Goal: Information Seeking & Learning: Learn about a topic

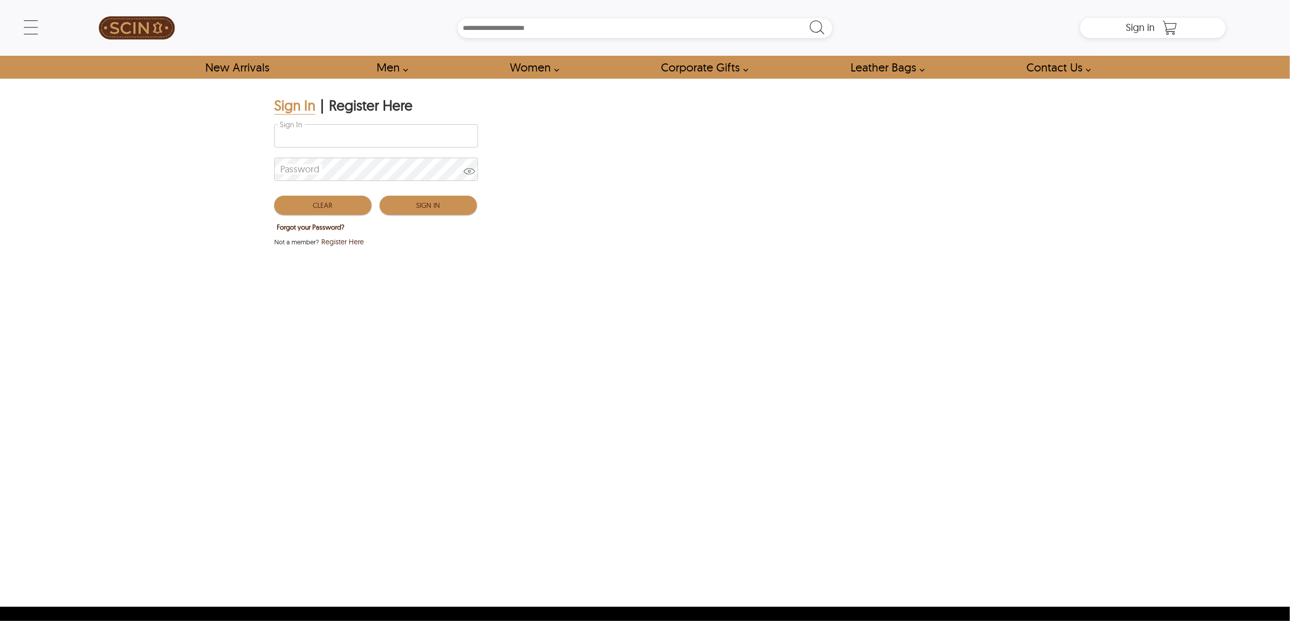
type input "**********"
click at [448, 199] on button "Sign In" at bounding box center [428, 205] width 97 height 19
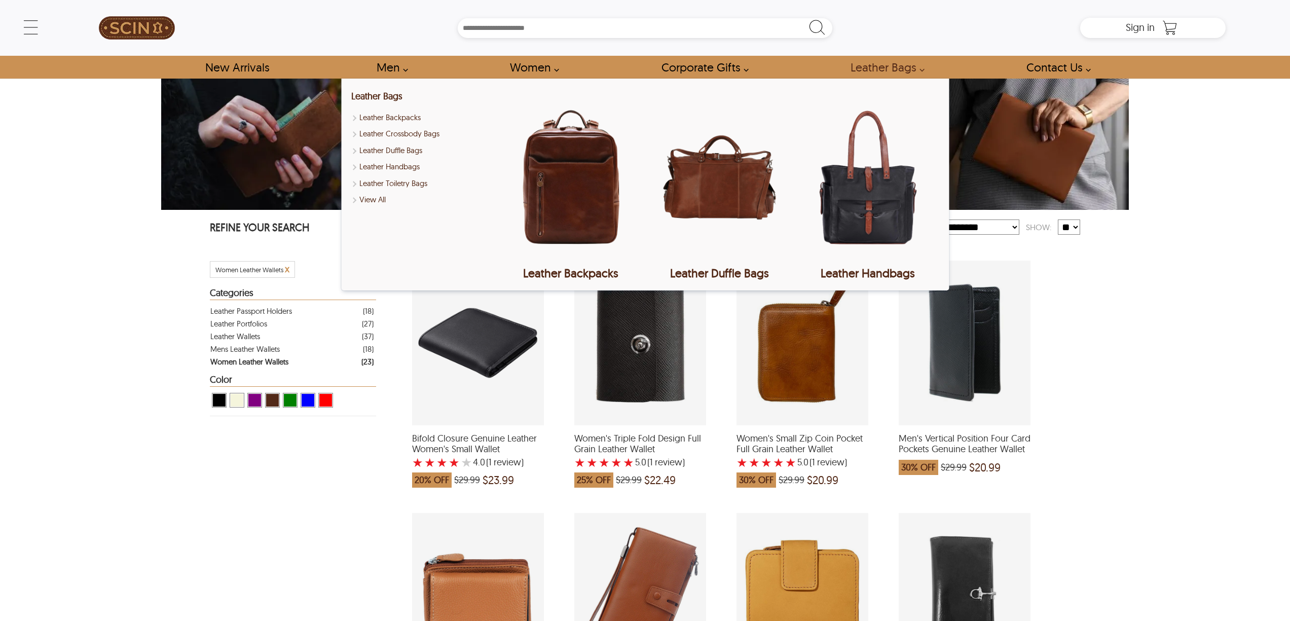
select select "********"
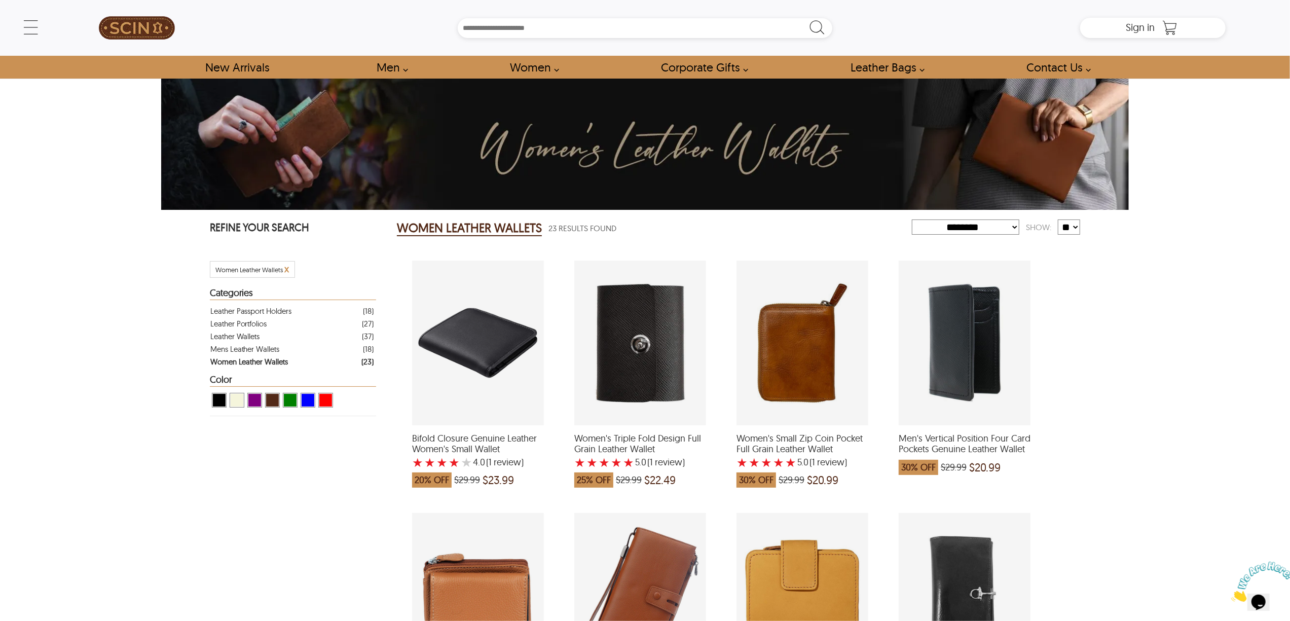
click at [1183, 149] on div "← Menu New Arrivals Men Leather Jackets Aviator Leather Jackets Bomber Leather …" at bounding box center [645, 310] width 1290 height 621
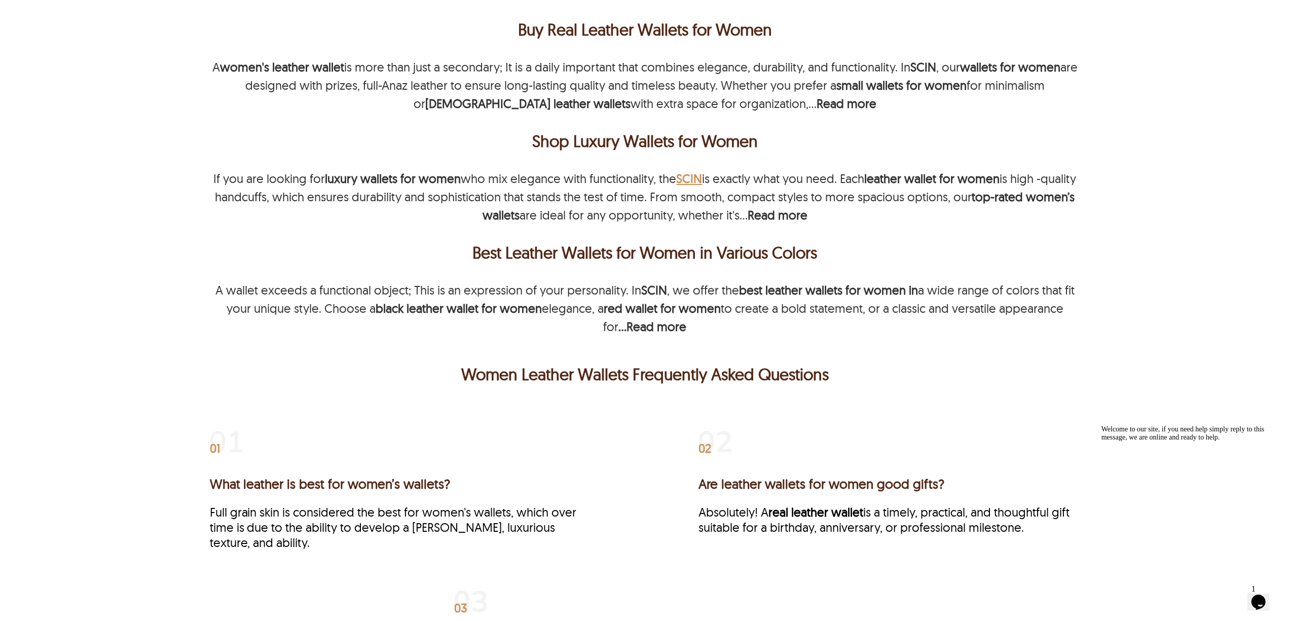
scroll to position [1689, 0]
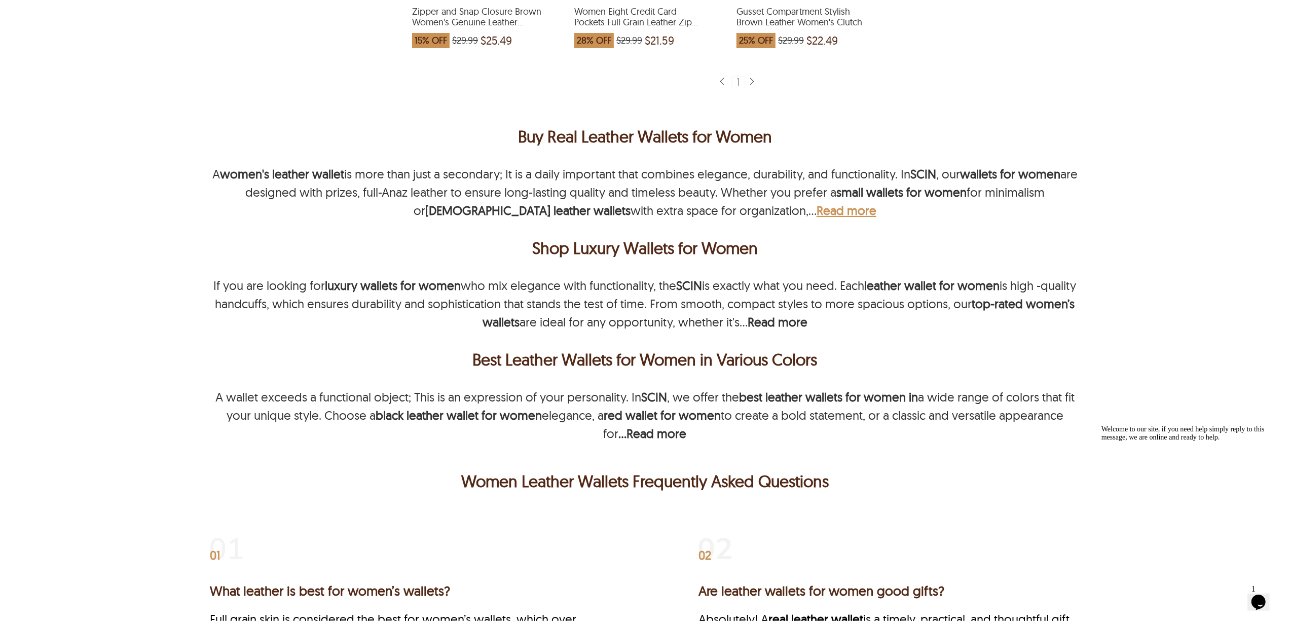
click at [816, 211] on b "Read more" at bounding box center [846, 210] width 60 height 15
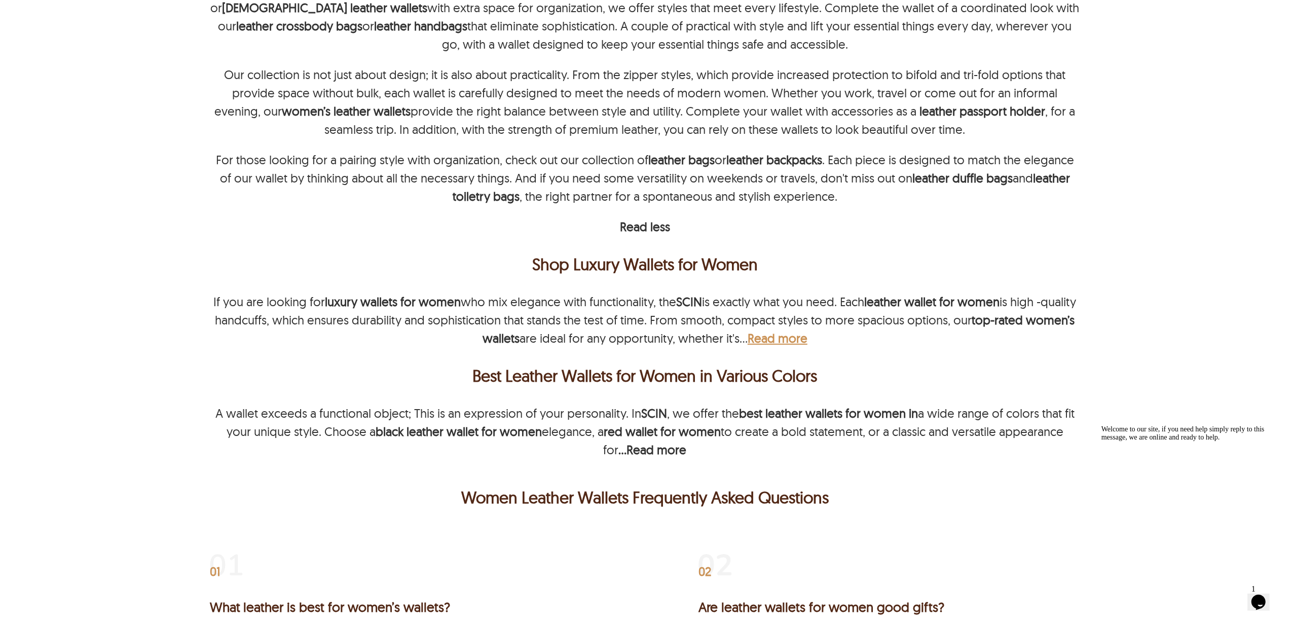
click at [807, 343] on b "Read more" at bounding box center [777, 337] width 60 height 15
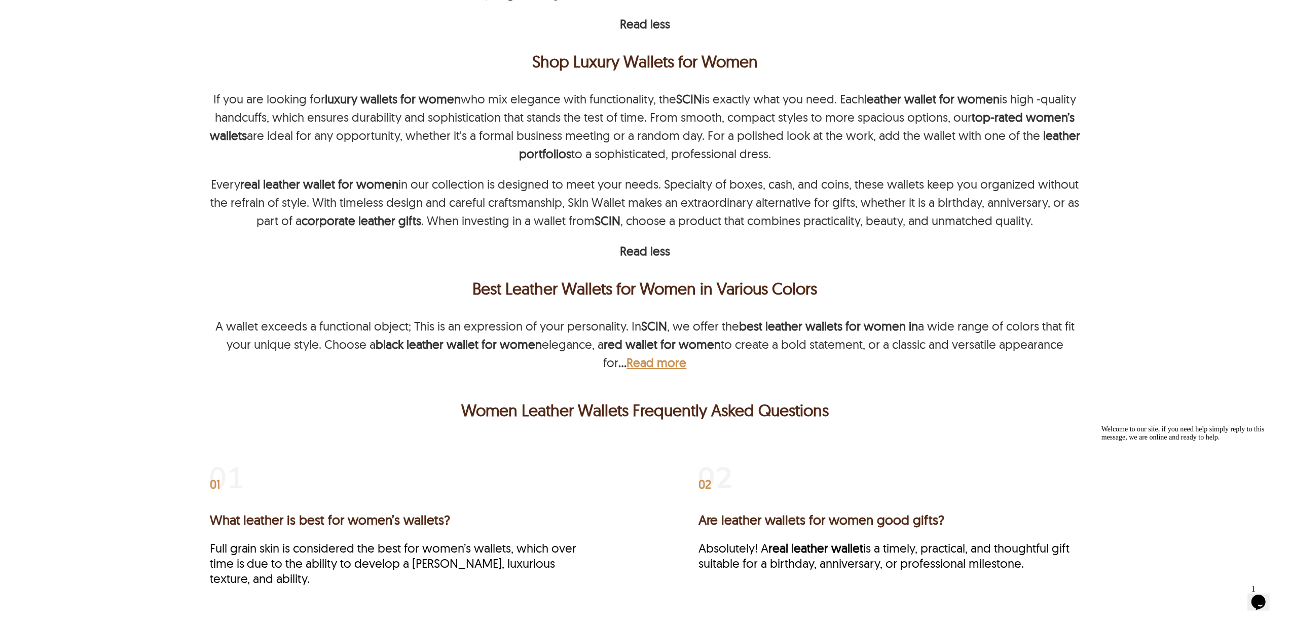
click at [667, 361] on b "Read more" at bounding box center [657, 362] width 60 height 15
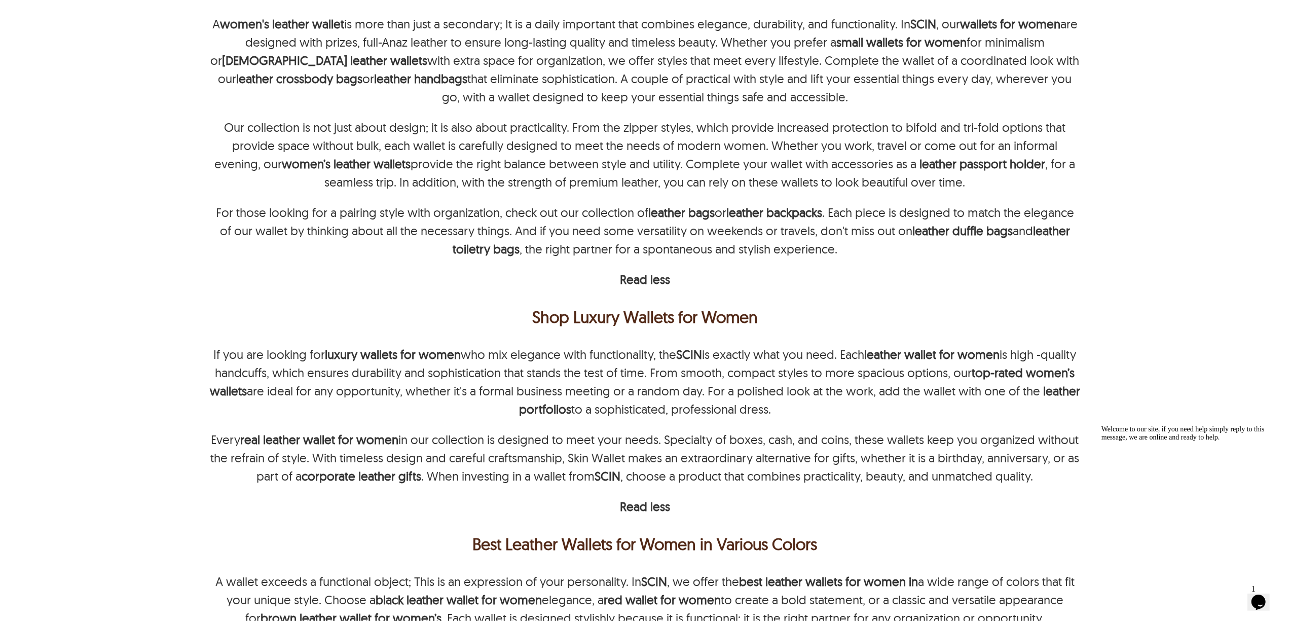
scroll to position [1622, 0]
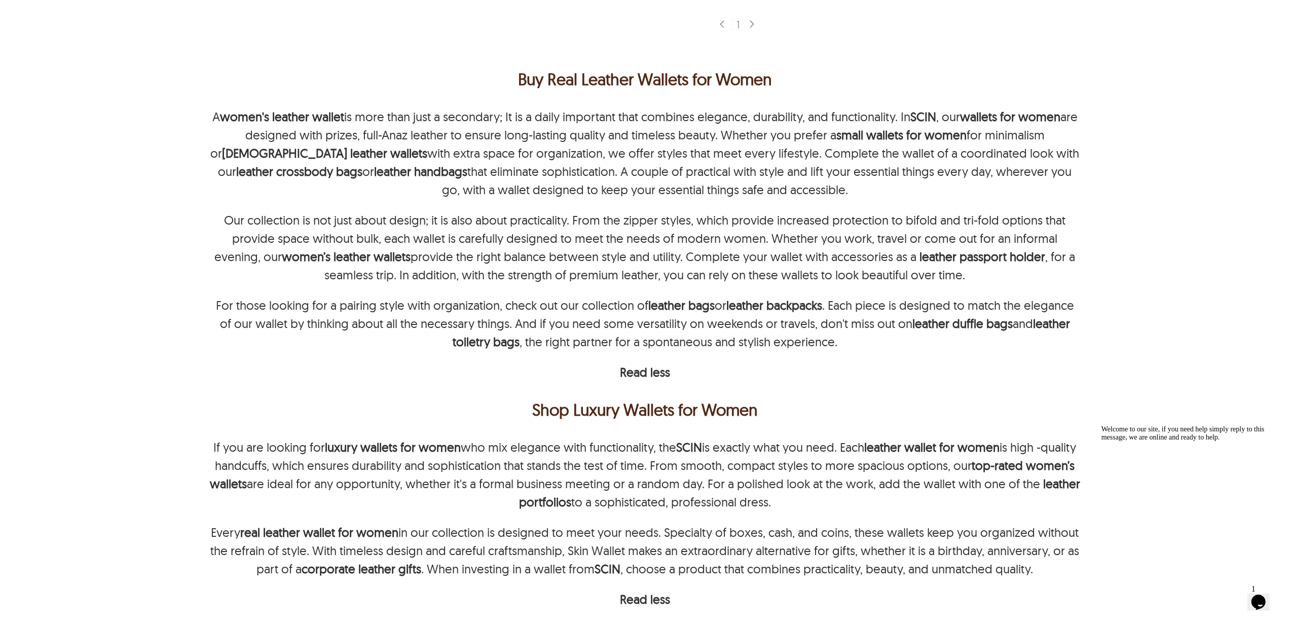
scroll to position [1756, 0]
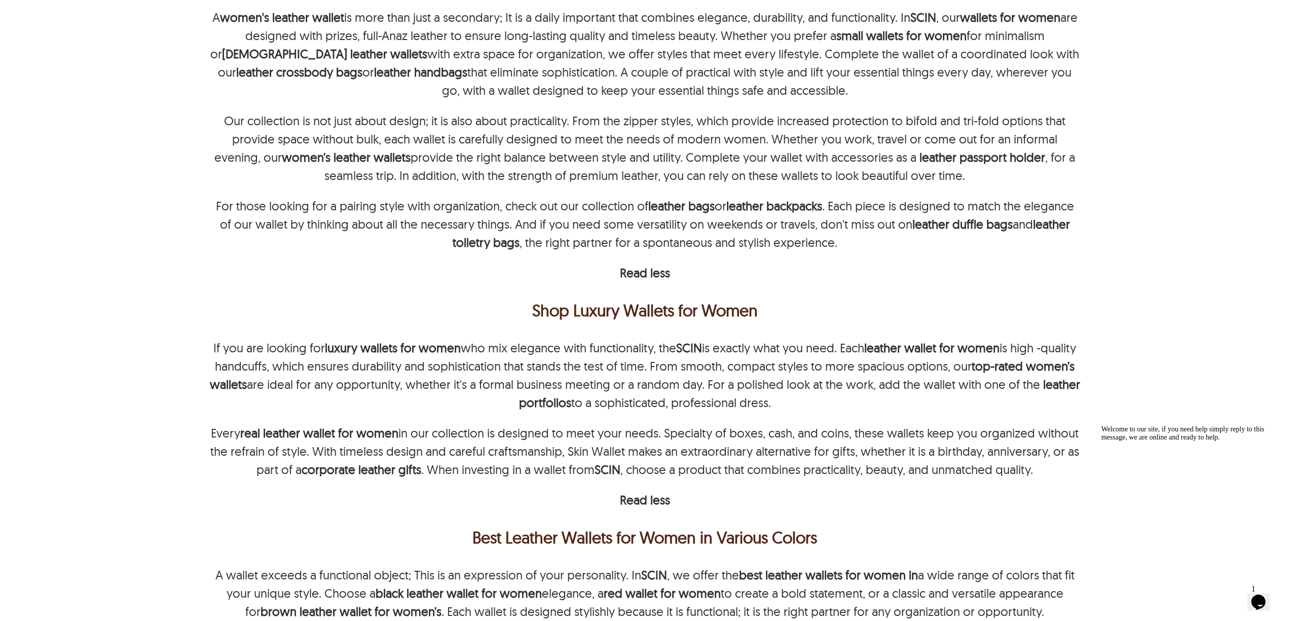
scroll to position [1959, 0]
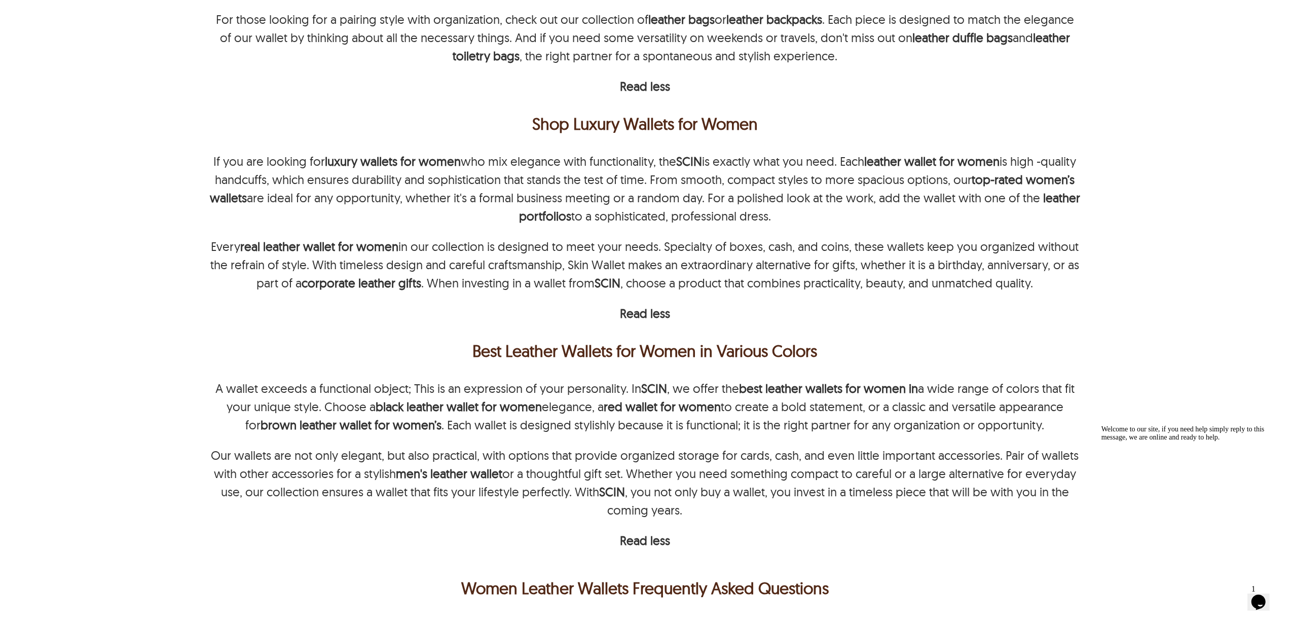
scroll to position [2094, 0]
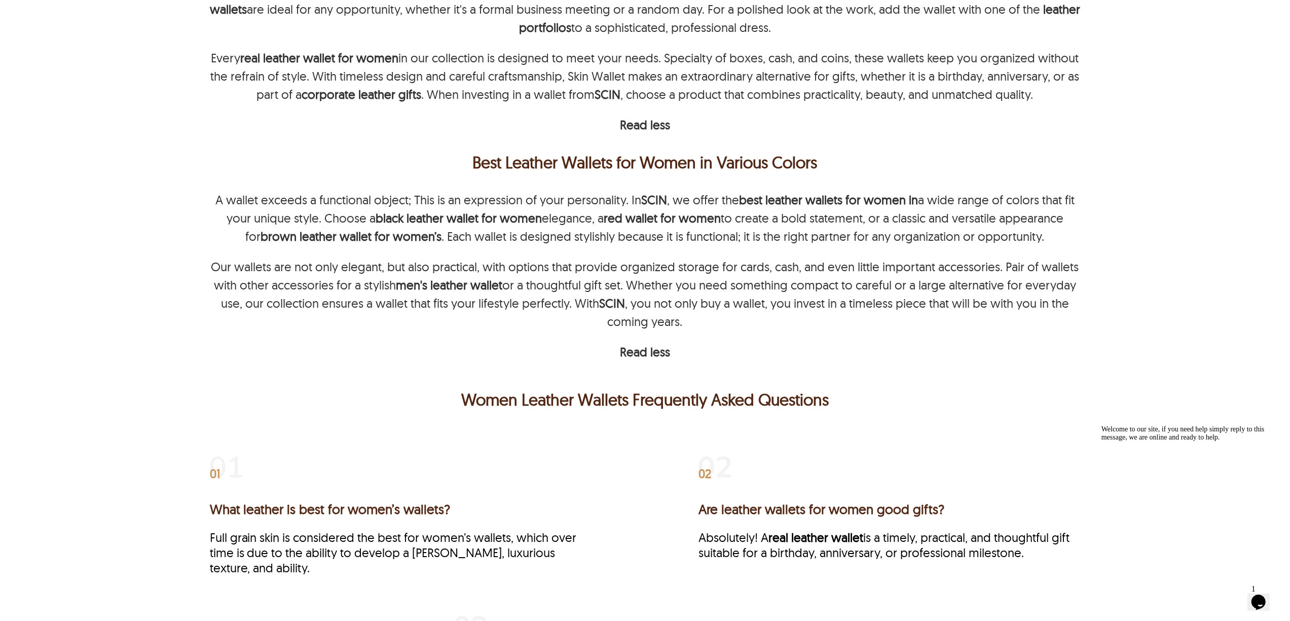
scroll to position [2432, 0]
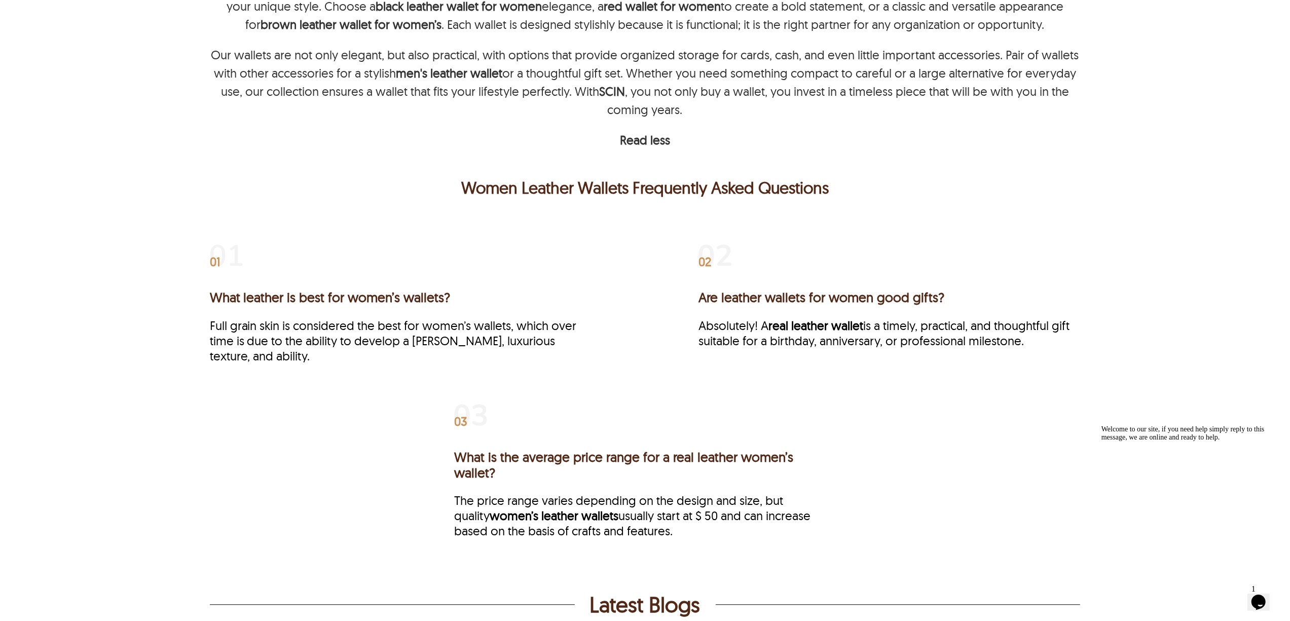
click at [1025, 299] on h3 "Are leather wallets for women good gifts?" at bounding box center [889, 297] width 382 height 16
click at [1039, 352] on div "02 Are leather wallets for women good gifts? Absolutely! A real leather wallet …" at bounding box center [889, 305] width 382 height 139
click at [1015, 249] on div "02 Are leather wallets for women good gifts? Absolutely! A real leather wallet …" at bounding box center [889, 291] width 382 height 111
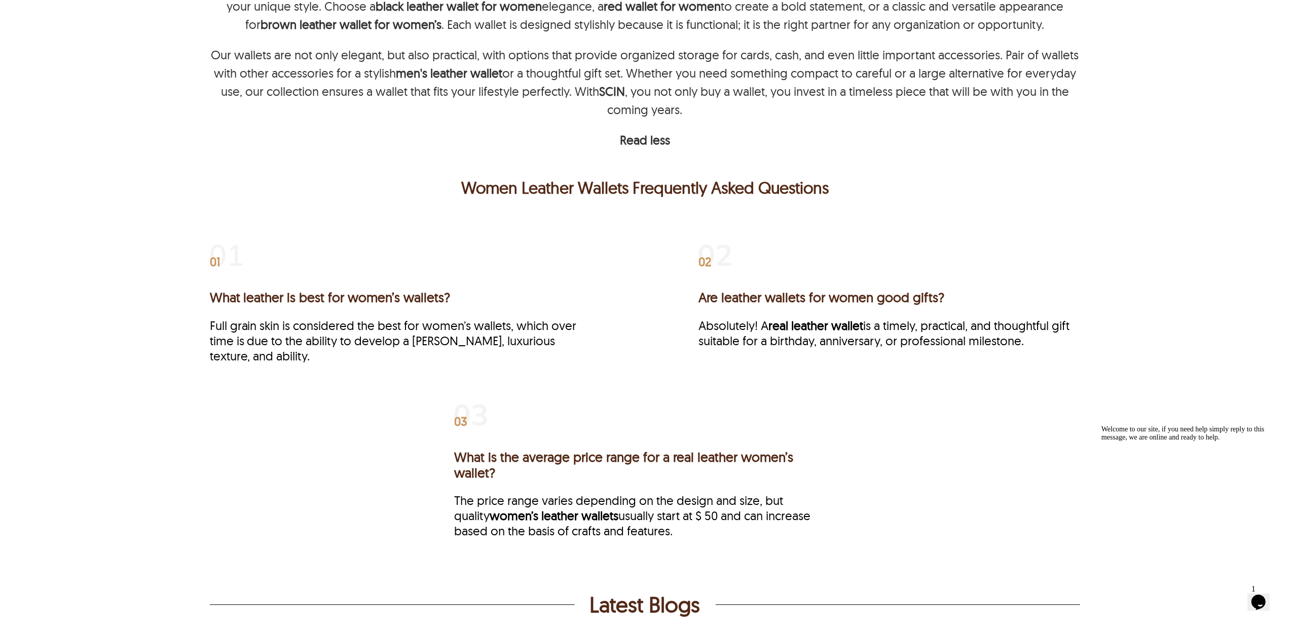
click at [1081, 451] on div "01 What leather is best for women’s wallets? Full grain skin is considered the …" at bounding box center [644, 396] width 967 height 360
click at [972, 409] on div "01 What leather is best for women’s wallets? Full grain skin is considered the …" at bounding box center [645, 403] width 871 height 334
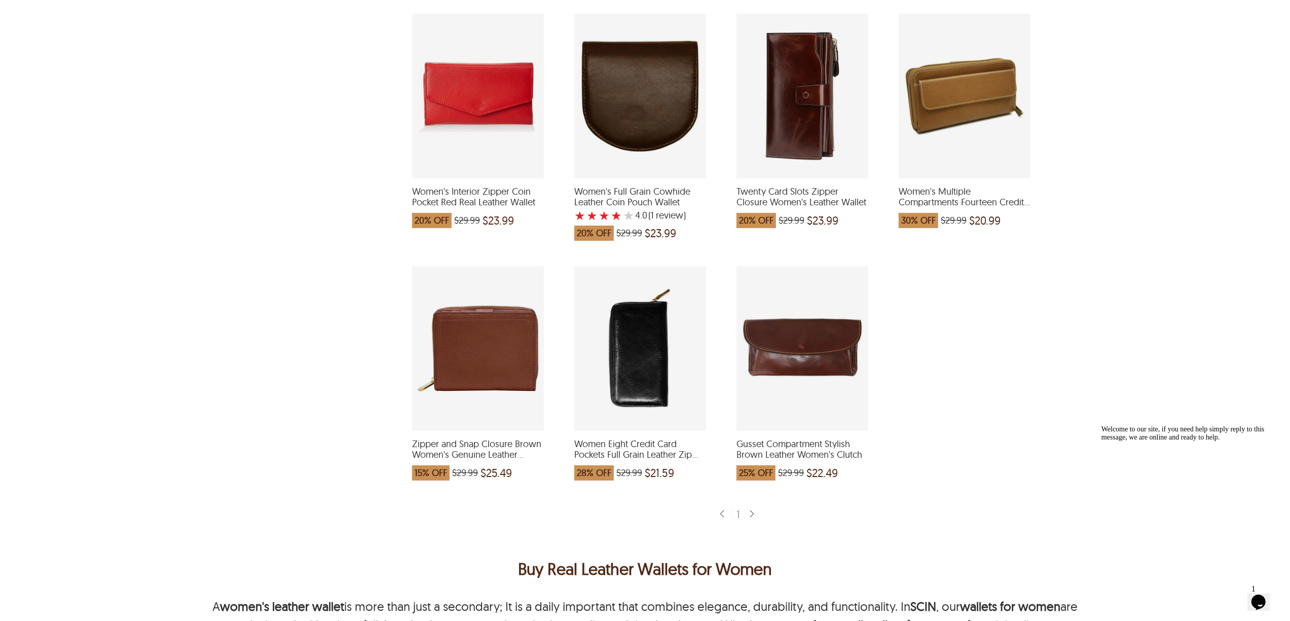
scroll to position [1148, 0]
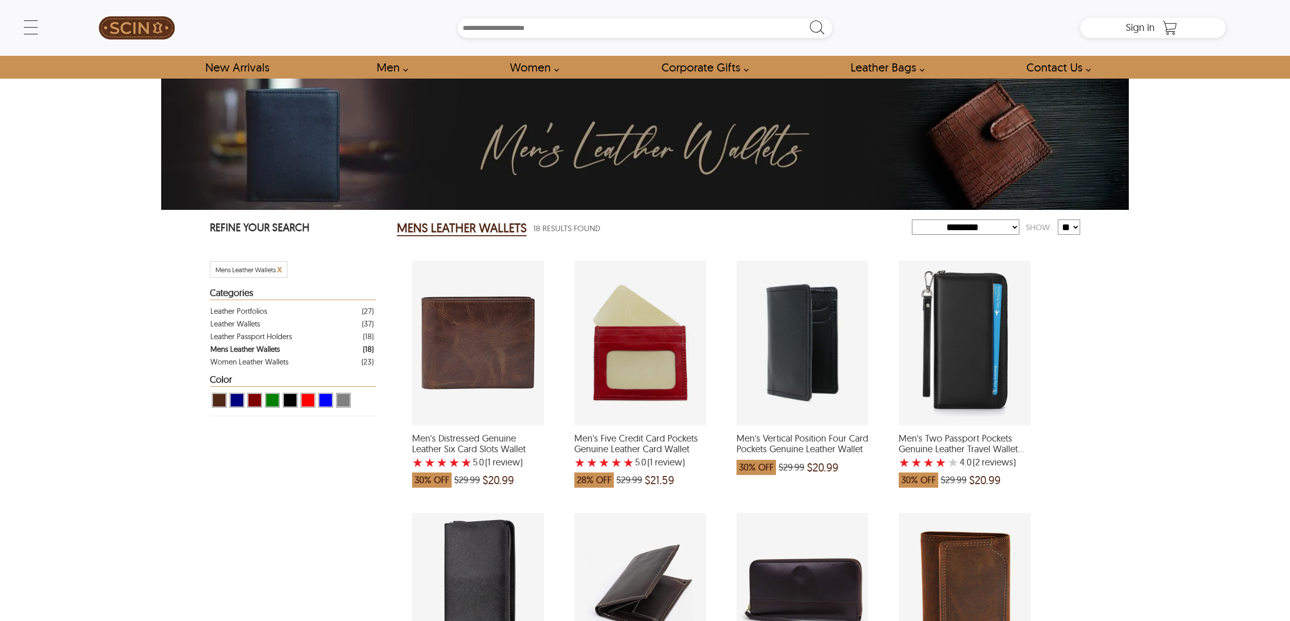
select select "********"
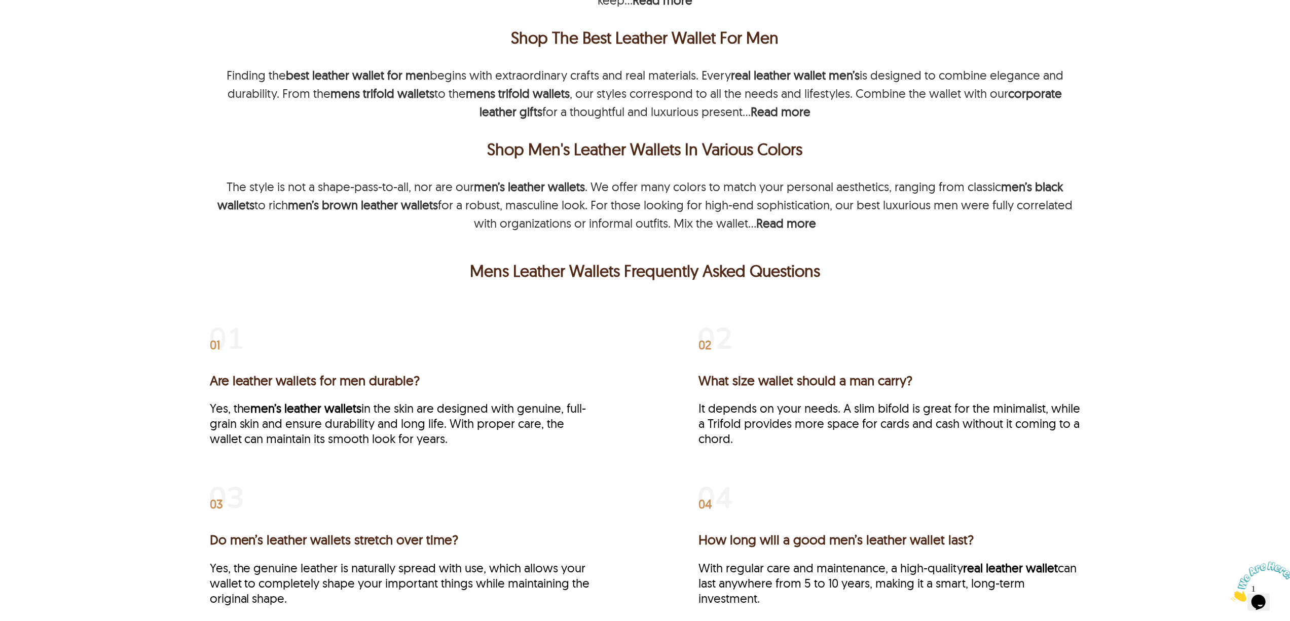
scroll to position [1419, 0]
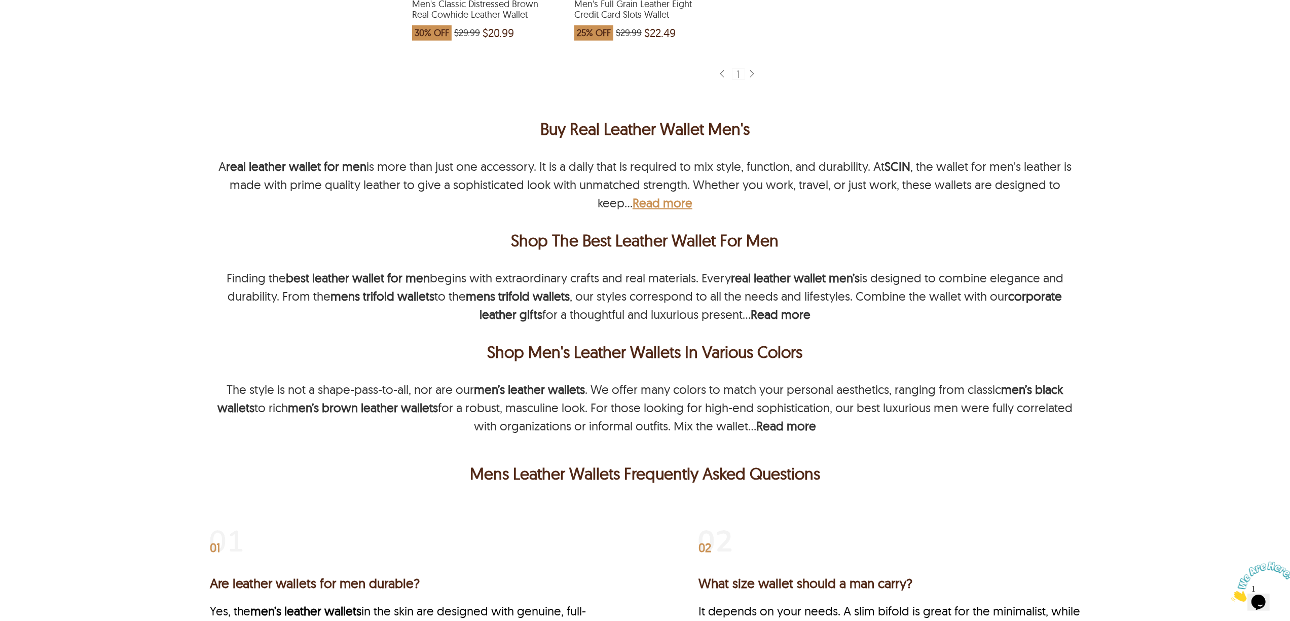
click at [662, 208] on b "Read more" at bounding box center [662, 202] width 60 height 15
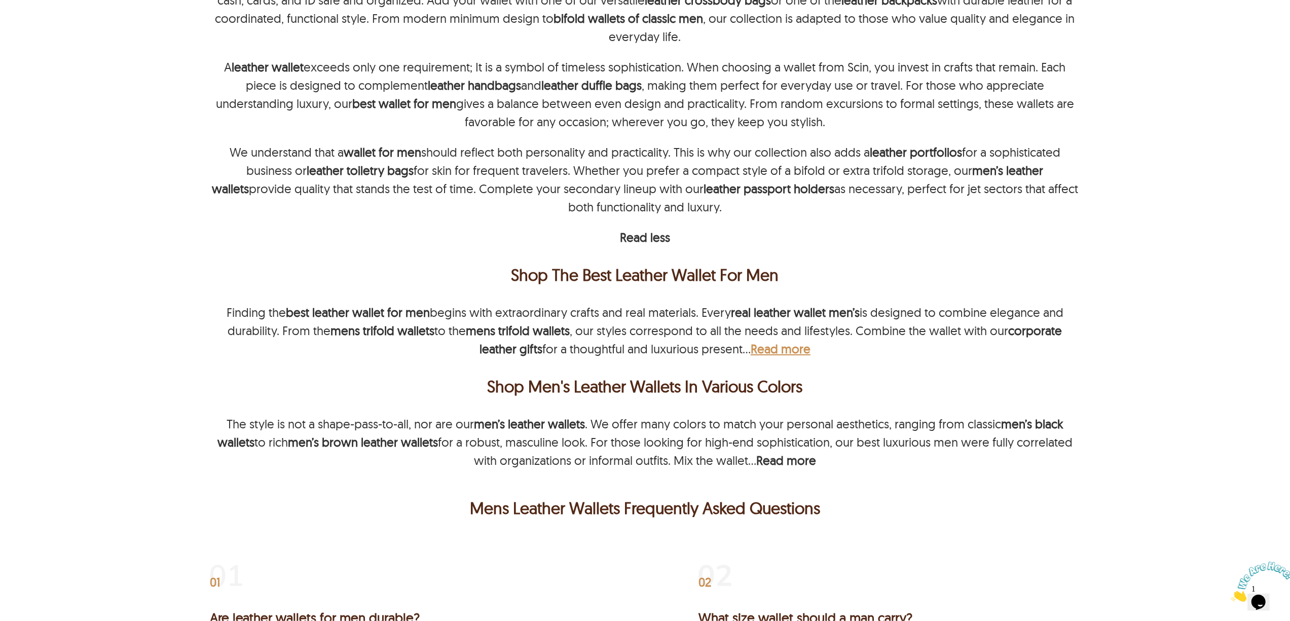
click at [767, 353] on b "Read more" at bounding box center [780, 348] width 60 height 15
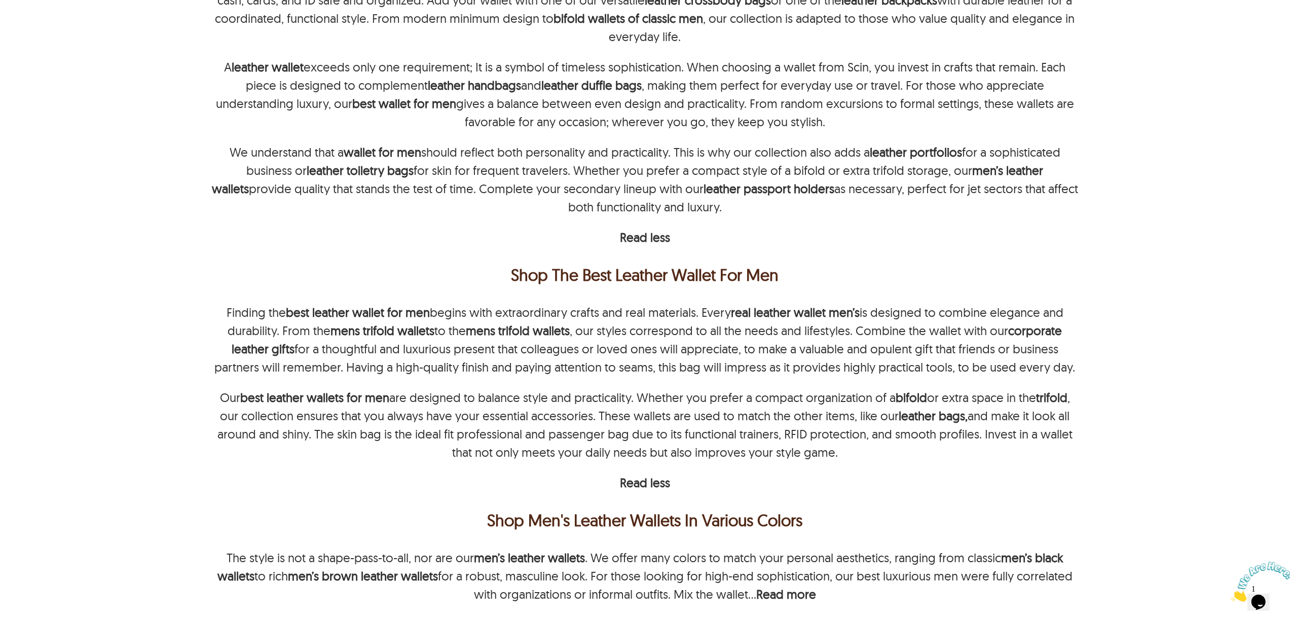
scroll to position [1824, 0]
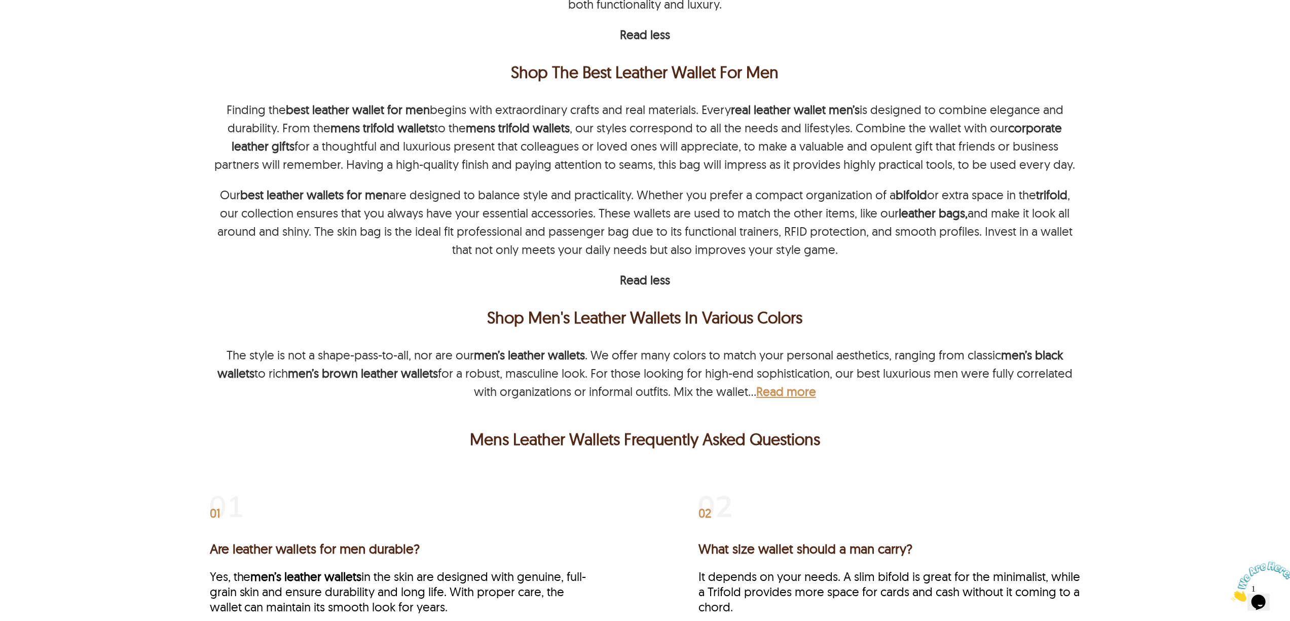
click at [771, 391] on b "Read more" at bounding box center [786, 391] width 60 height 15
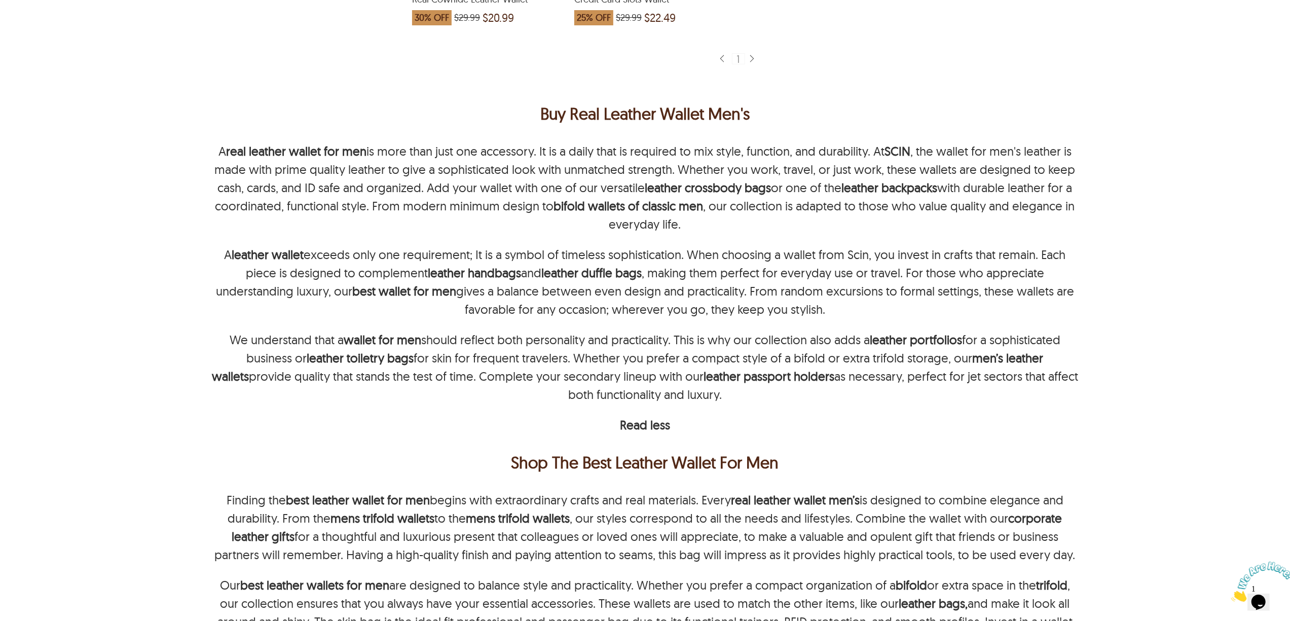
scroll to position [1351, 0]
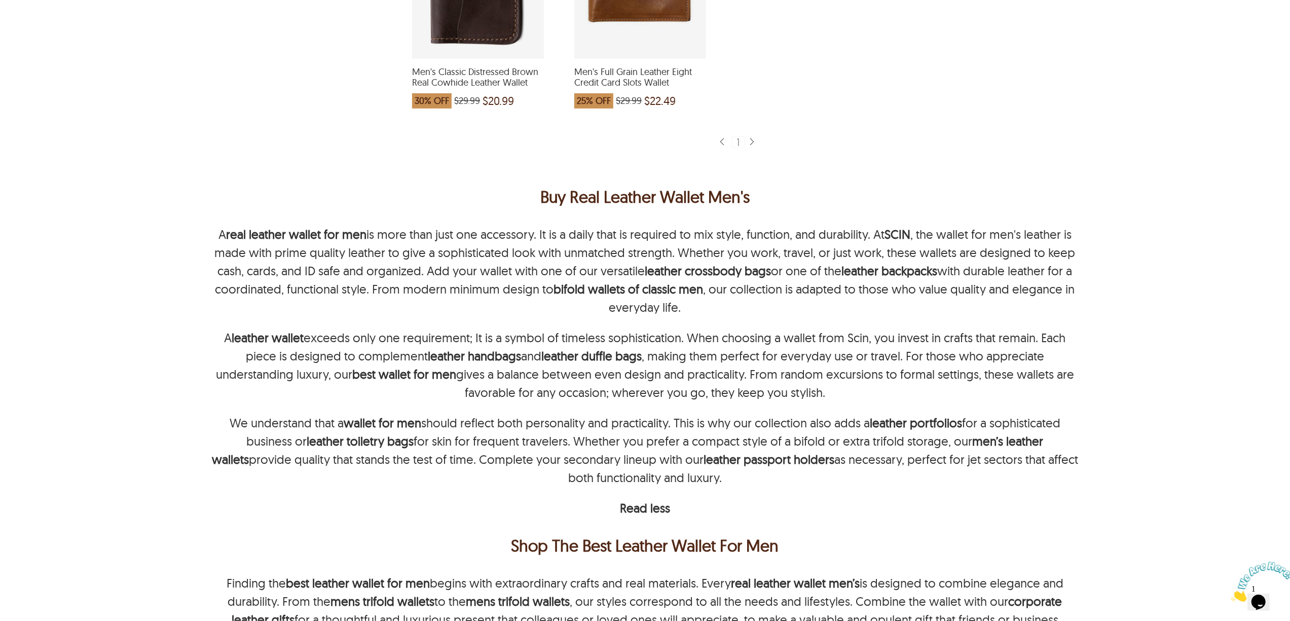
click at [1114, 289] on div "**********" at bounding box center [644, 256] width 967 height 3057
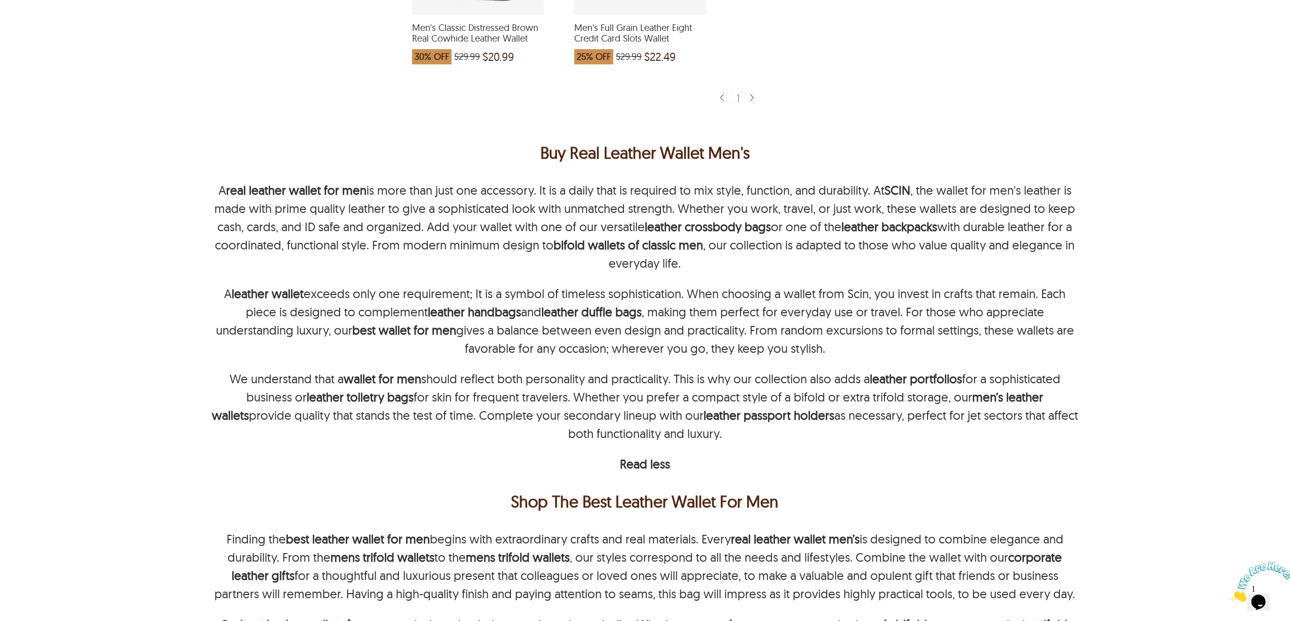
scroll to position [1419, 0]
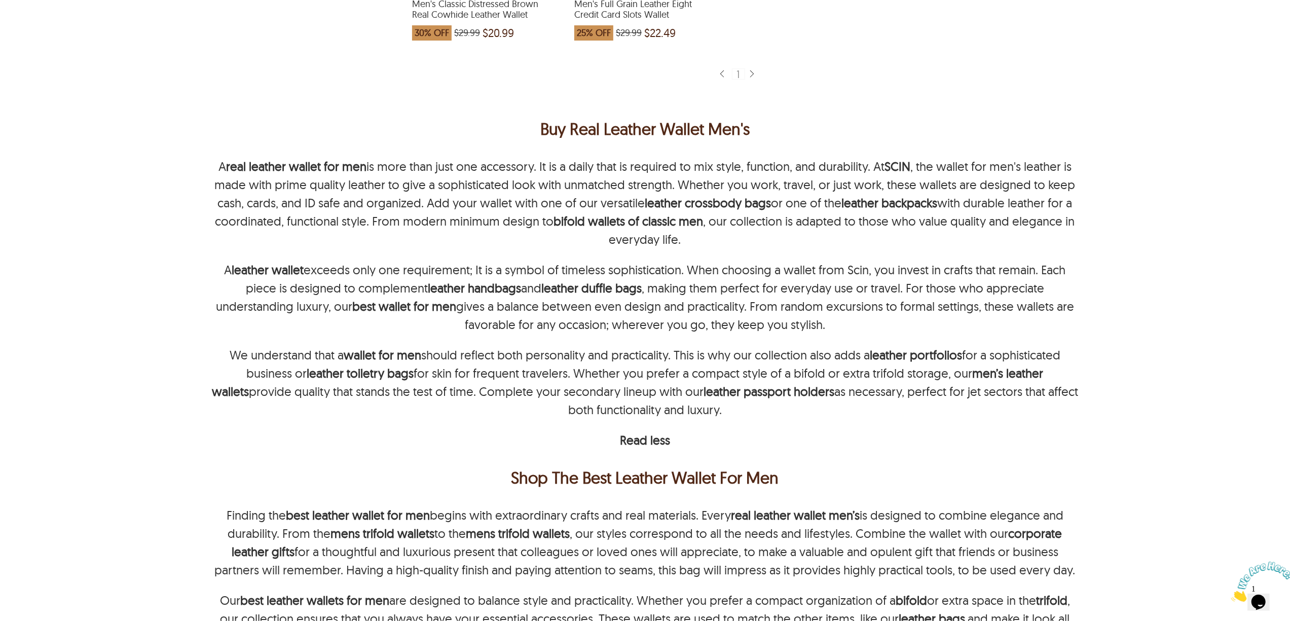
click at [1098, 338] on div "**********" at bounding box center [644, 188] width 967 height 3057
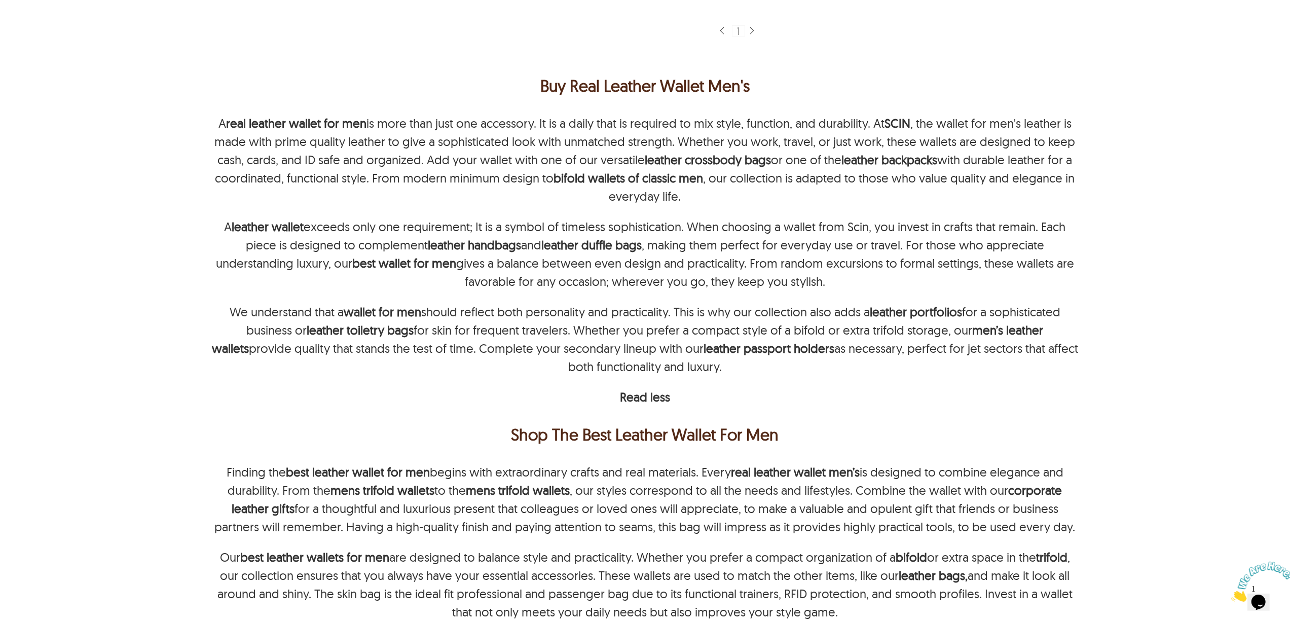
scroll to position [1486, 0]
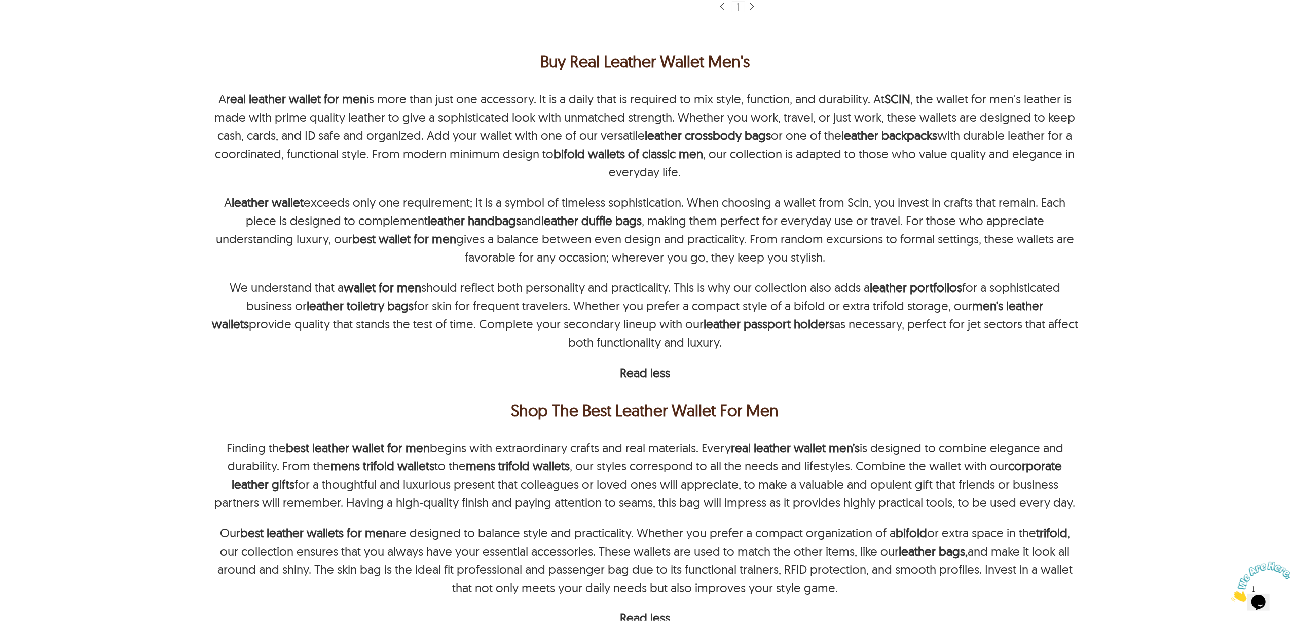
click at [1018, 349] on p "We understand that a wallet for men should reflect both personality and practic…" at bounding box center [645, 314] width 871 height 73
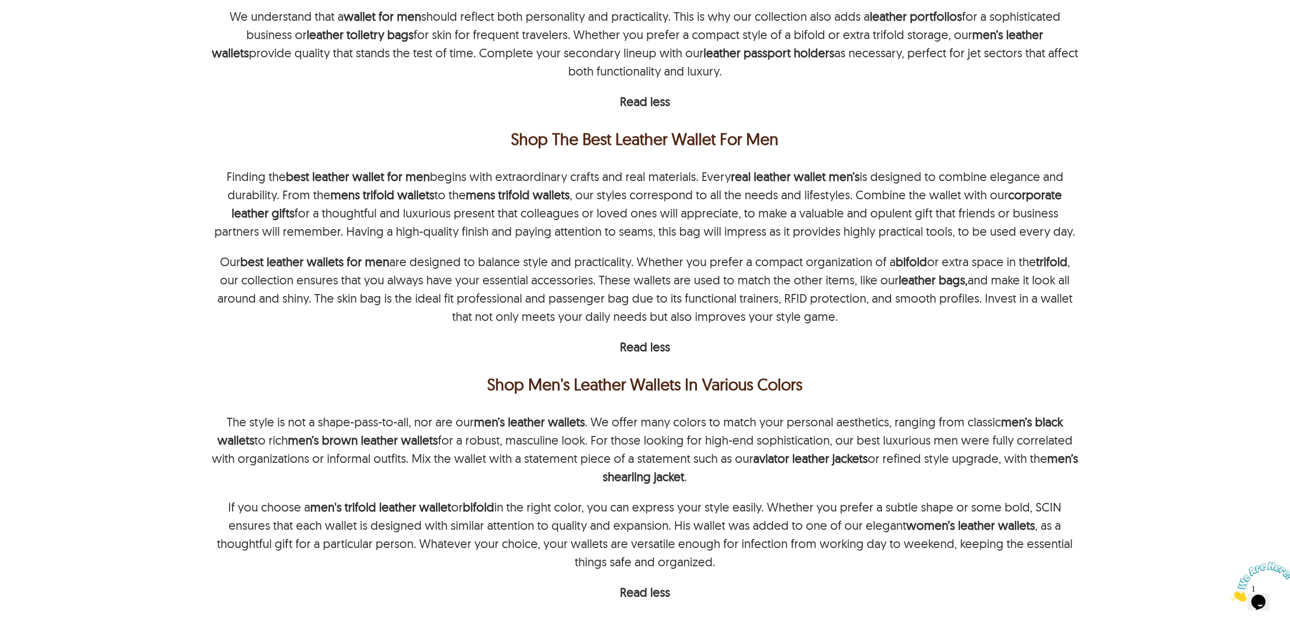
scroll to position [1756, 0]
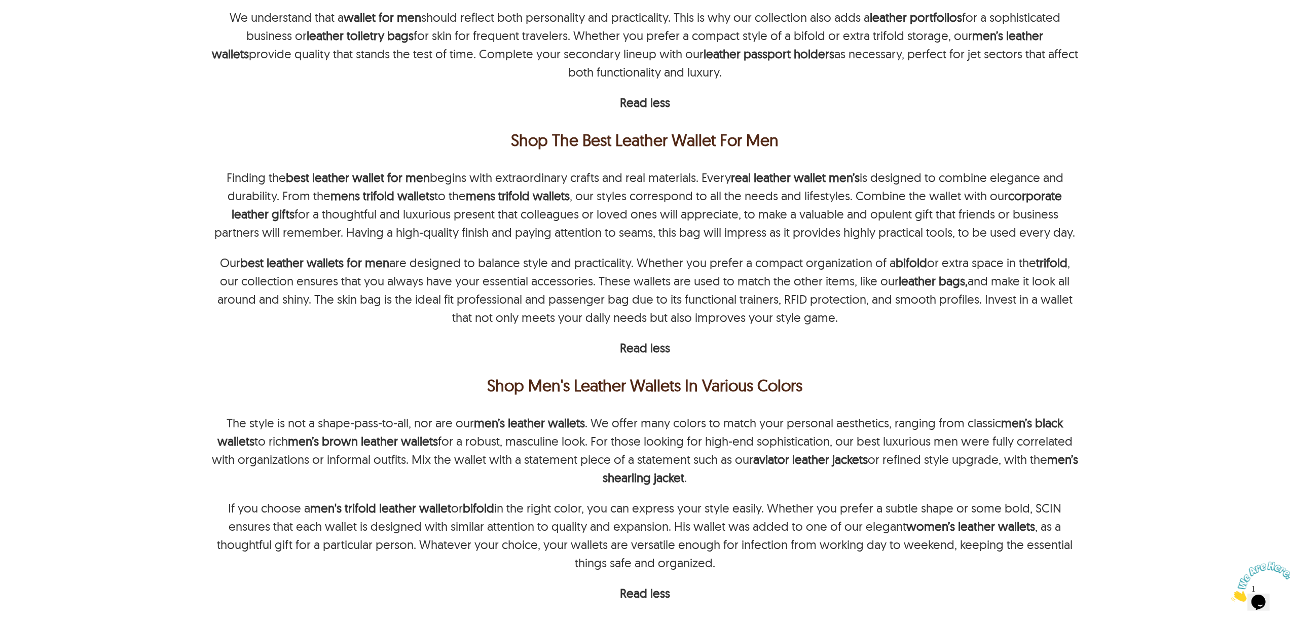
click at [498, 331] on div "Finding the best leather wallet for men begins with extraordinary crafts and re…" at bounding box center [645, 262] width 871 height 189
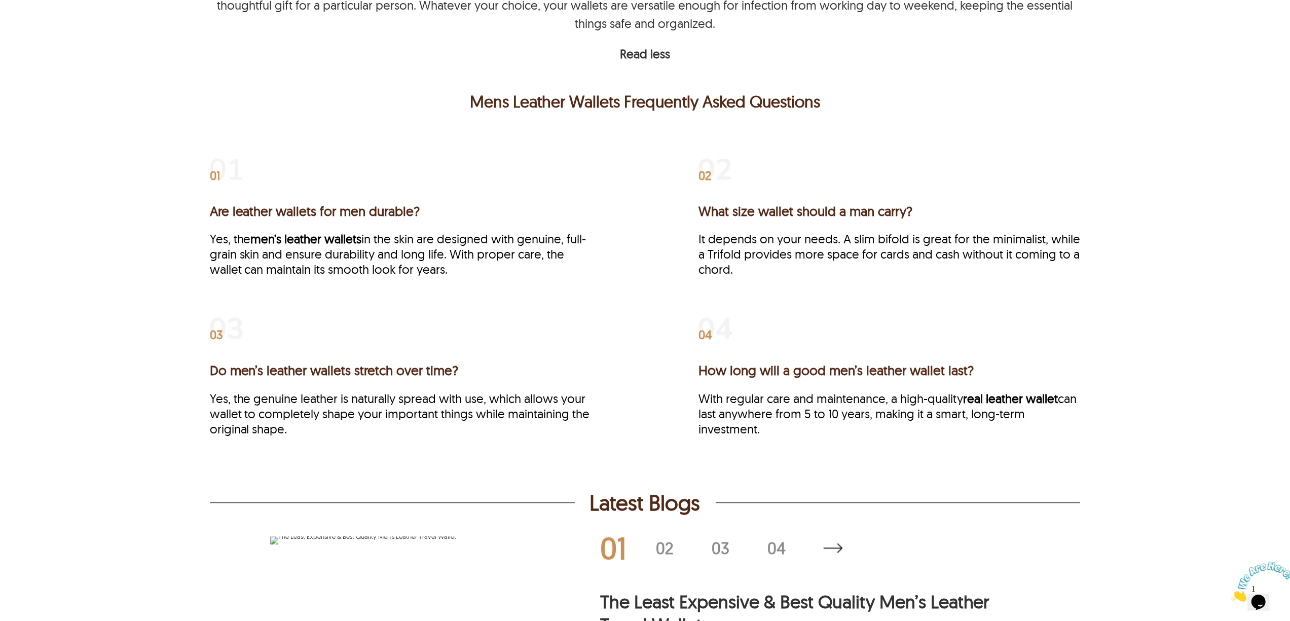
scroll to position [2399, 0]
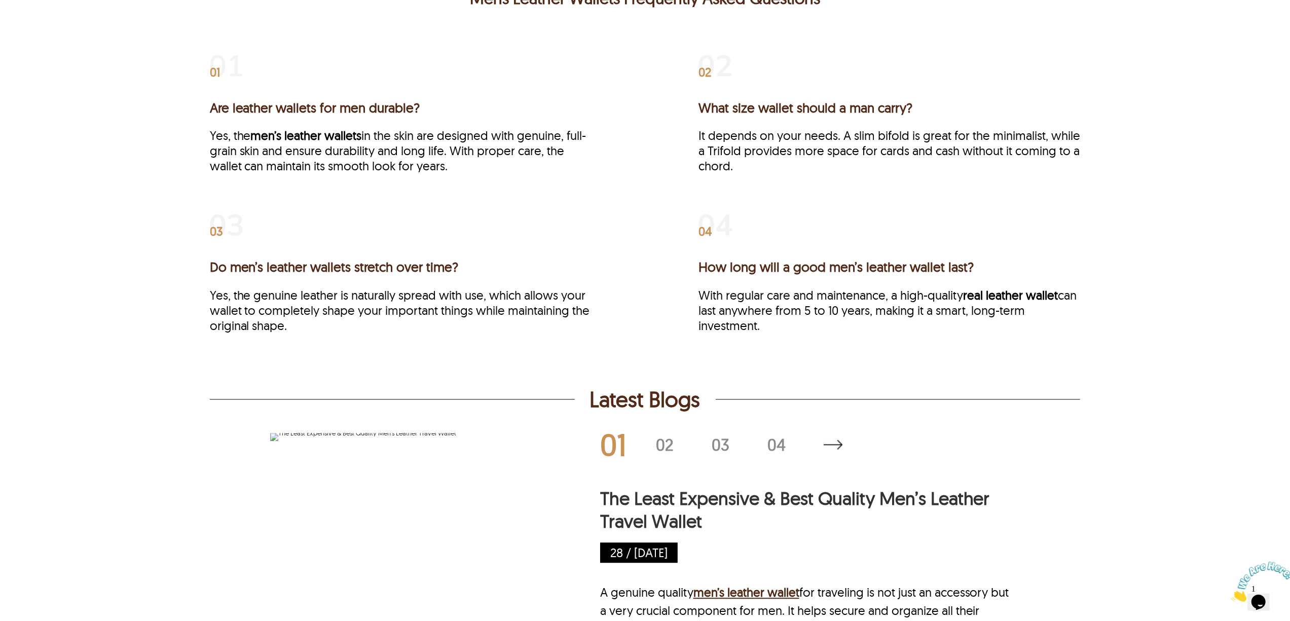
click at [1089, 322] on div "01 Are leather wallets for men durable? Yes, the men’s leather wallets in the s…" at bounding box center [644, 198] width 967 height 344
click at [1054, 365] on div "01 Are leather wallets for men durable? Yes, the men’s leather wallets in the s…" at bounding box center [645, 206] width 871 height 318
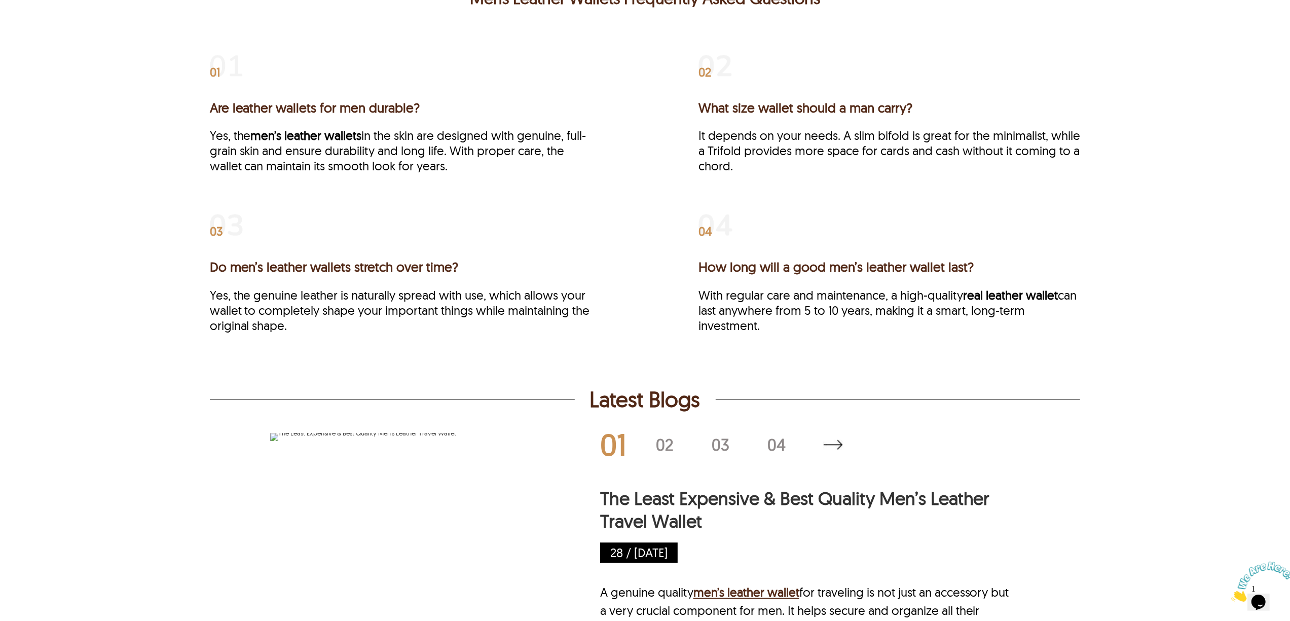
click at [1093, 370] on div "01 Are leather wallets for men durable? Yes, the men’s leather wallets in the s…" at bounding box center [644, 198] width 967 height 344
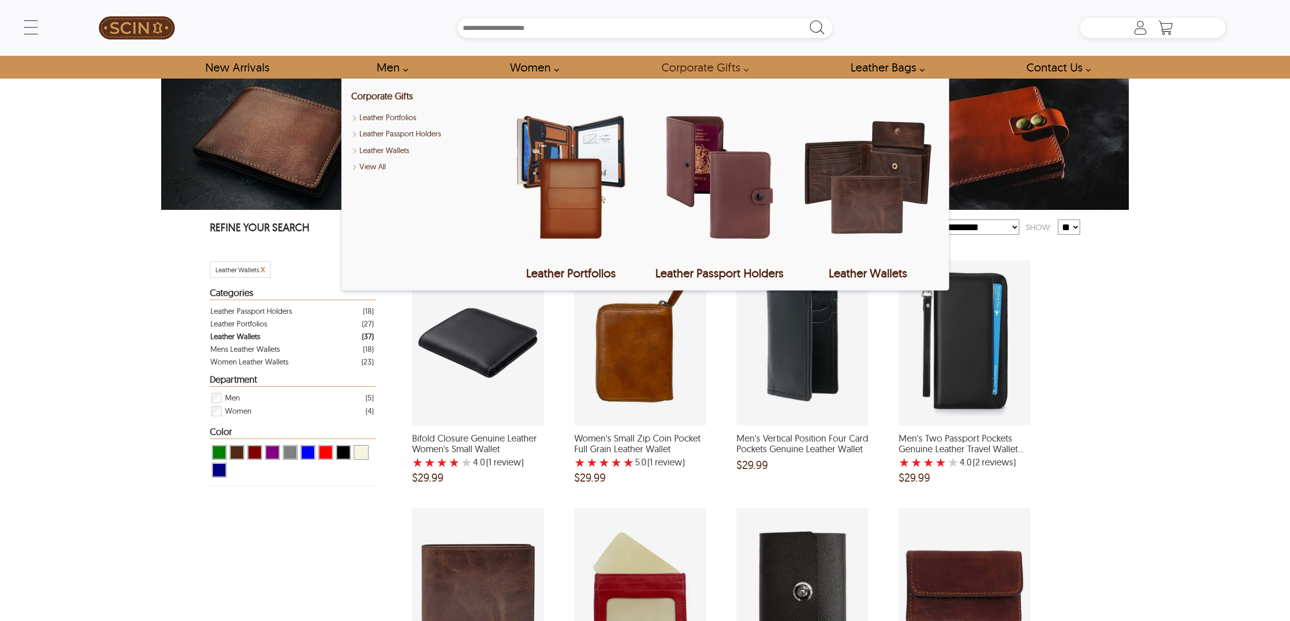
select select "********"
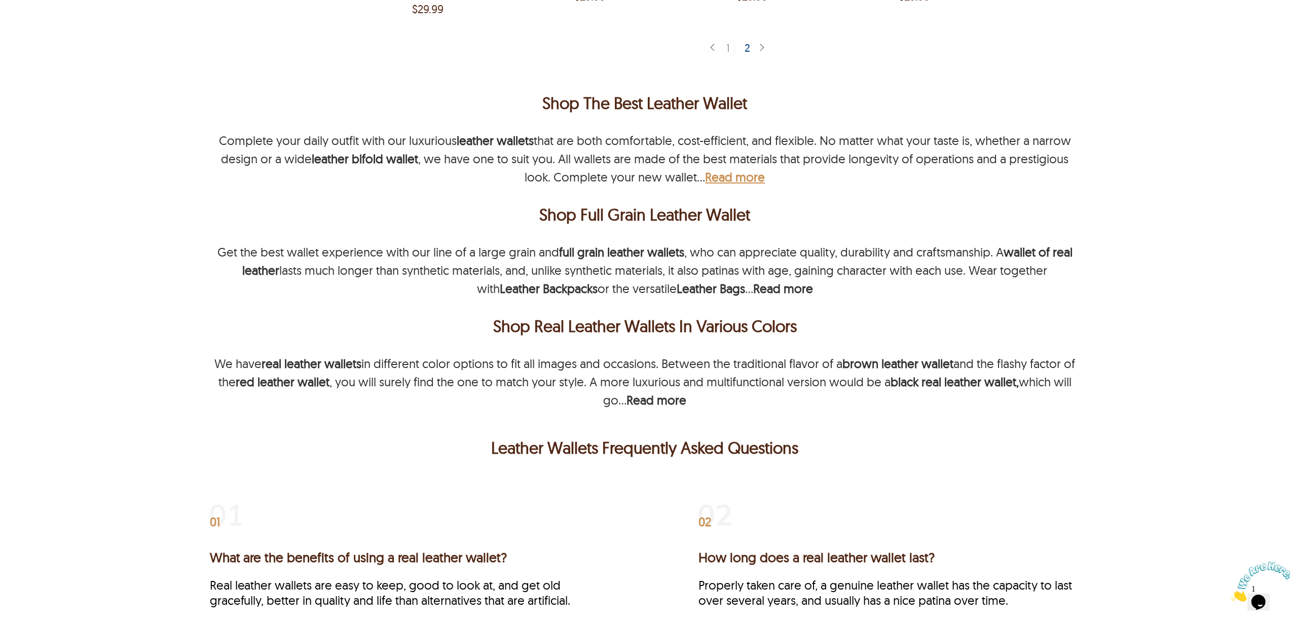
click at [723, 176] on b "Read more" at bounding box center [735, 176] width 60 height 15
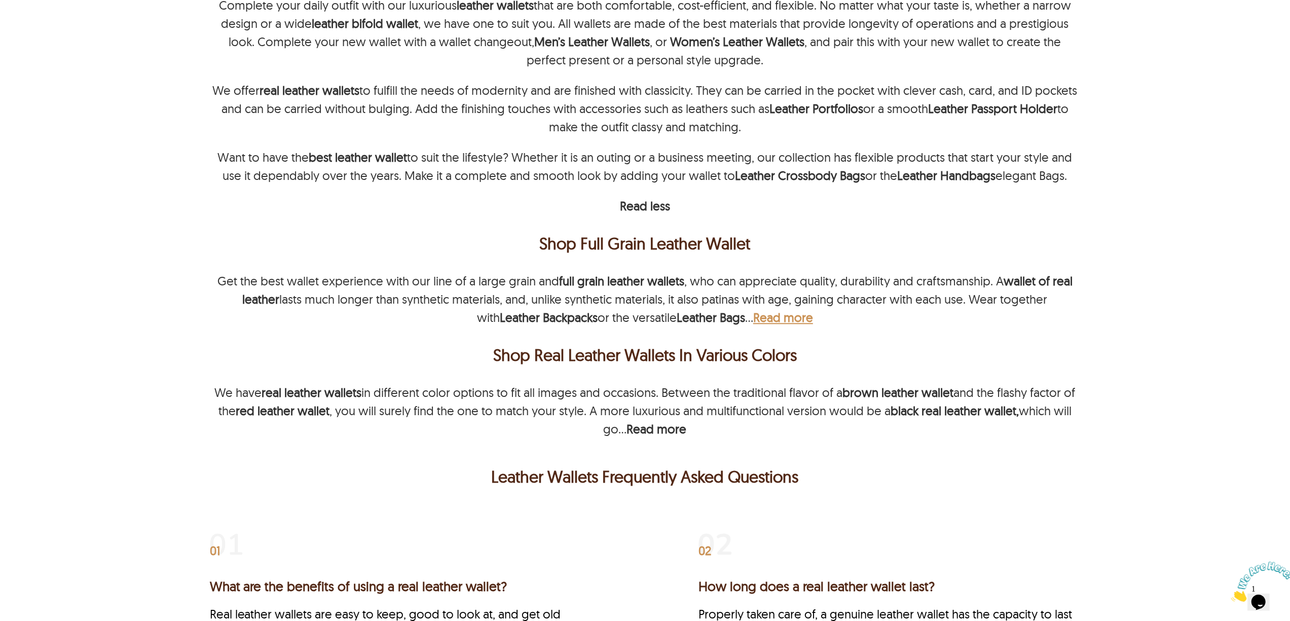
click at [788, 322] on b "Read more" at bounding box center [783, 317] width 60 height 15
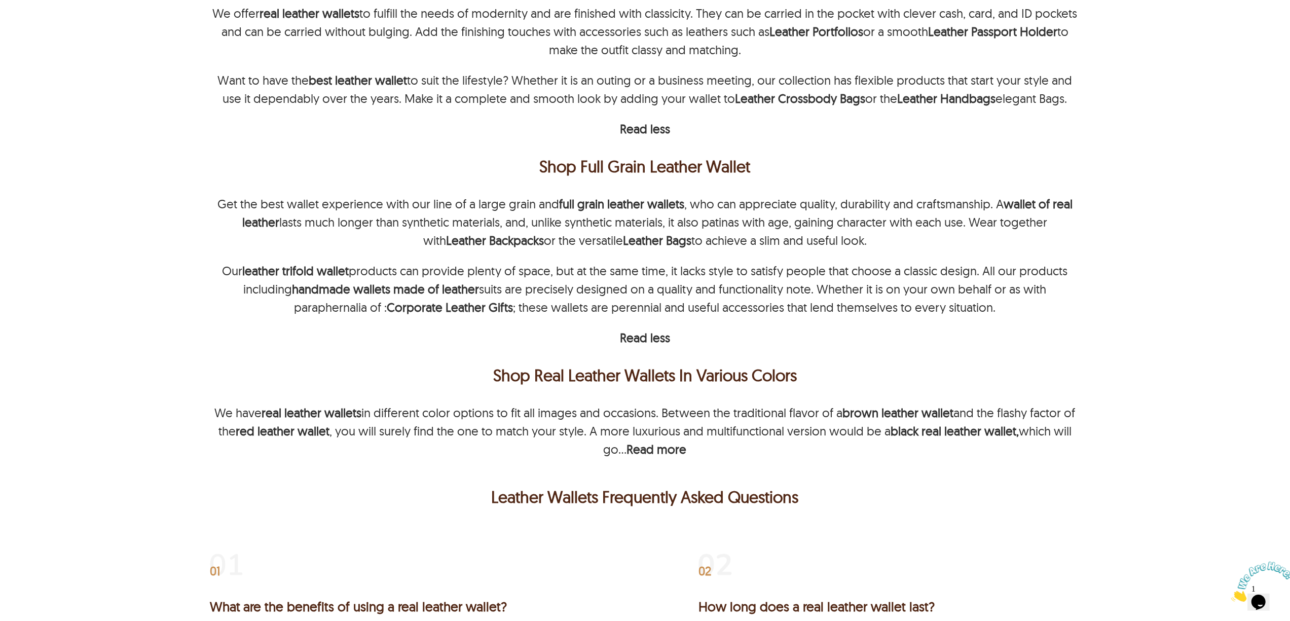
scroll to position [2432, 0]
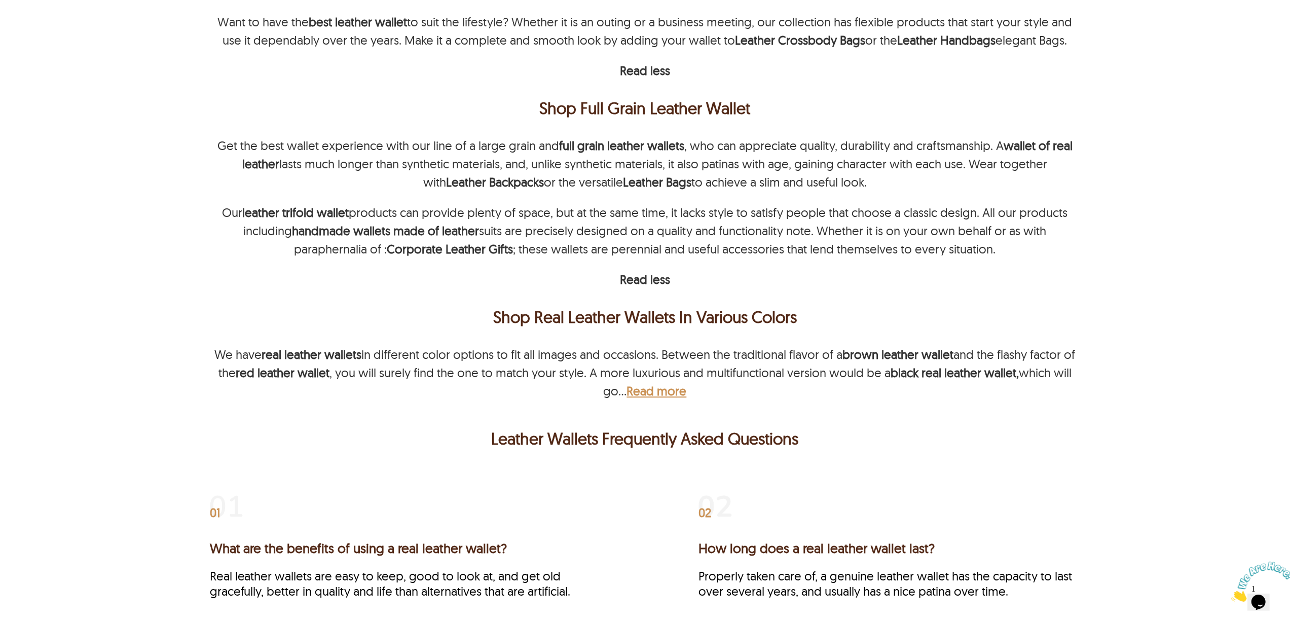
click at [659, 394] on b "Read more" at bounding box center [657, 390] width 60 height 15
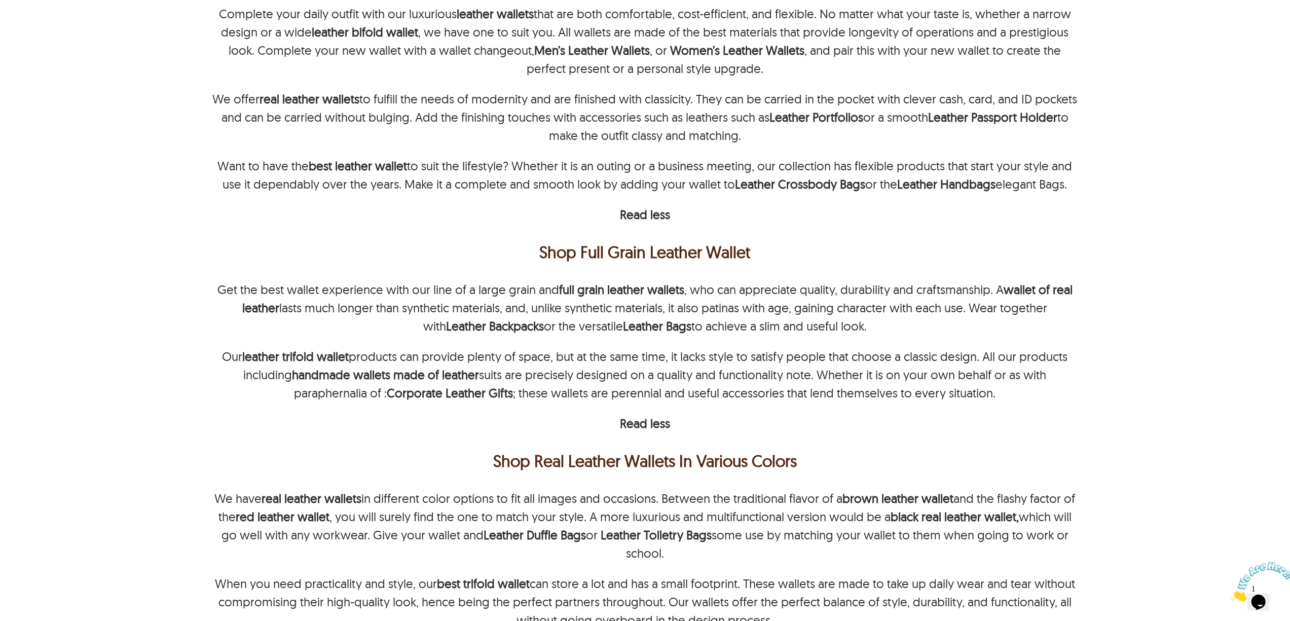
scroll to position [2162, 0]
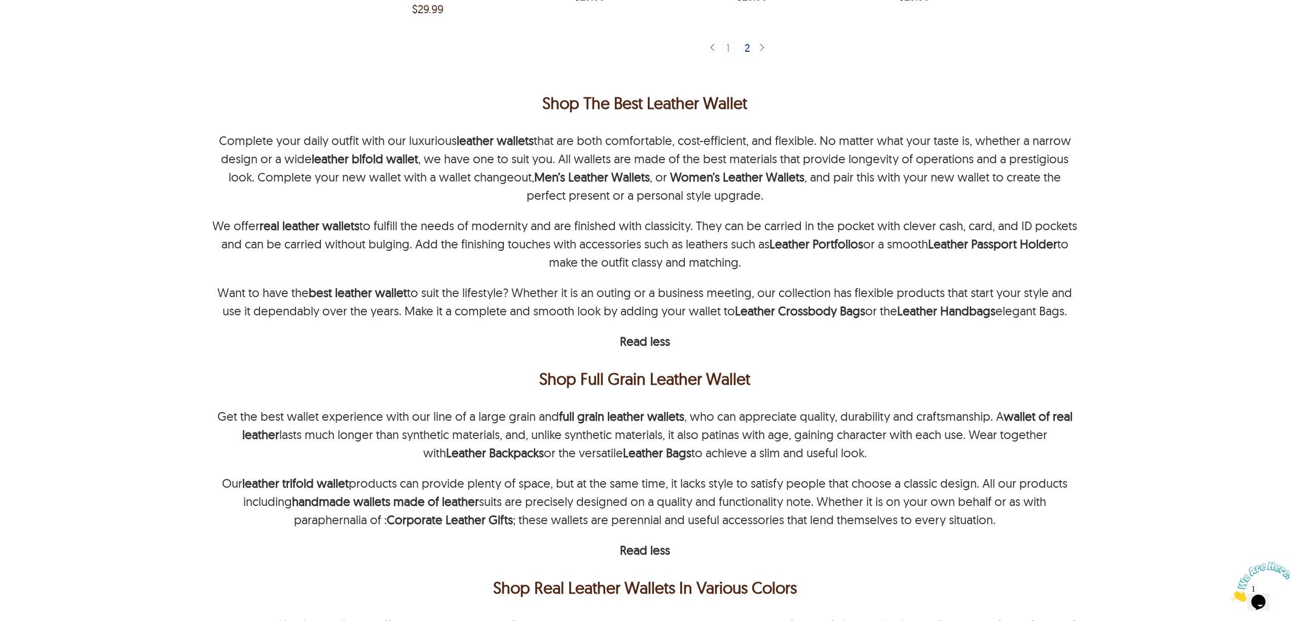
click at [1051, 122] on div "Shop The Best Leather Wallet Complete your daily outfit with our luxurious leat…" at bounding box center [645, 429] width 871 height 711
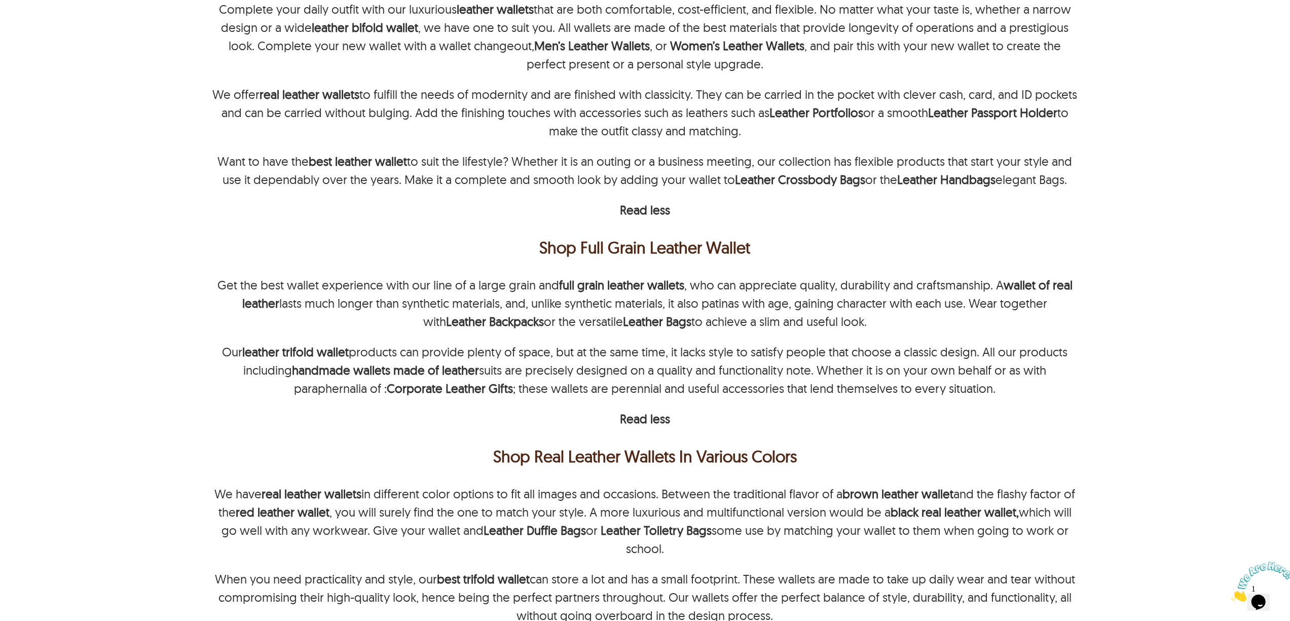
scroll to position [2297, 0]
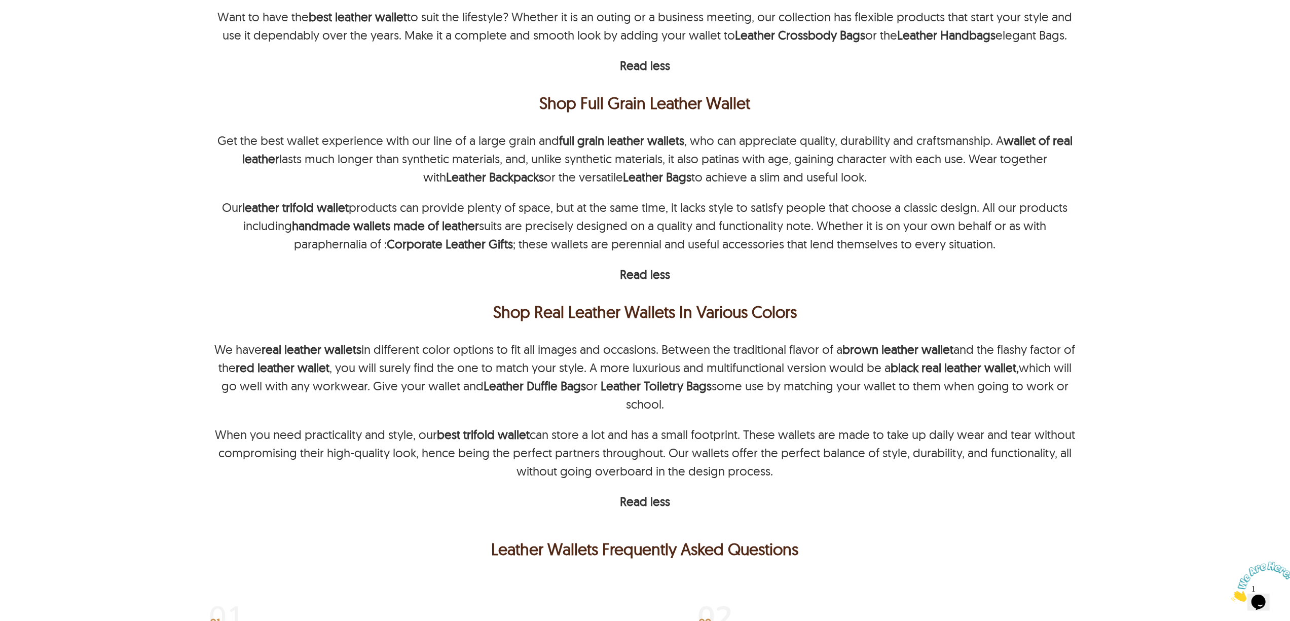
scroll to position [2500, 0]
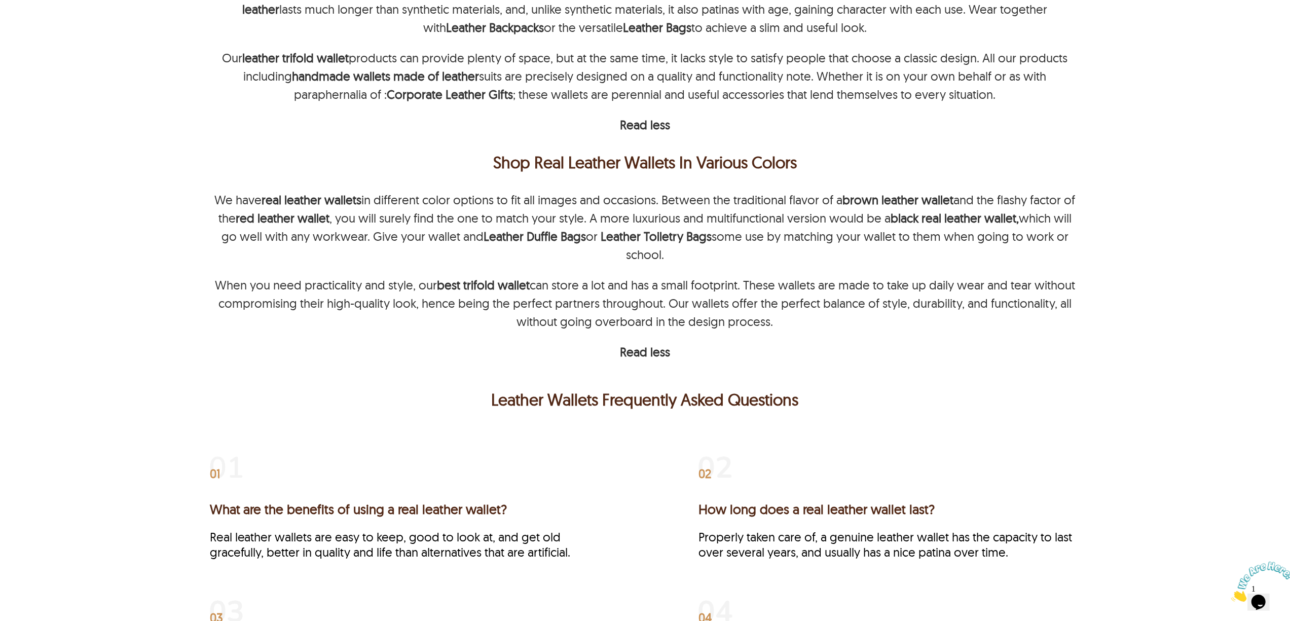
scroll to position [2702, 0]
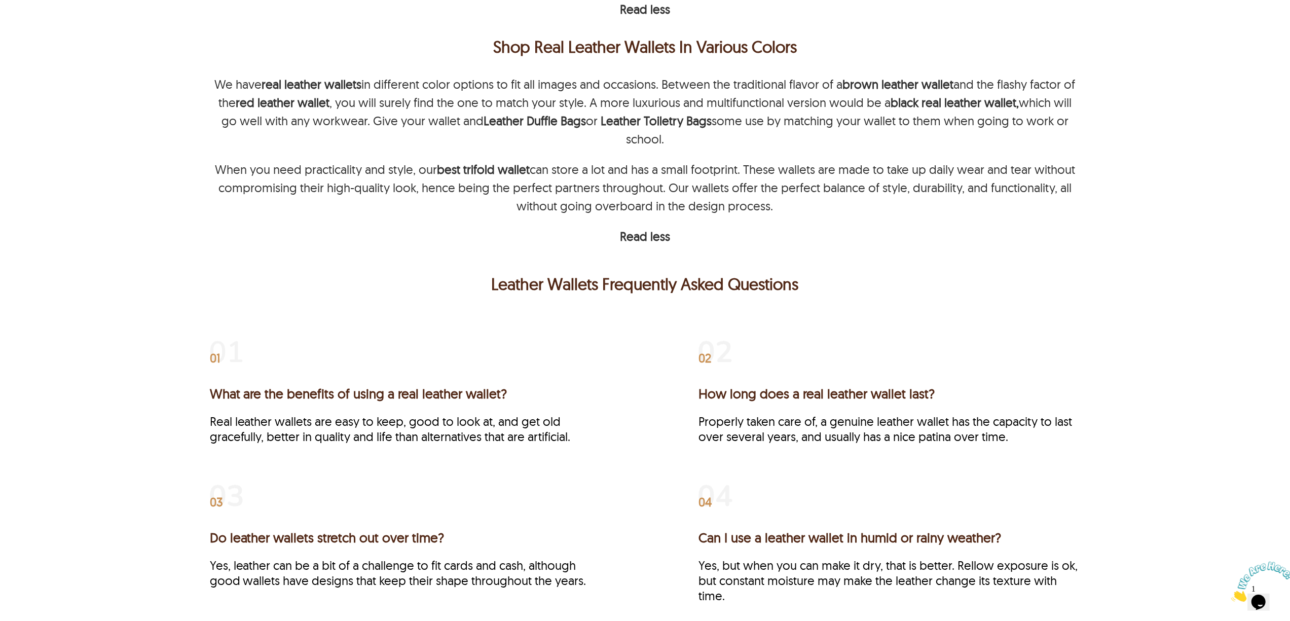
click at [1121, 342] on div "01 What are the benefits of using a real leather wallet? Real leather wallets a…" at bounding box center [644, 476] width 967 height 328
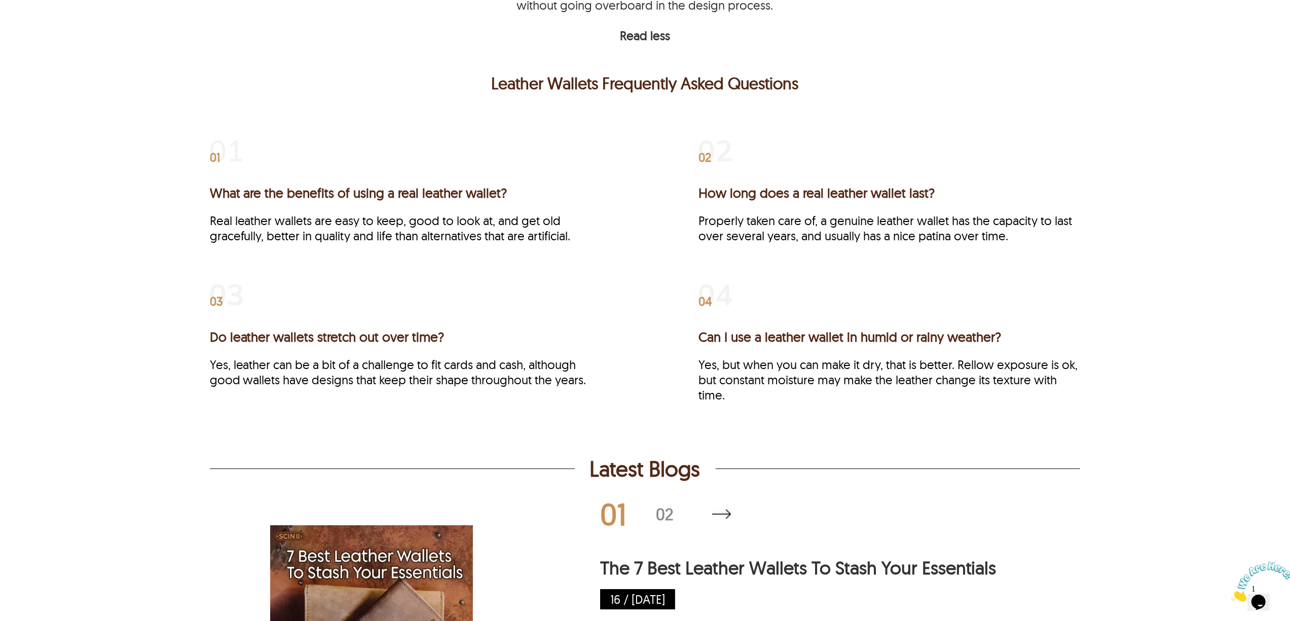
scroll to position [2905, 0]
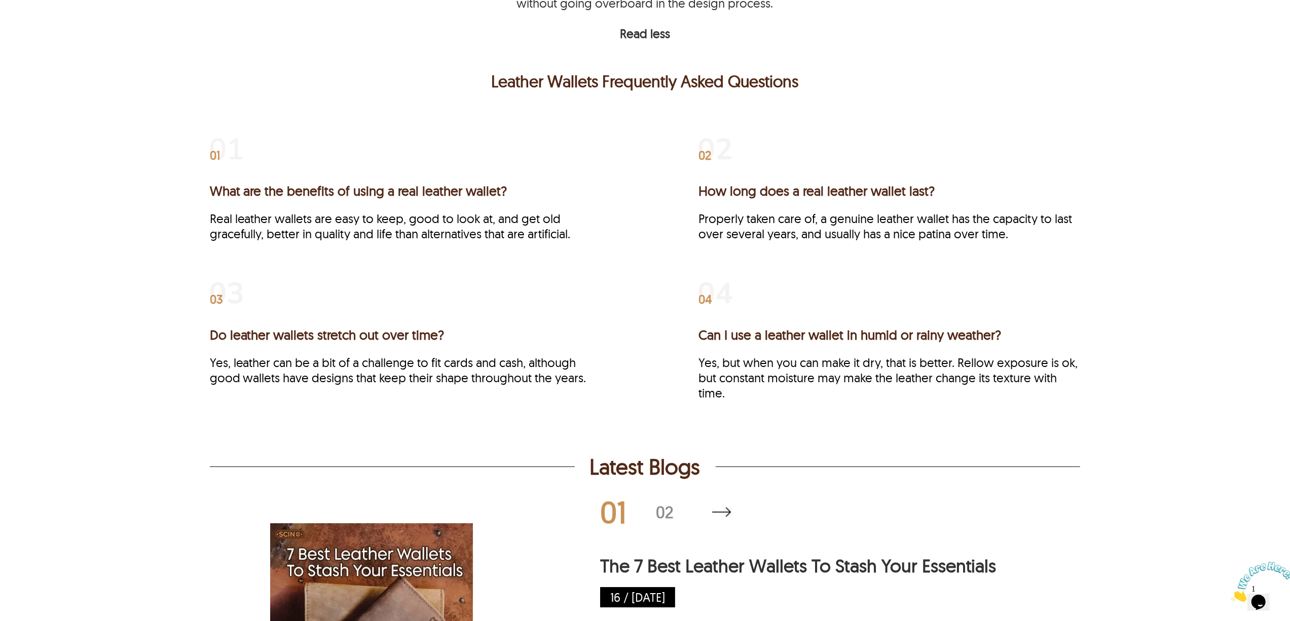
click at [1110, 278] on div "01 What are the benefits of using a real leather wallet? Real leather wallets a…" at bounding box center [644, 273] width 967 height 328
click at [1097, 386] on div "01 What are the benefits of using a real leather wallet? Real leather wallets a…" at bounding box center [644, 273] width 967 height 328
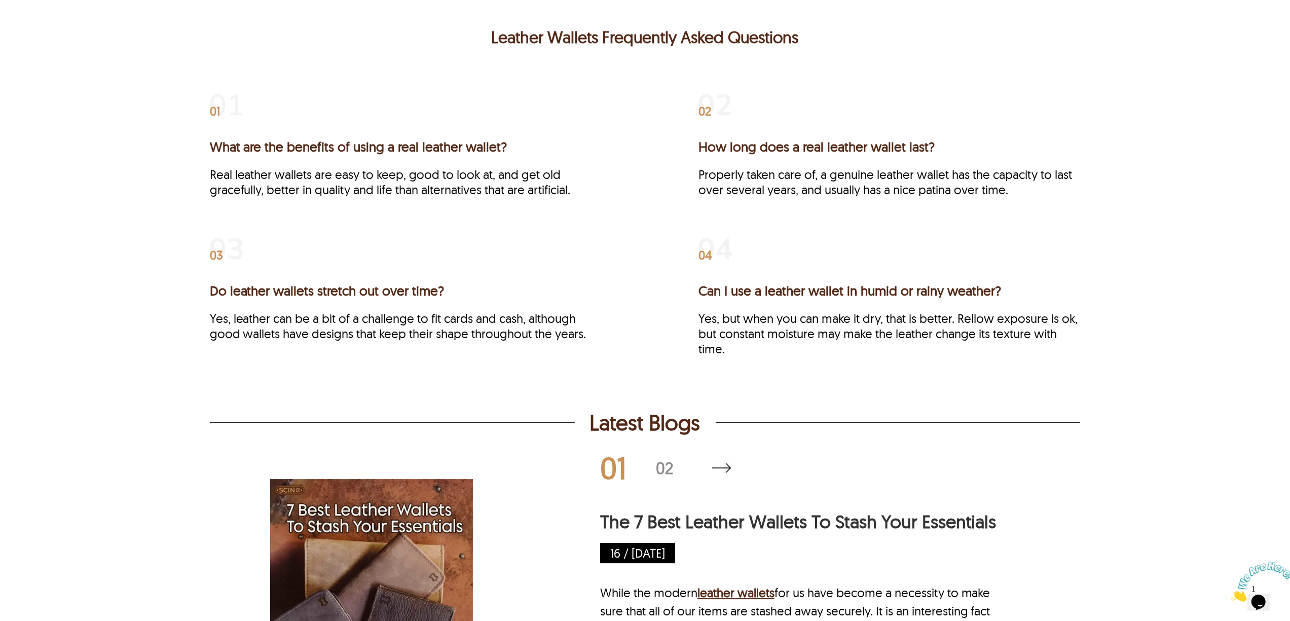
scroll to position [2972, 0]
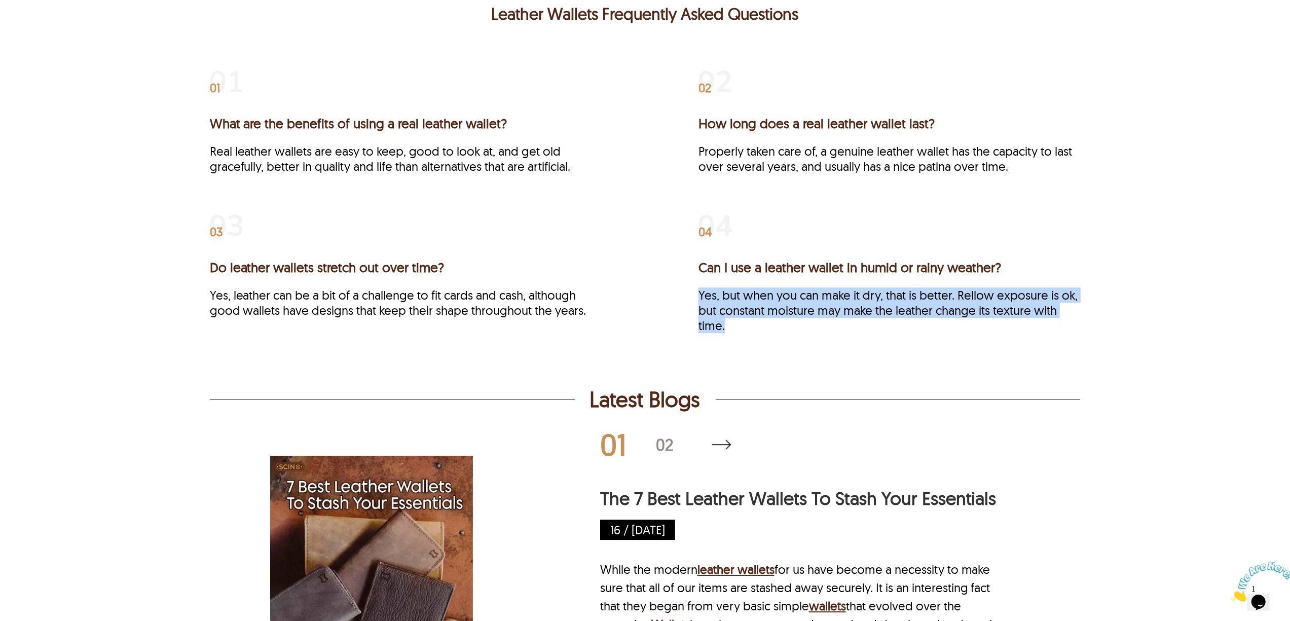
click at [969, 298] on p "Yes, but when you can make it dry, that is better. Rellow exposure is ok, but c…" at bounding box center [889, 310] width 382 height 46
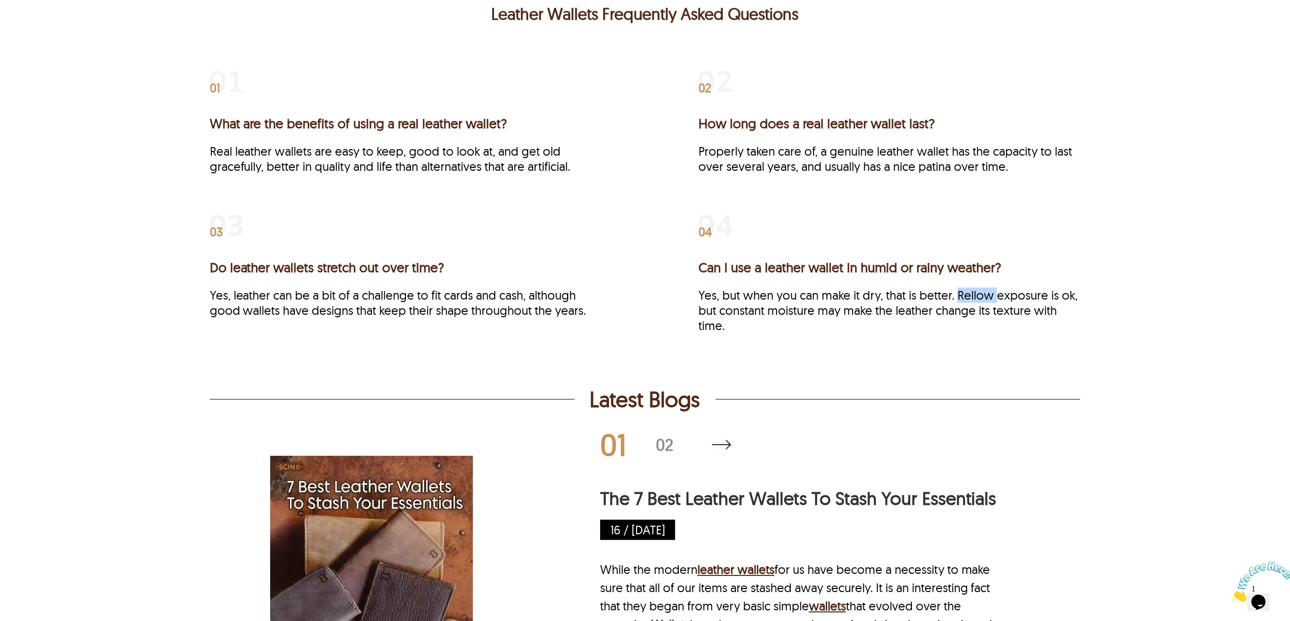
click at [969, 298] on p "Yes, but when you can make it dry, that is better. Rellow exposure is ok, but c…" at bounding box center [889, 310] width 382 height 46
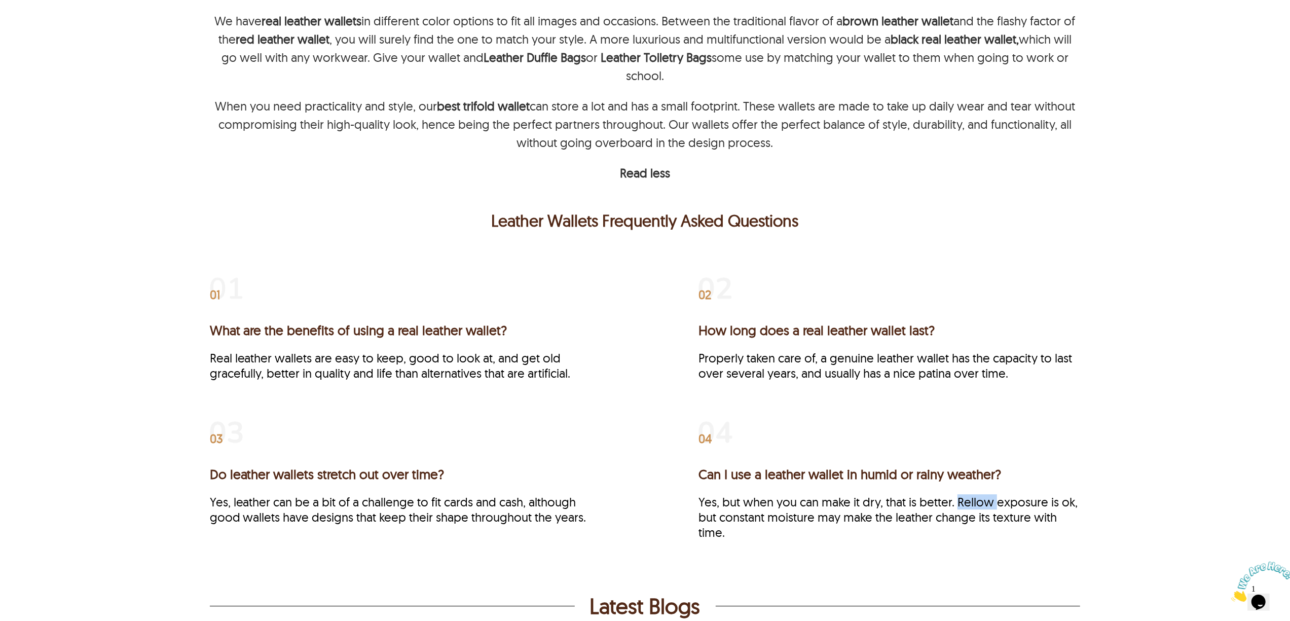
scroll to position [2567, 0]
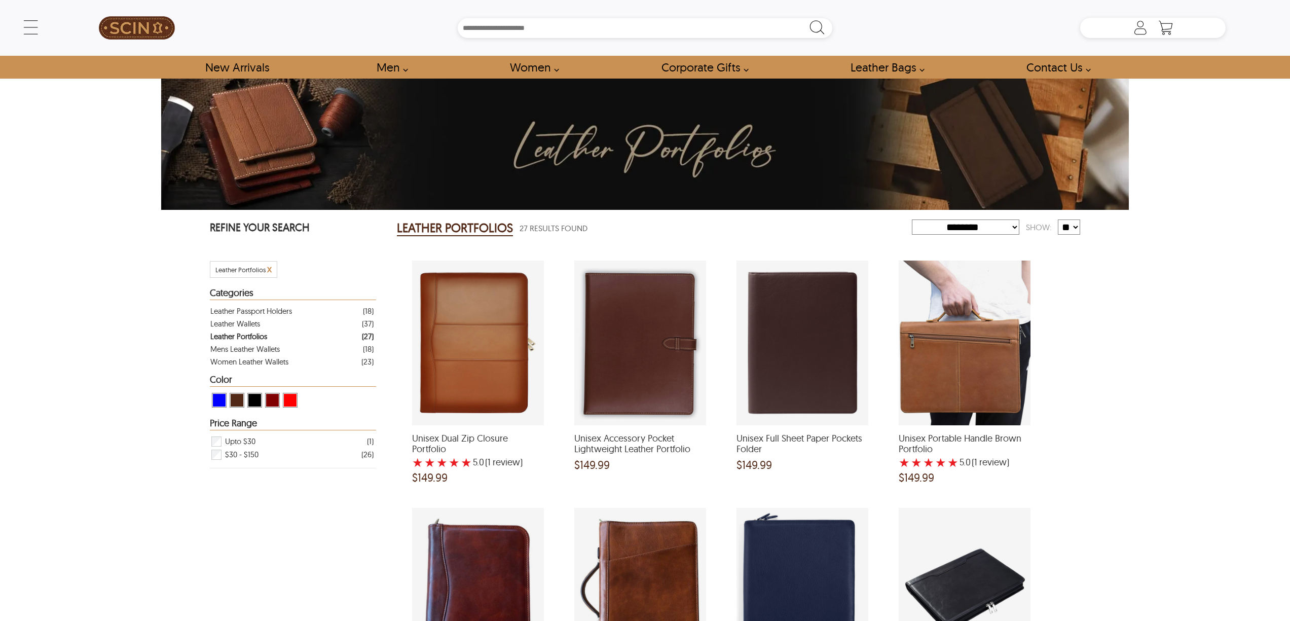
select select "********"
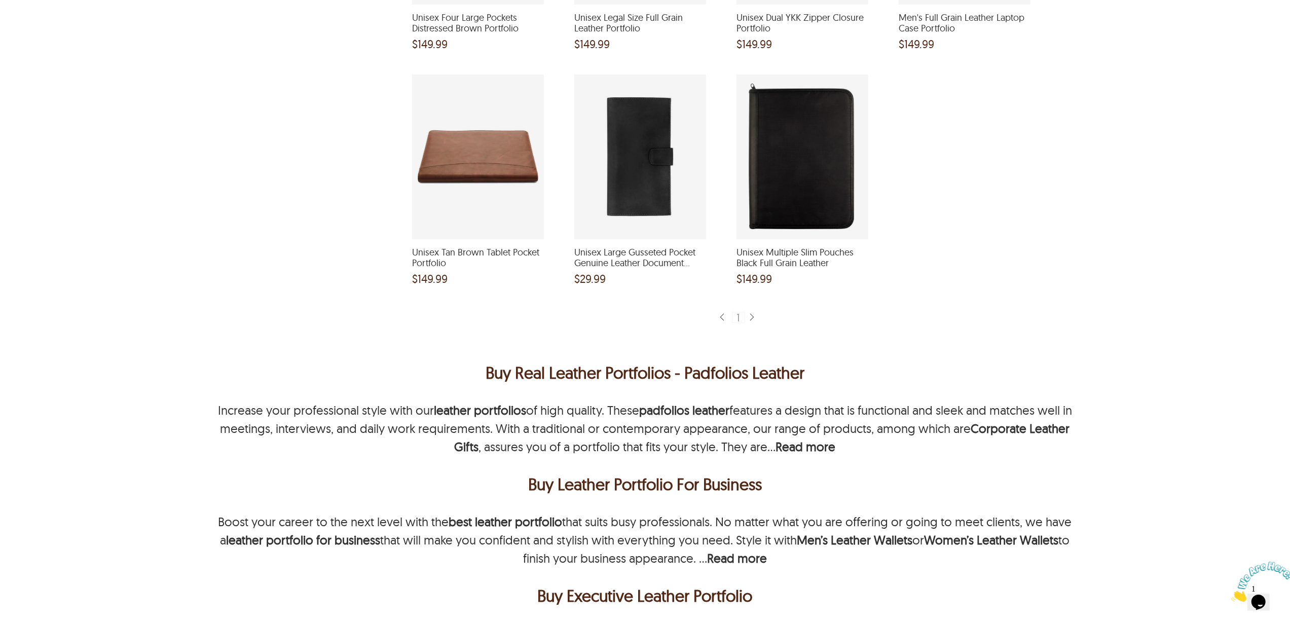
scroll to position [1622, 0]
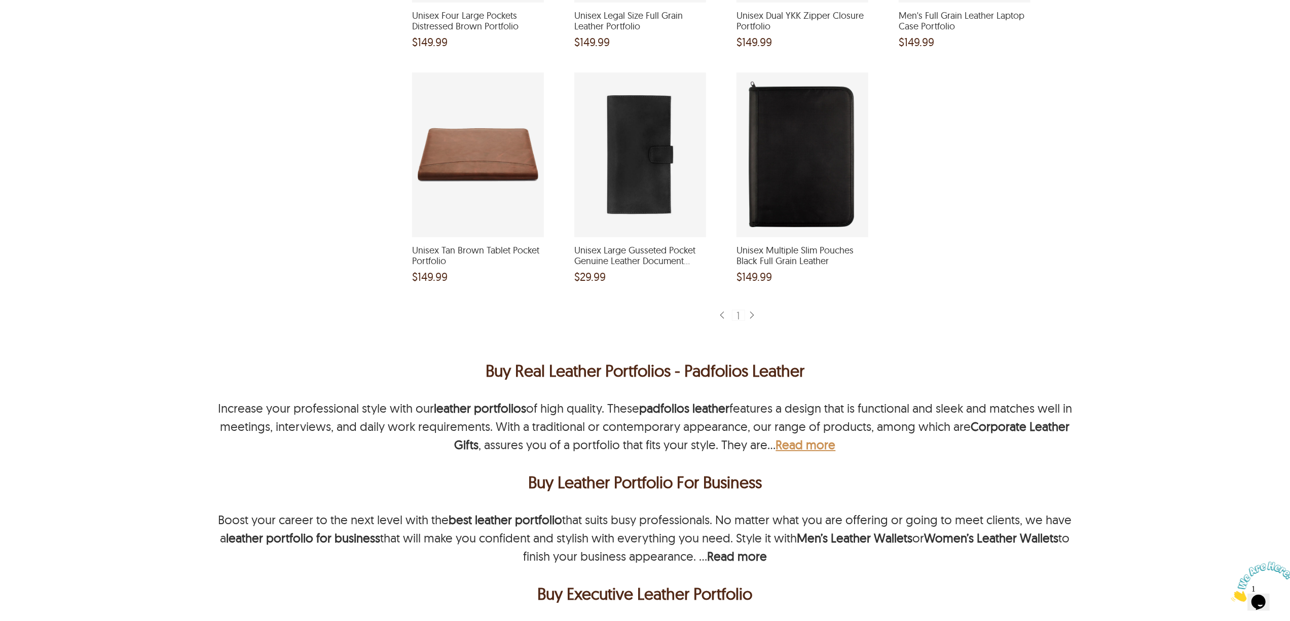
click at [783, 442] on b "Read more" at bounding box center [806, 444] width 60 height 15
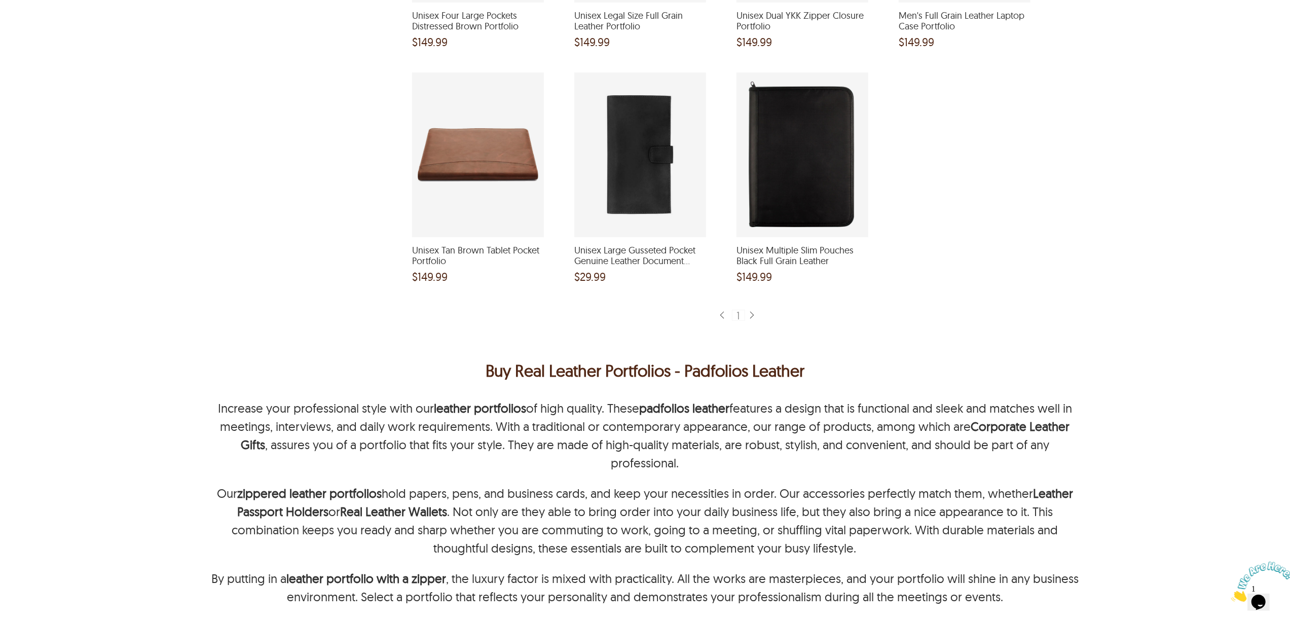
scroll to position [2027, 0]
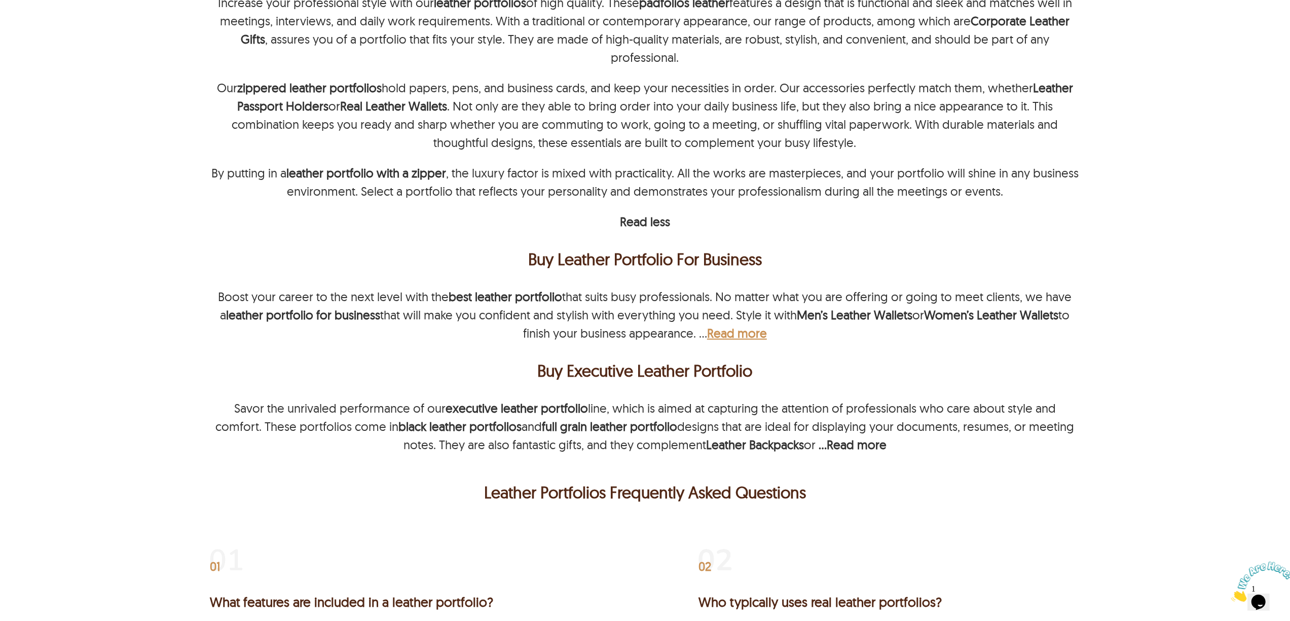
click at [742, 340] on b "Read more" at bounding box center [737, 332] width 60 height 15
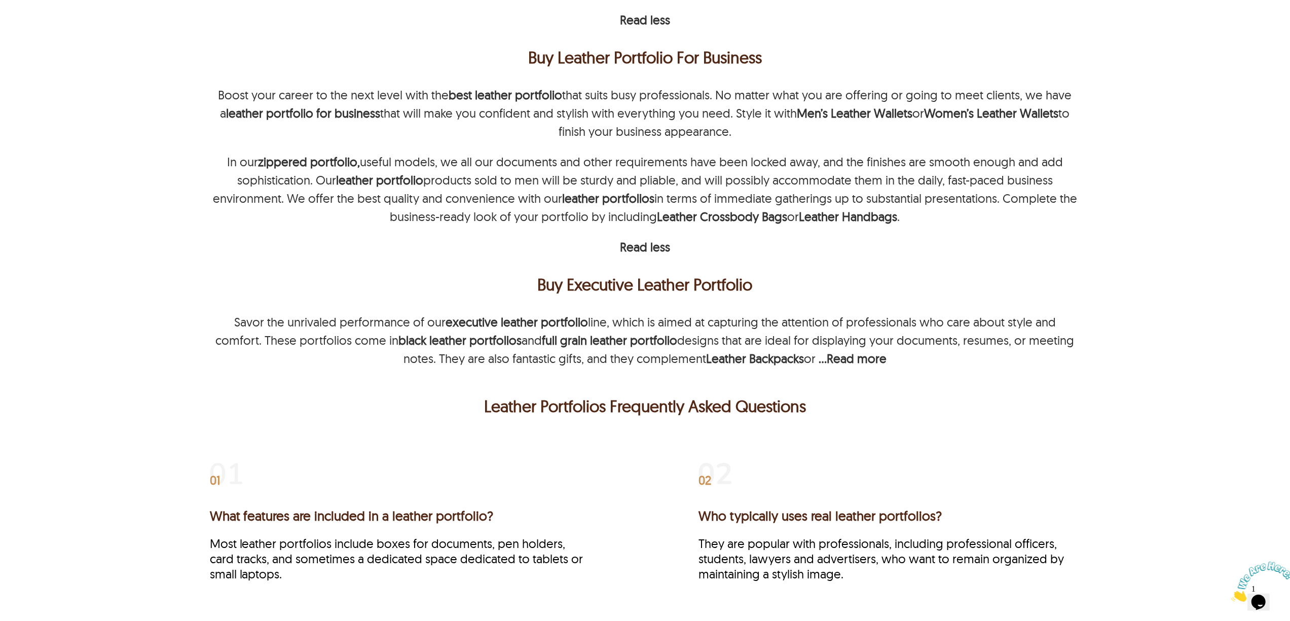
scroll to position [2230, 0]
click at [836, 363] on b "Read more" at bounding box center [856, 357] width 60 height 15
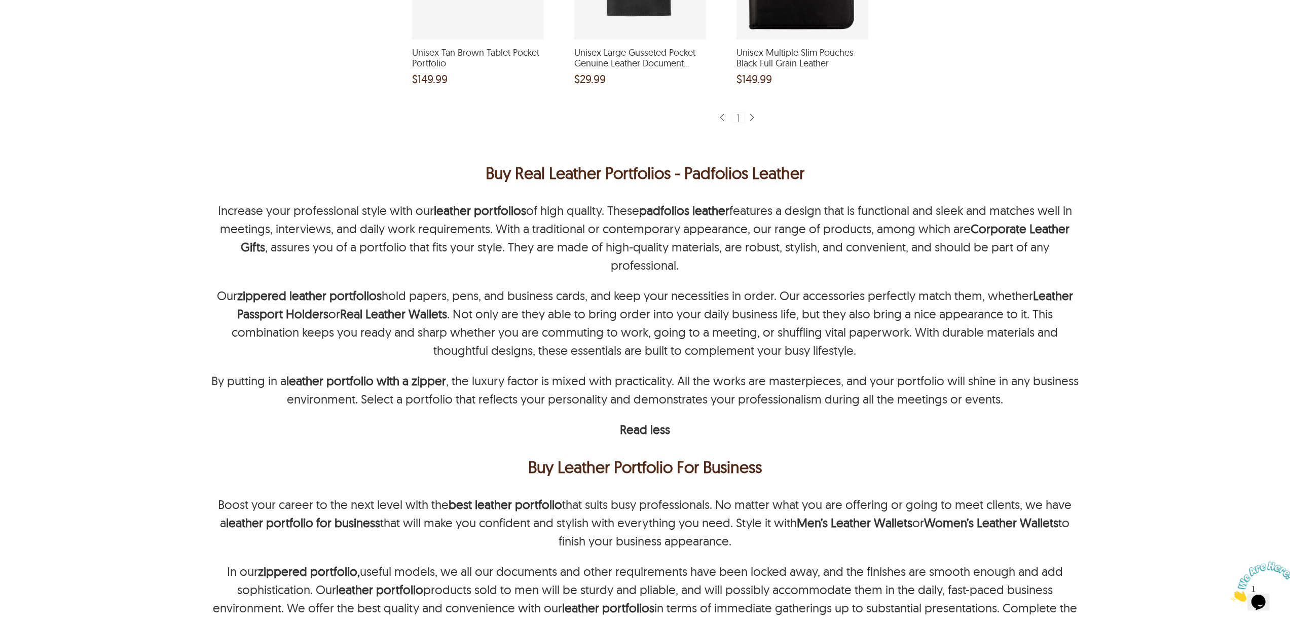
scroll to position [1882, 0]
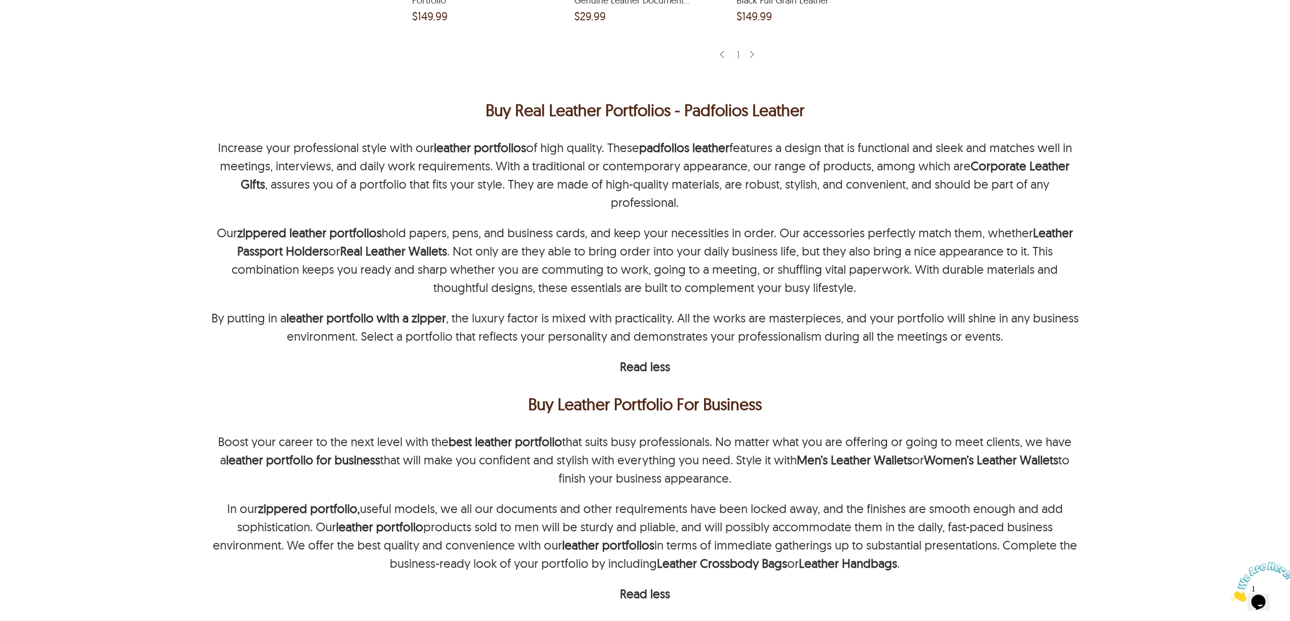
click at [1073, 348] on div "Increase your professional style with our leather portfolios of high quality. T…" at bounding box center [645, 256] width 871 height 237
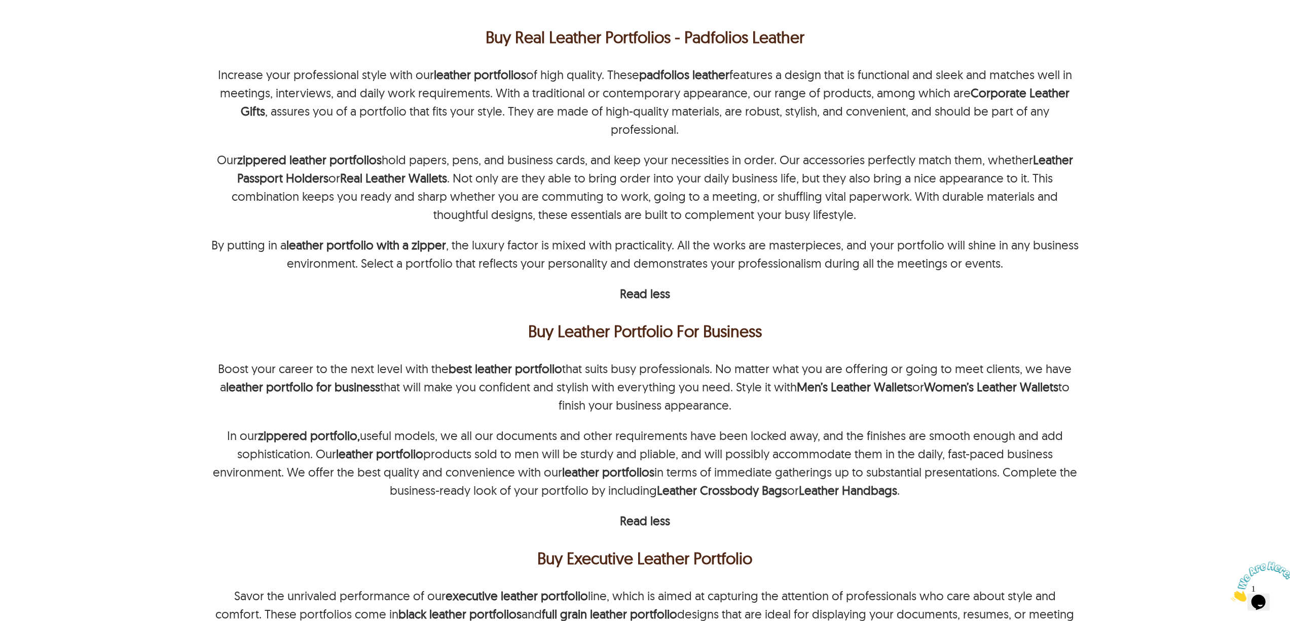
scroll to position [2017, 0]
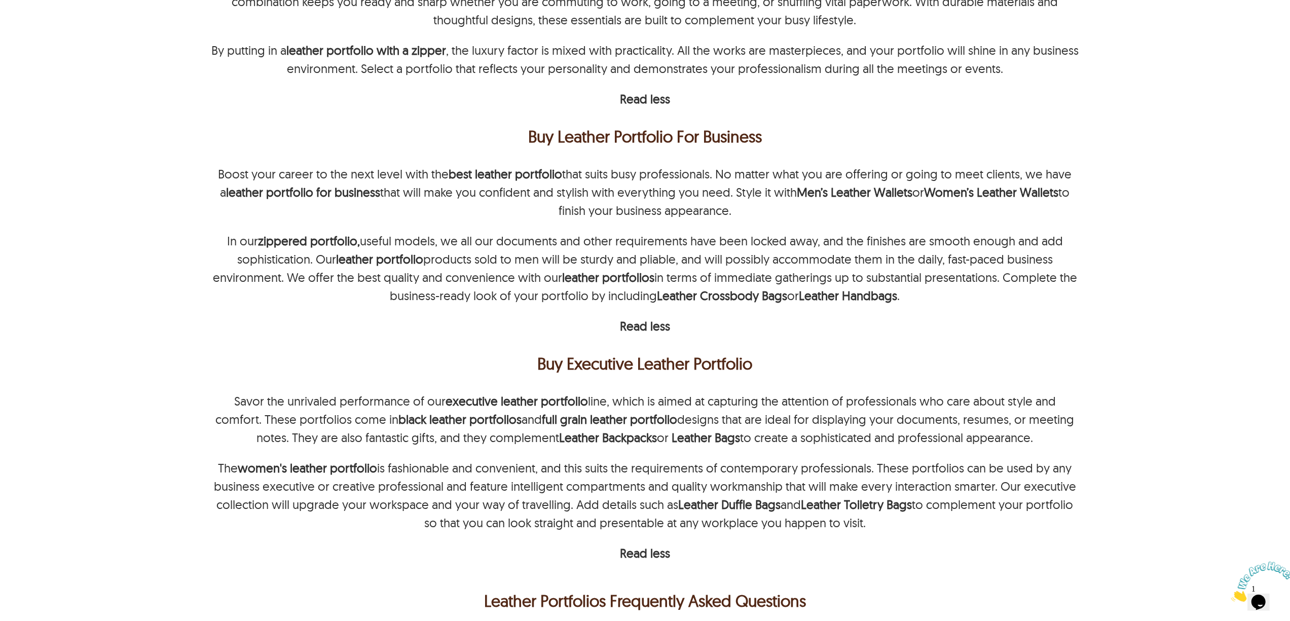
scroll to position [2355, 0]
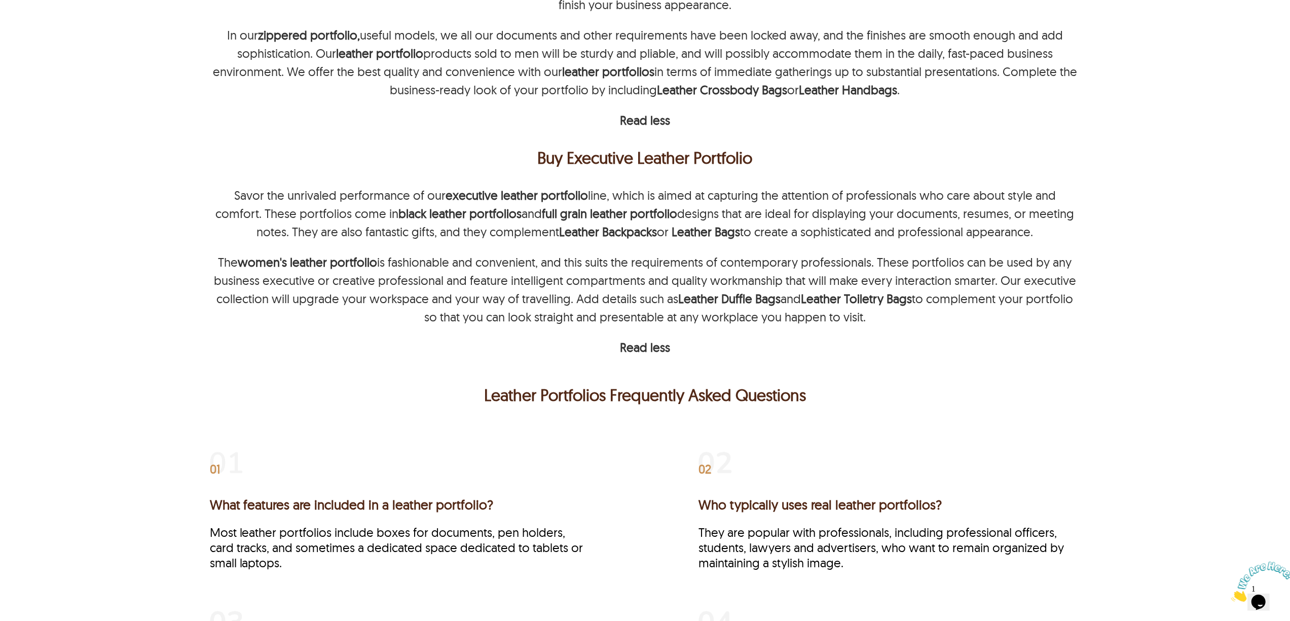
click at [1050, 404] on p "Leather Portfolios Frequently Asked Questions" at bounding box center [644, 395] width 865 height 24
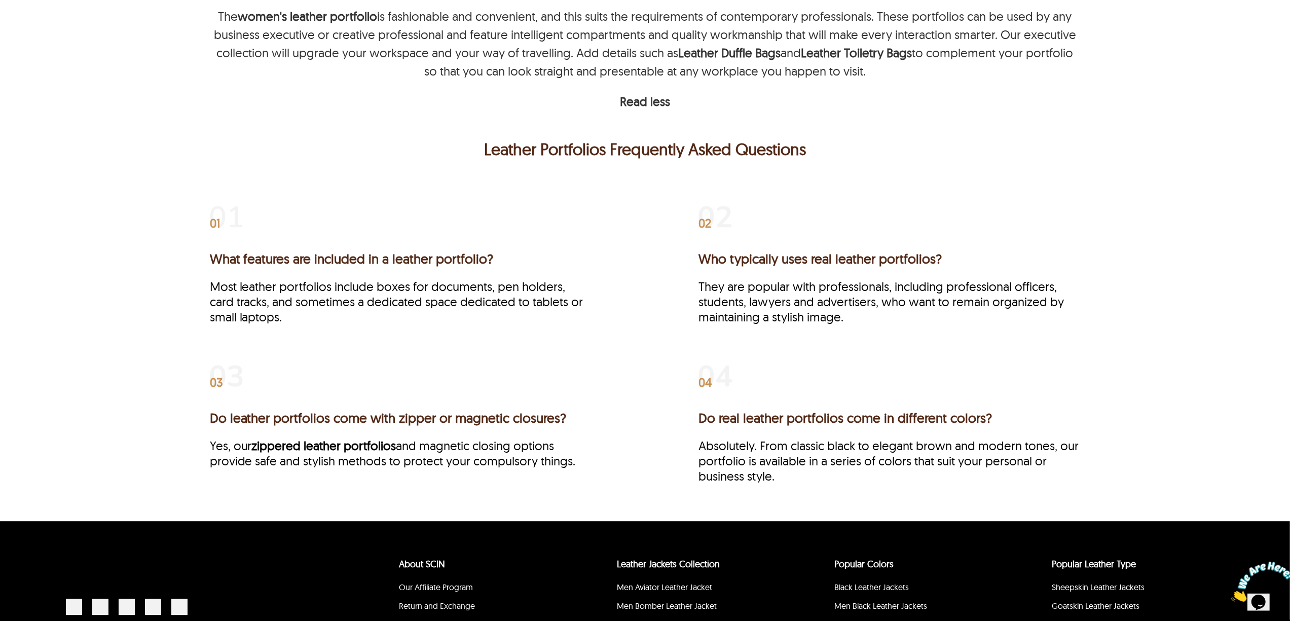
scroll to position [2625, 0]
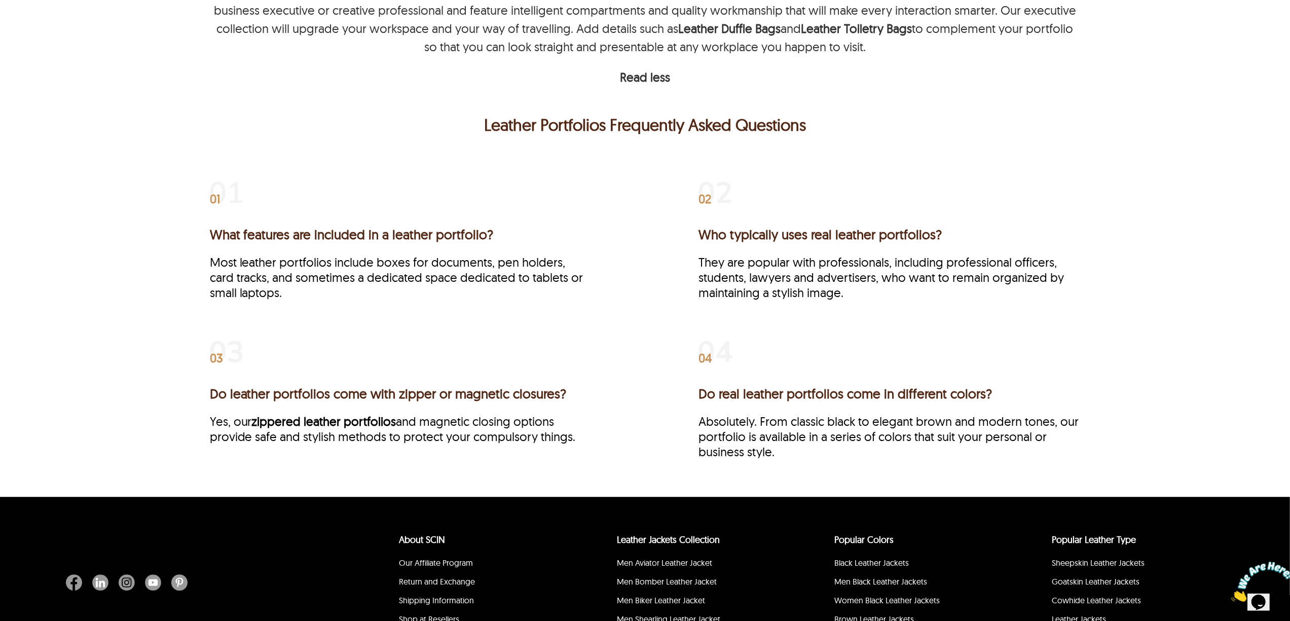
click at [1107, 366] on div "01 What features are included in a leather portfolio? Most leather portfolios i…" at bounding box center [644, 325] width 967 height 344
click at [1121, 330] on div "01 What features are included in a leather portfolio? Most leather portfolios i…" at bounding box center [644, 325] width 967 height 344
click at [1109, 426] on div "01 What features are included in a leather portfolio? Most leather portfolios i…" at bounding box center [644, 325] width 967 height 344
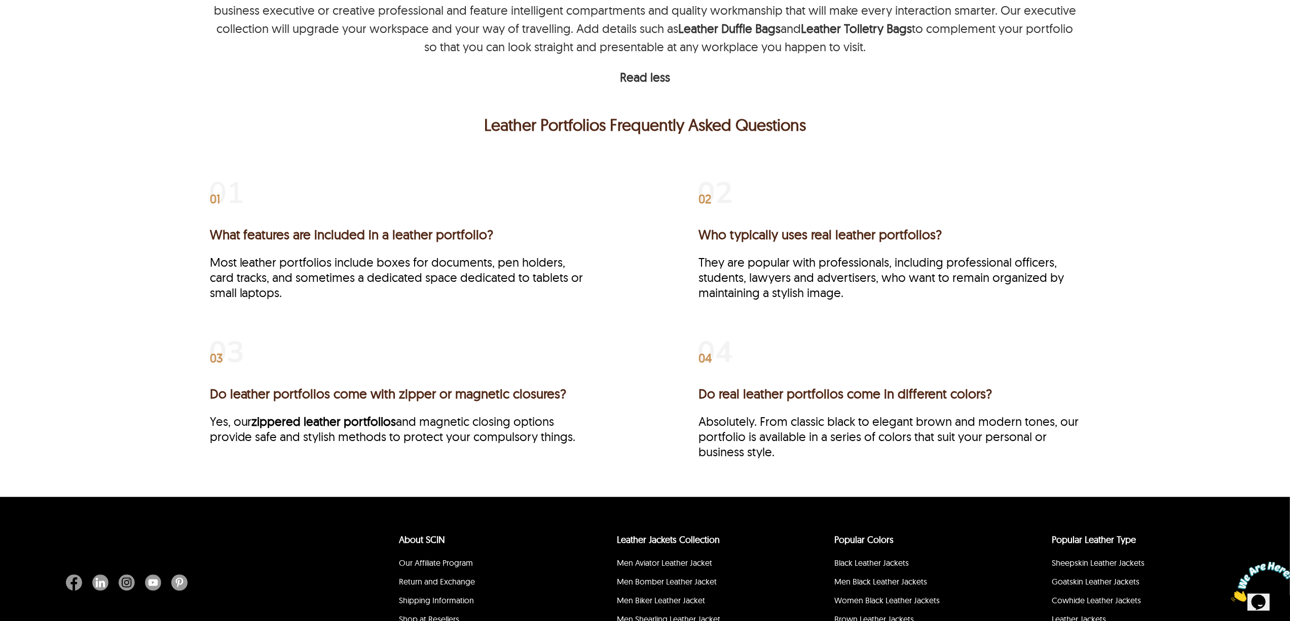
click at [1105, 380] on div "01 What features are included in a leather portfolio? Most leather portfolios i…" at bounding box center [644, 325] width 967 height 344
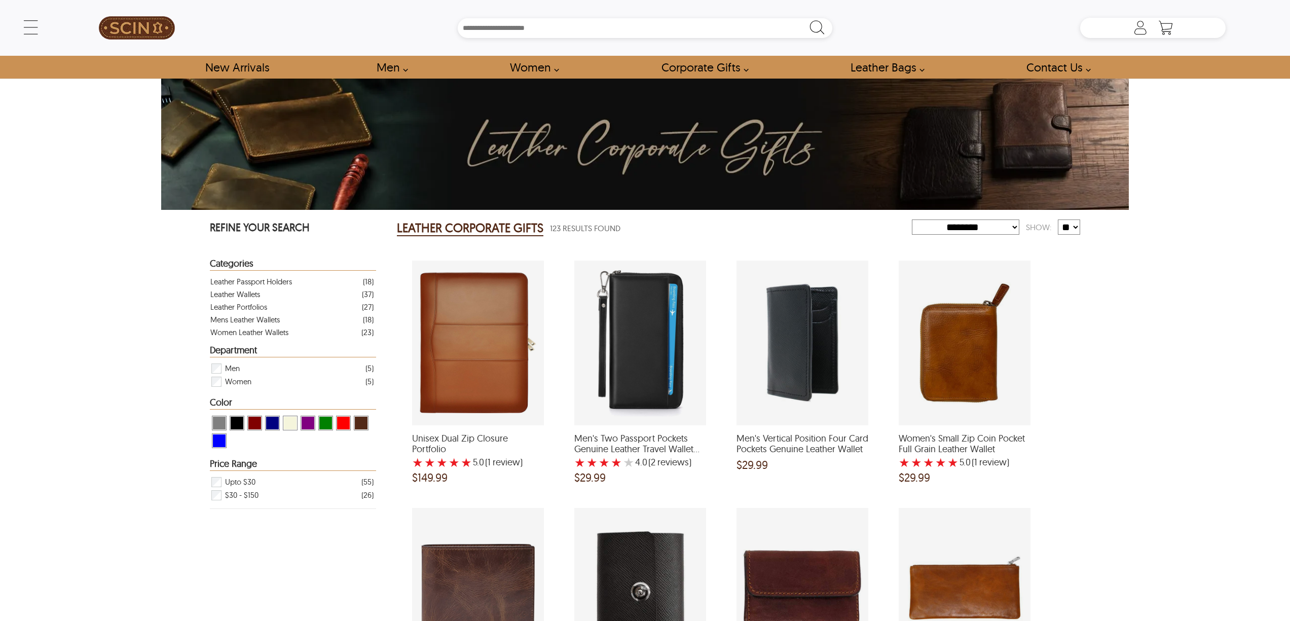
select select "********"
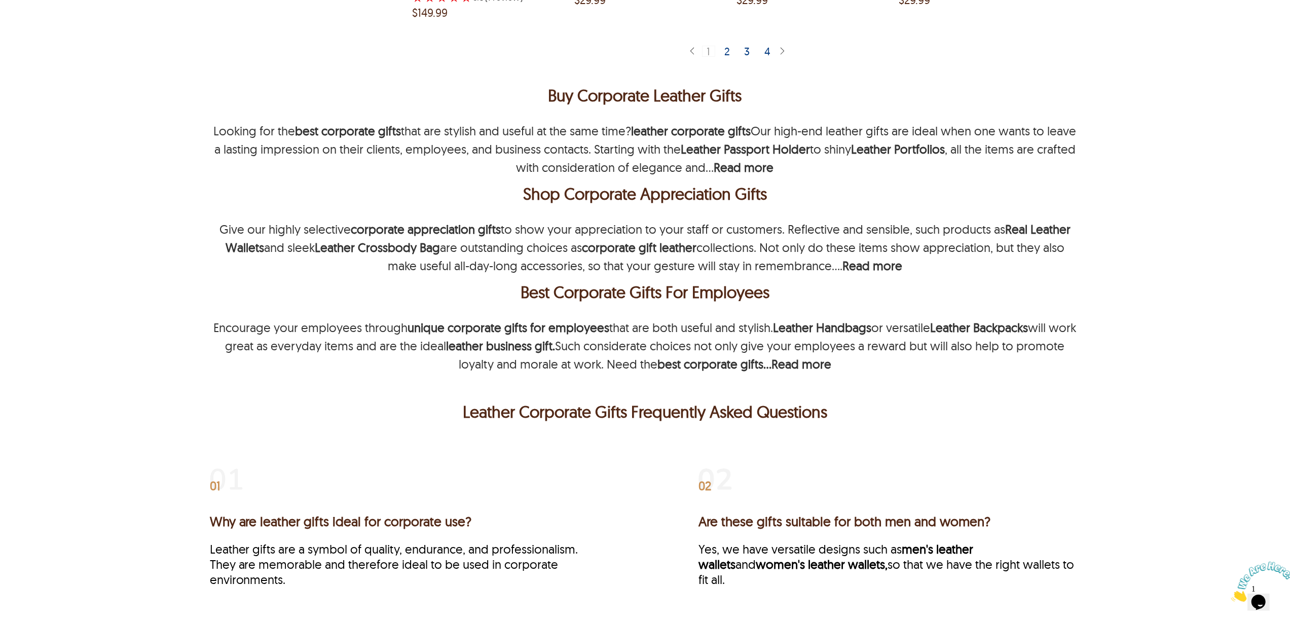
scroll to position [1756, 0]
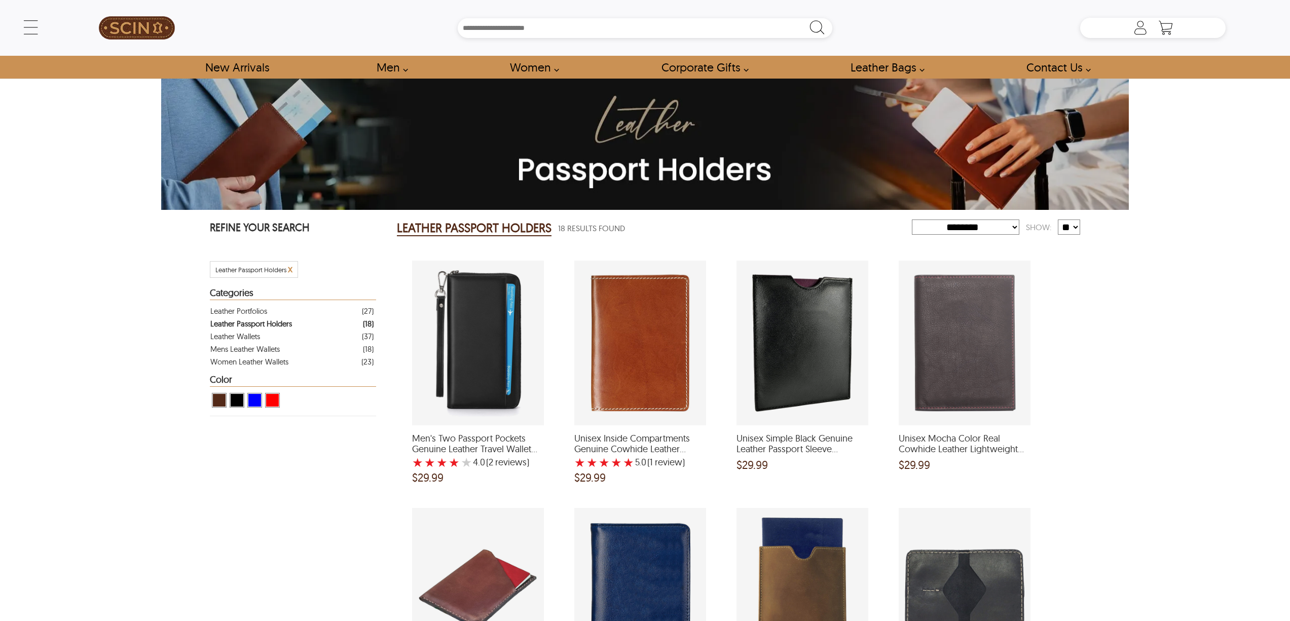
select select "********"
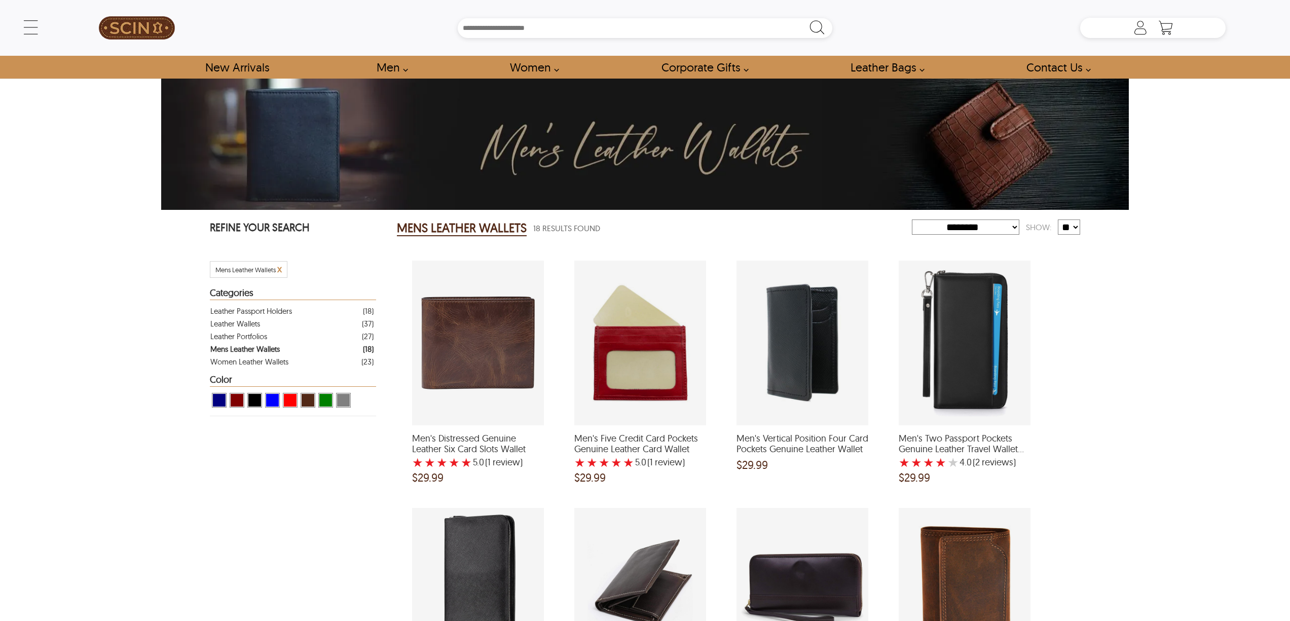
select select "********"
click at [75, 195] on div "← Menu New Arrivals Men Leather Jackets Aviator Leather Jackets Bomber Leather …" at bounding box center [645, 310] width 1290 height 621
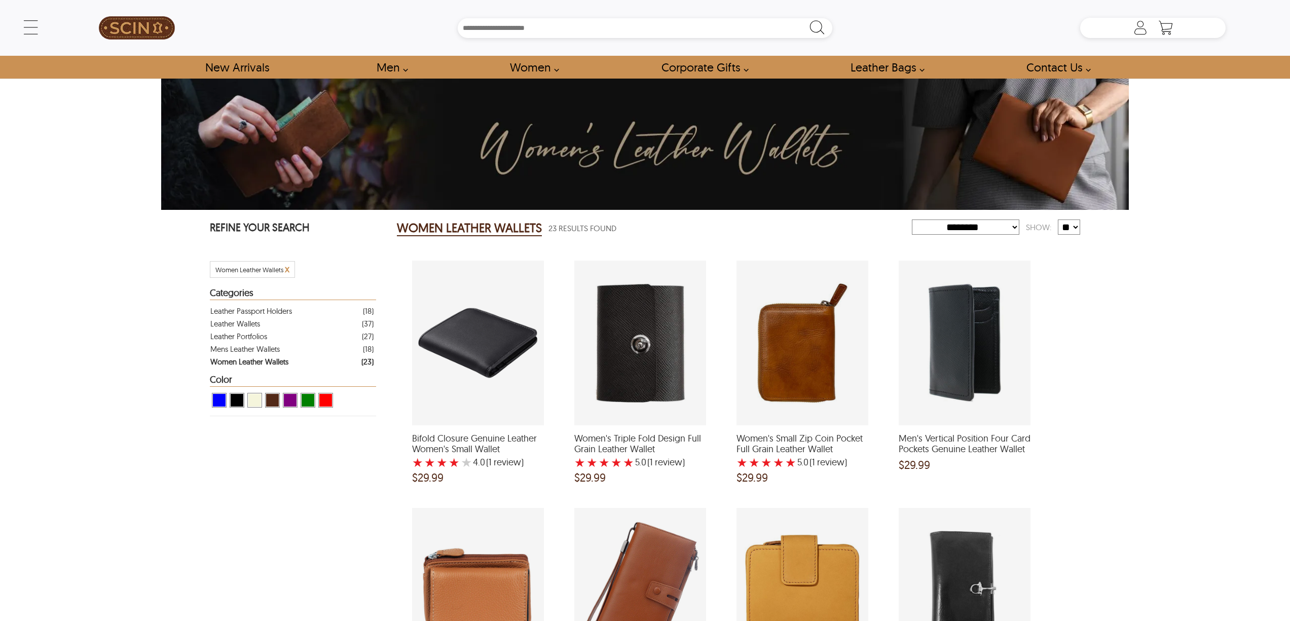
select select "********"
click at [56, 220] on div "← Menu New Arrivals Men Leather Jackets Aviator Leather Jackets Bomber Leather …" at bounding box center [645, 310] width 1290 height 621
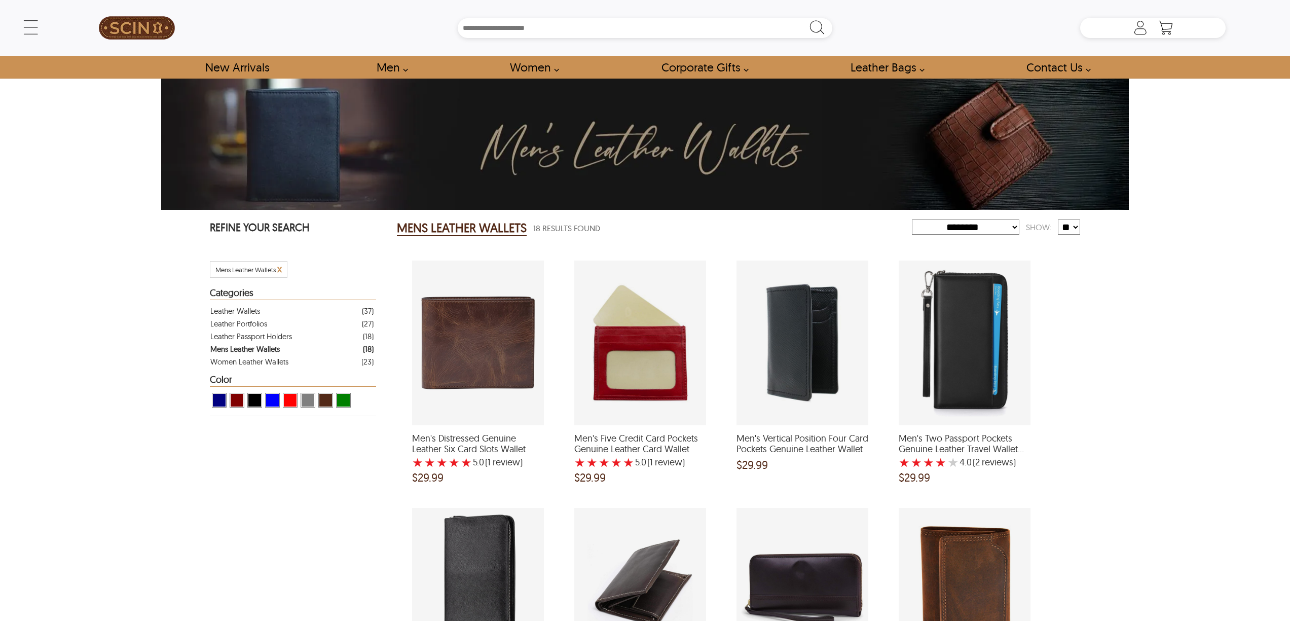
select select "********"
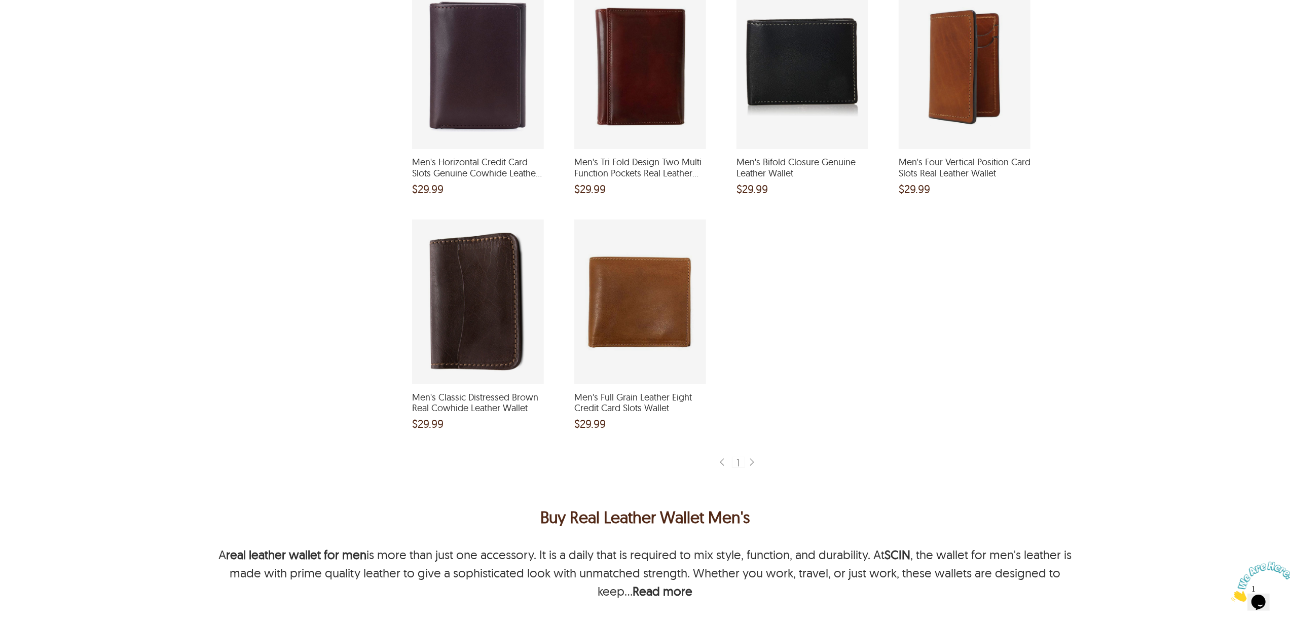
scroll to position [1216, 0]
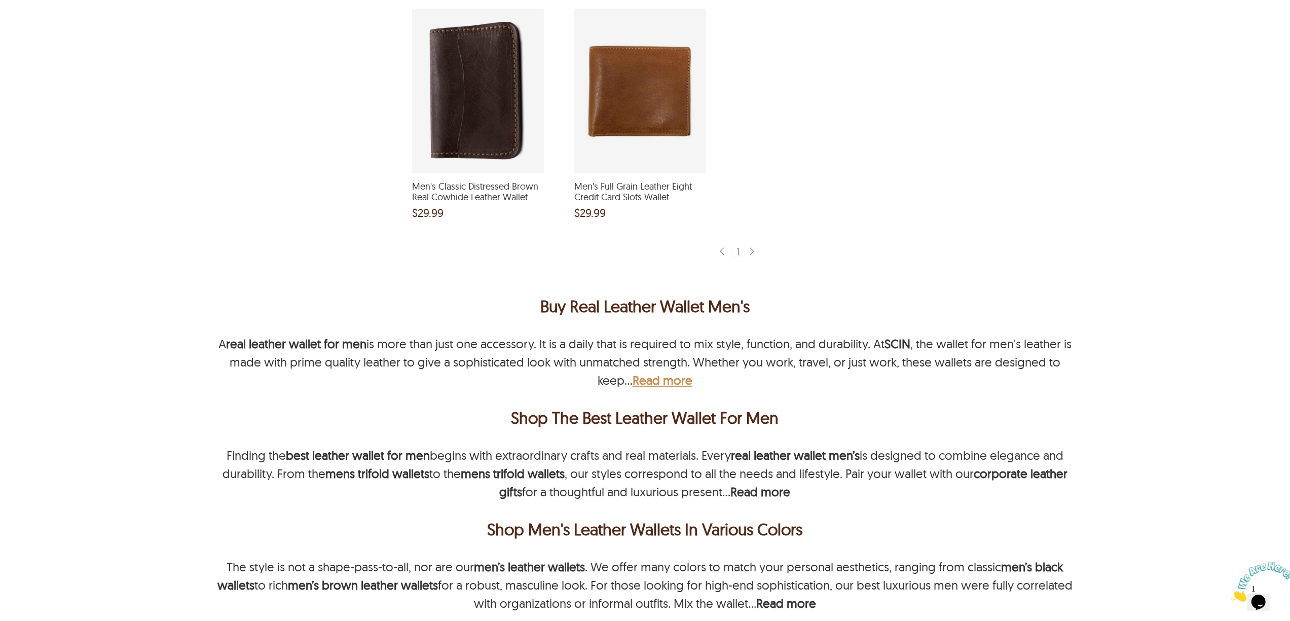
click at [637, 377] on b "Read more" at bounding box center [662, 379] width 60 height 15
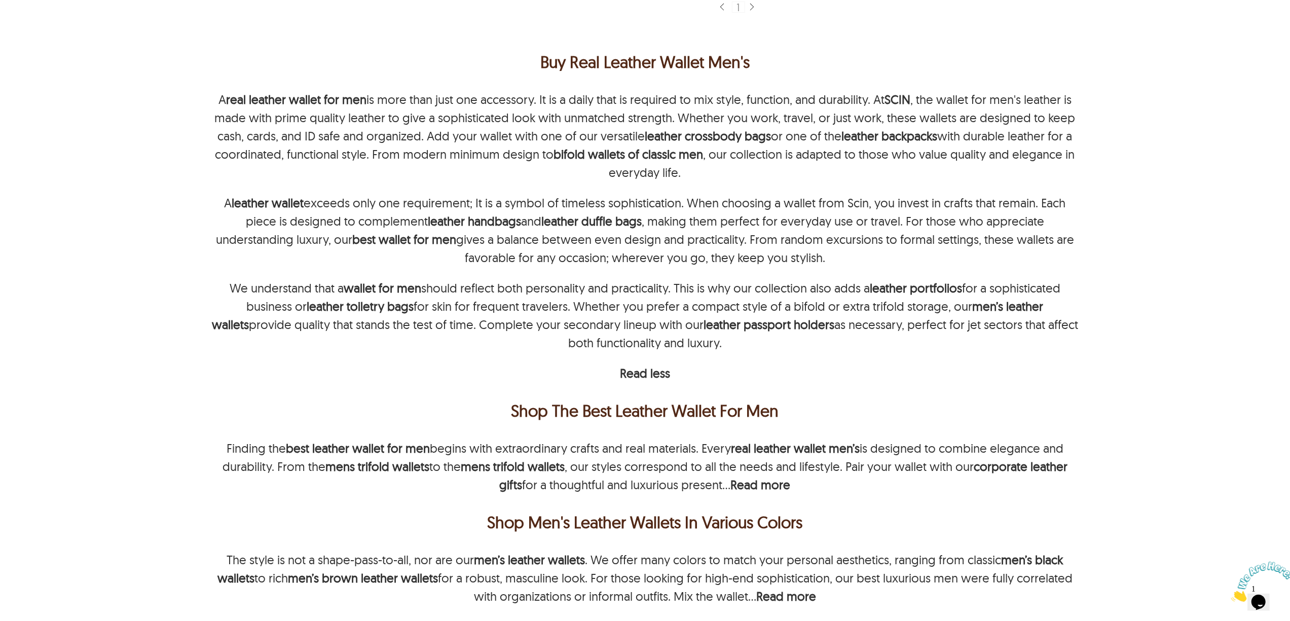
scroll to position [1486, 0]
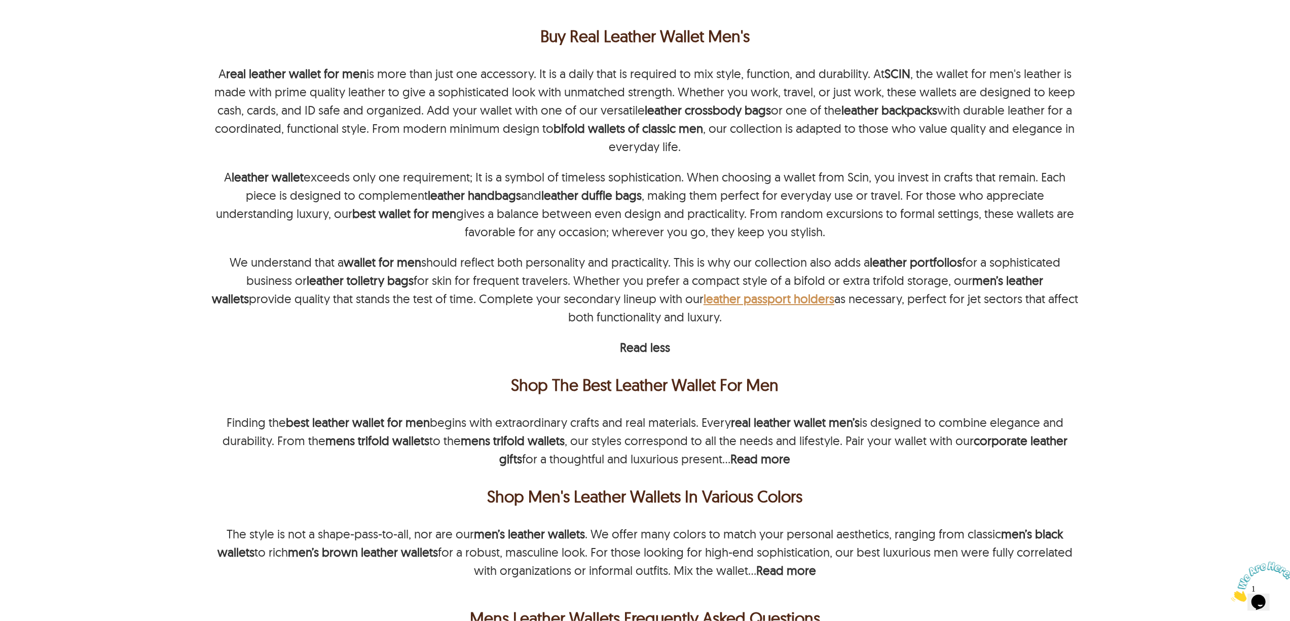
click at [736, 299] on strong "leather passport holders" at bounding box center [768, 298] width 131 height 15
click at [717, 301] on strong "leather passport holders" at bounding box center [768, 298] width 131 height 15
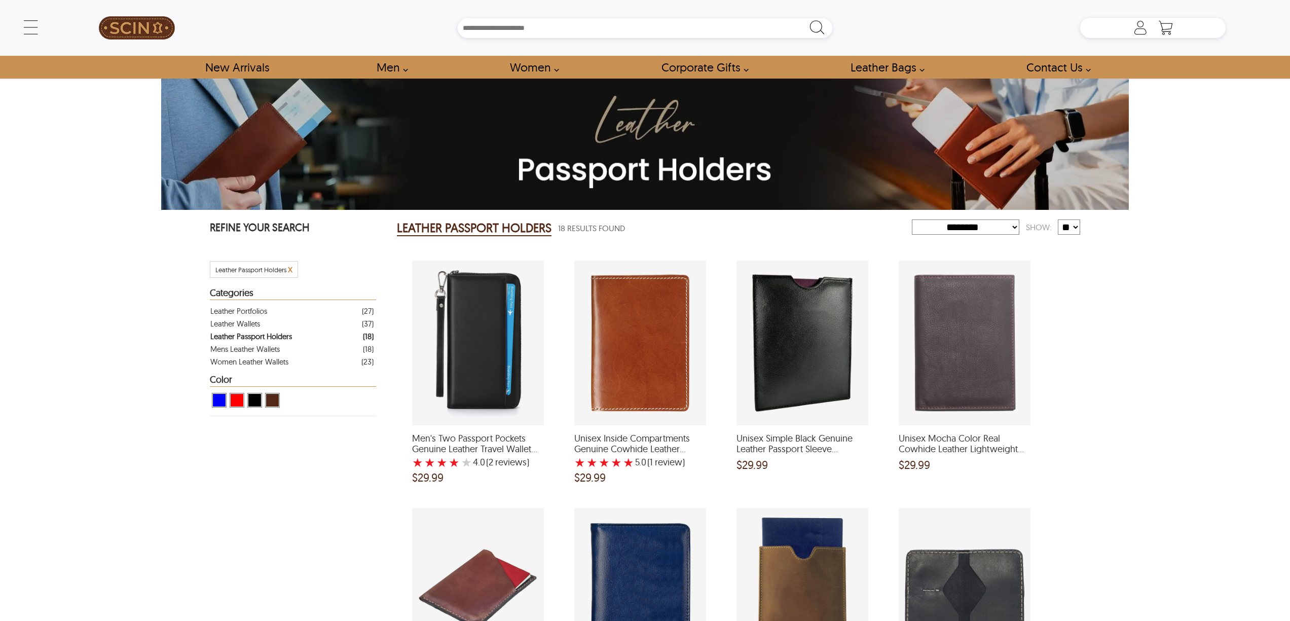
select select "********"
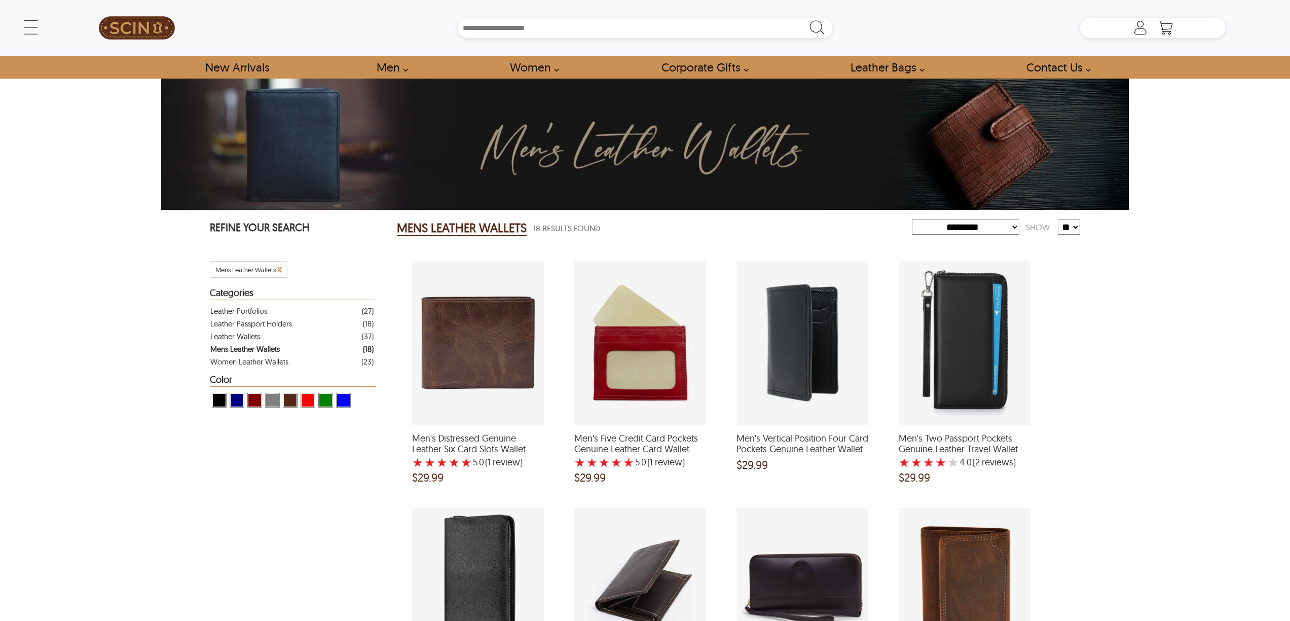
select select "********"
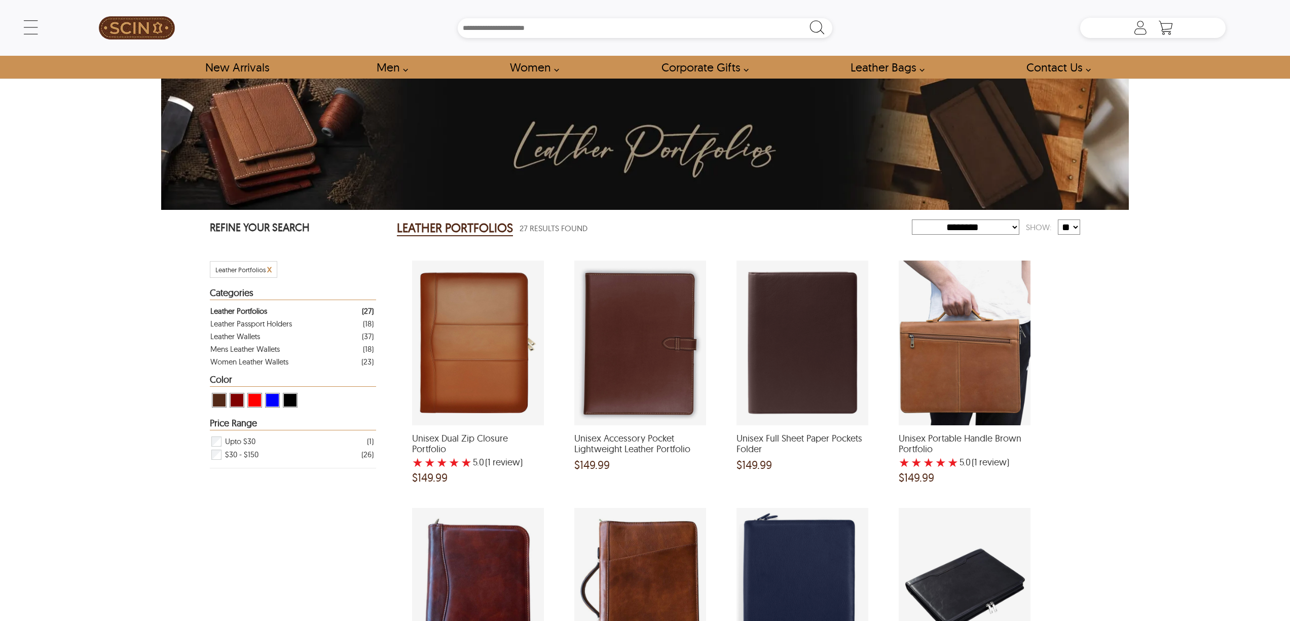
select select "********"
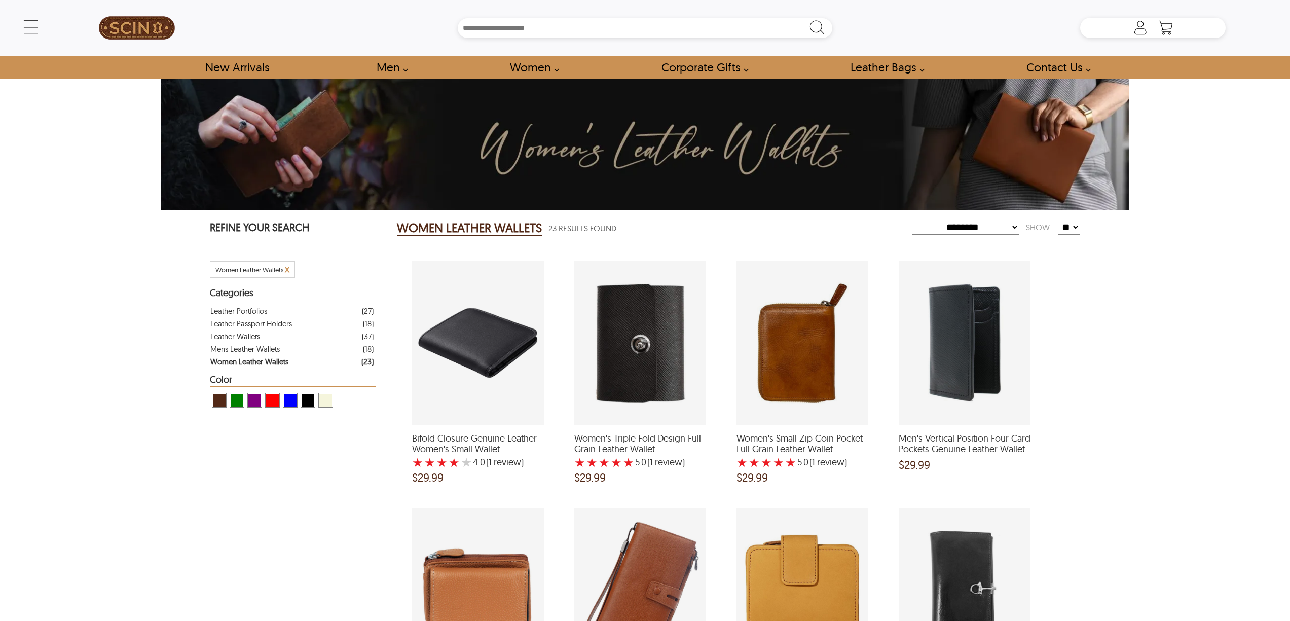
select select "********"
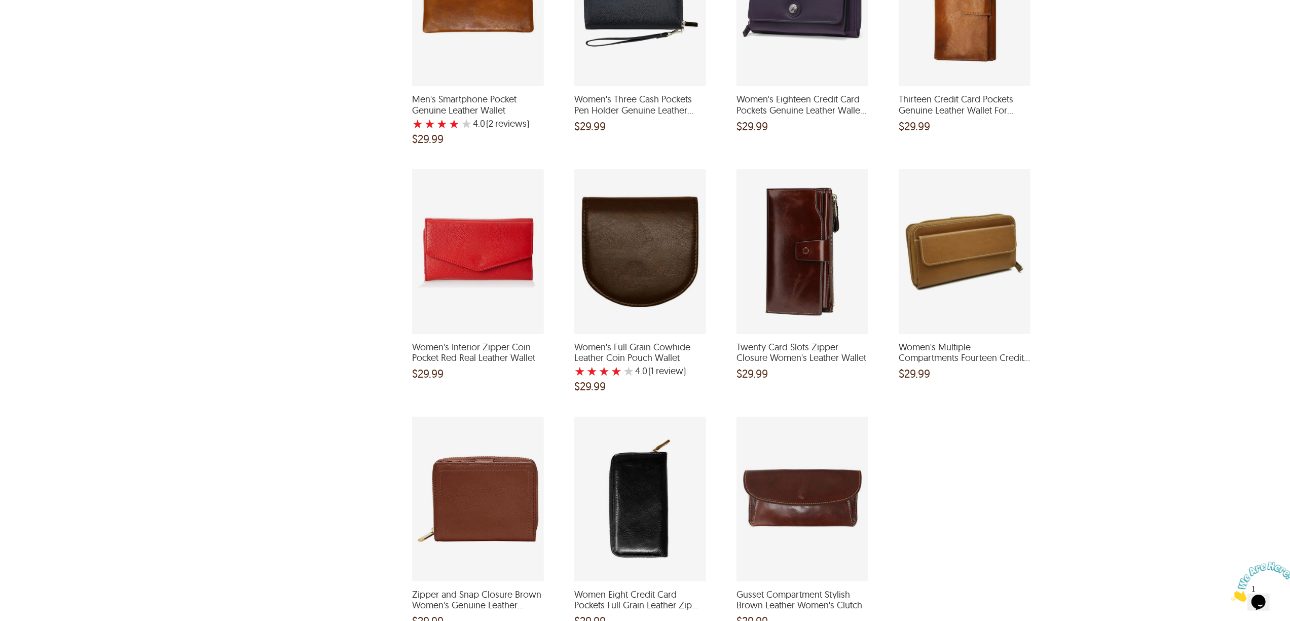
scroll to position [1554, 0]
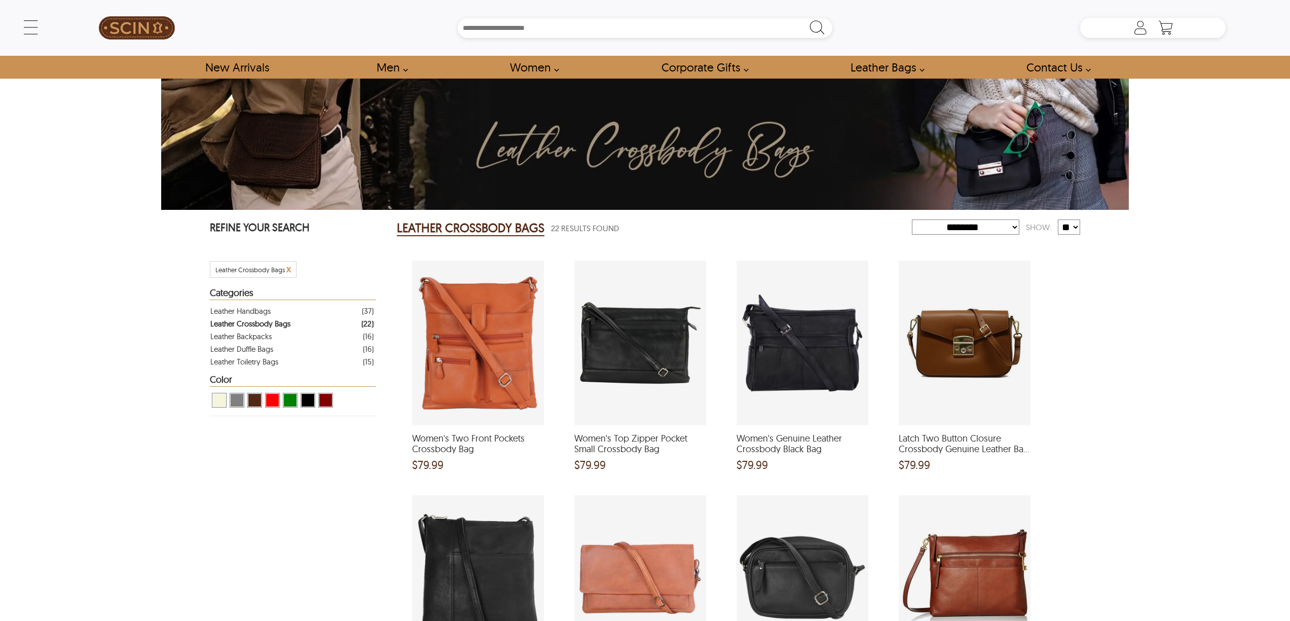
select select "********"
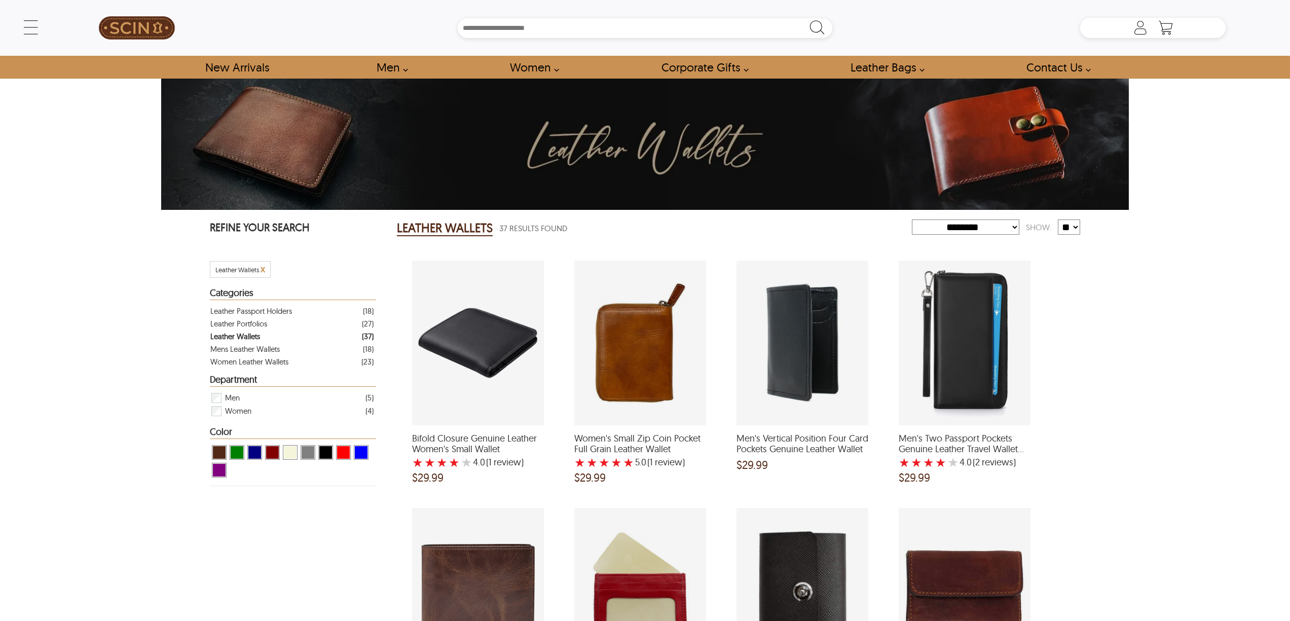
select select "********"
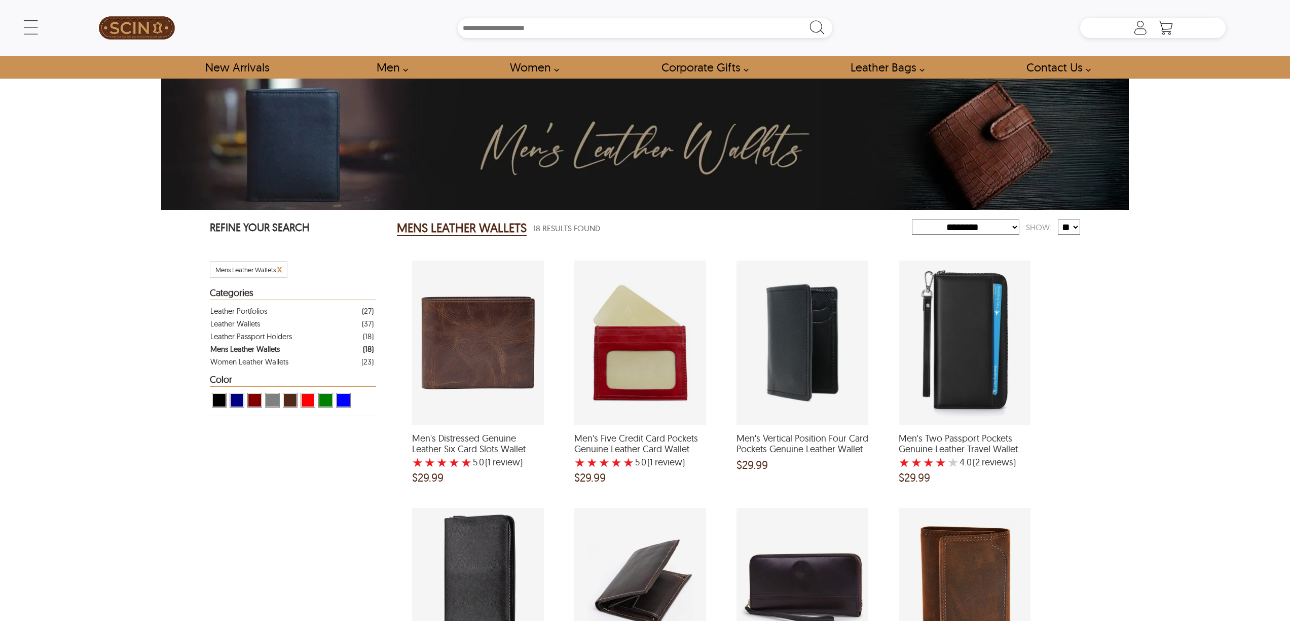
select select "********"
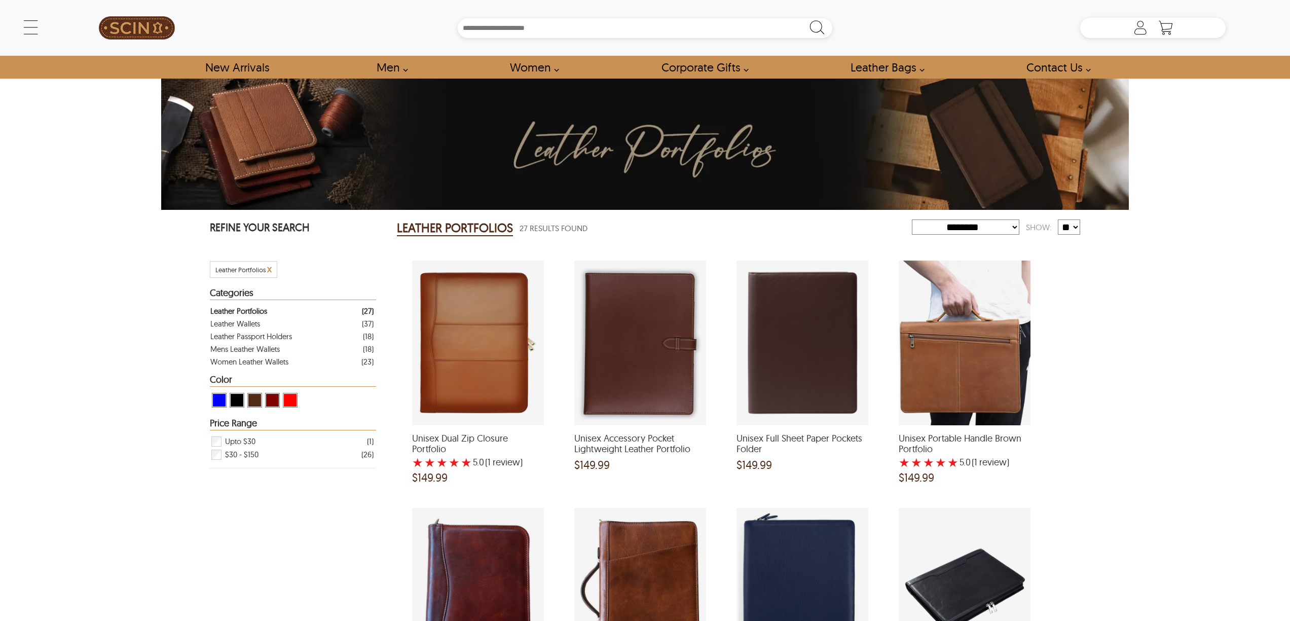
select select "********"
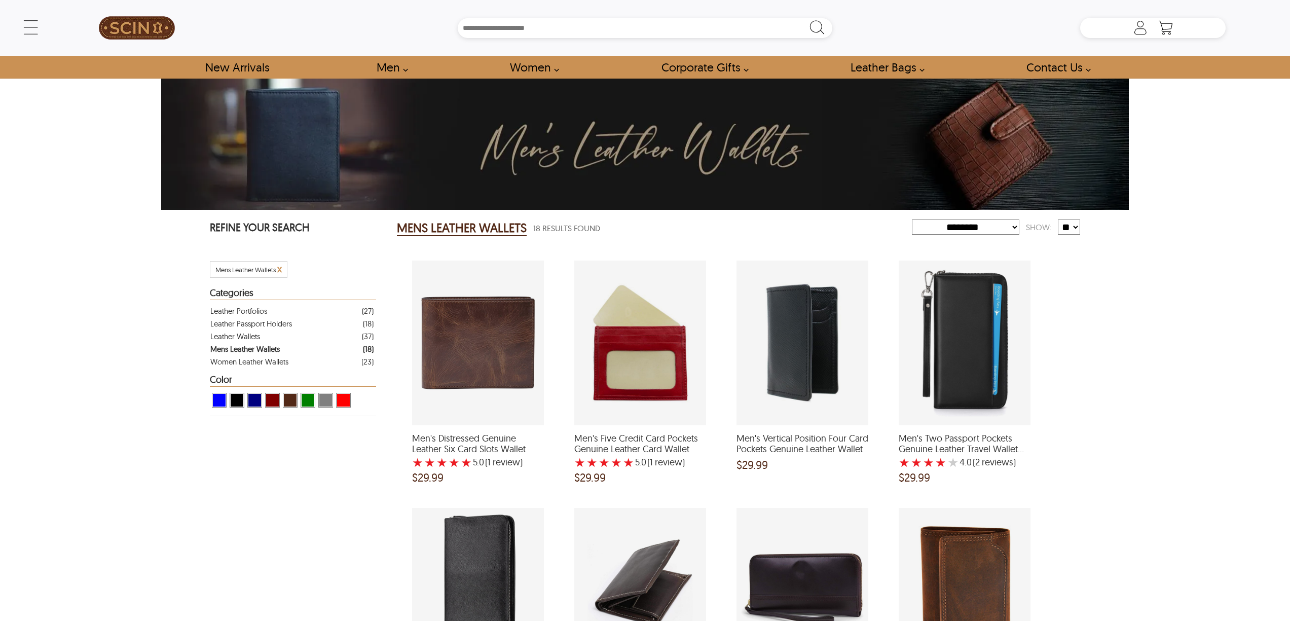
select select "********"
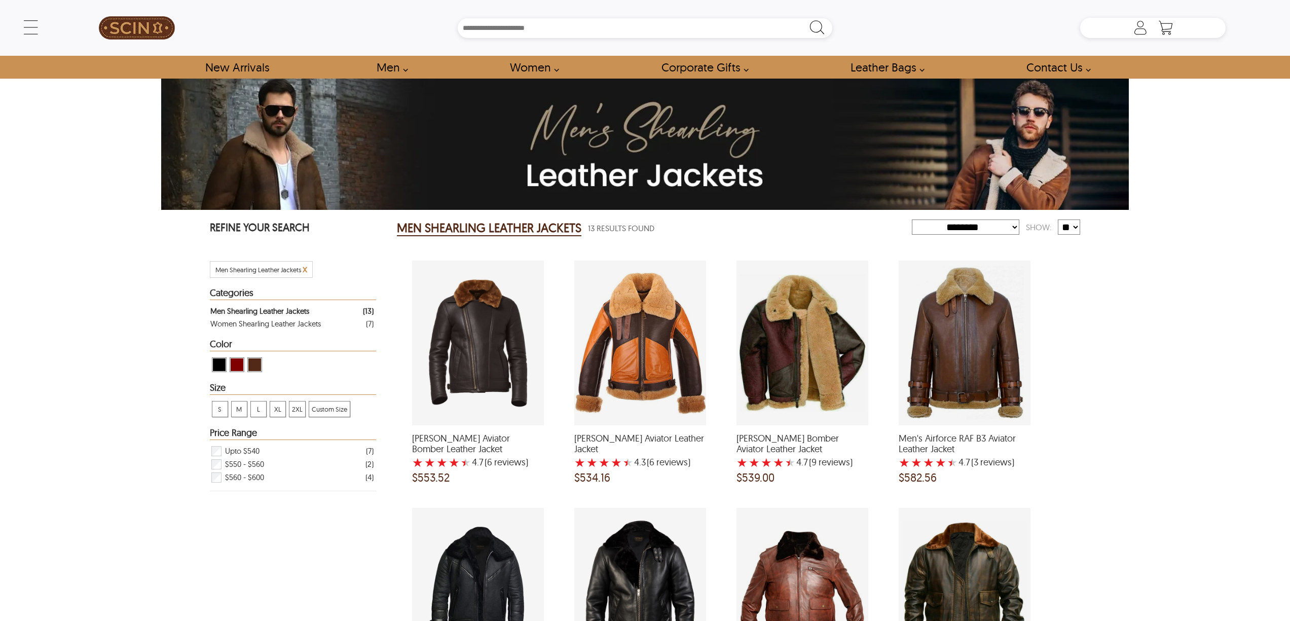
select select "********"
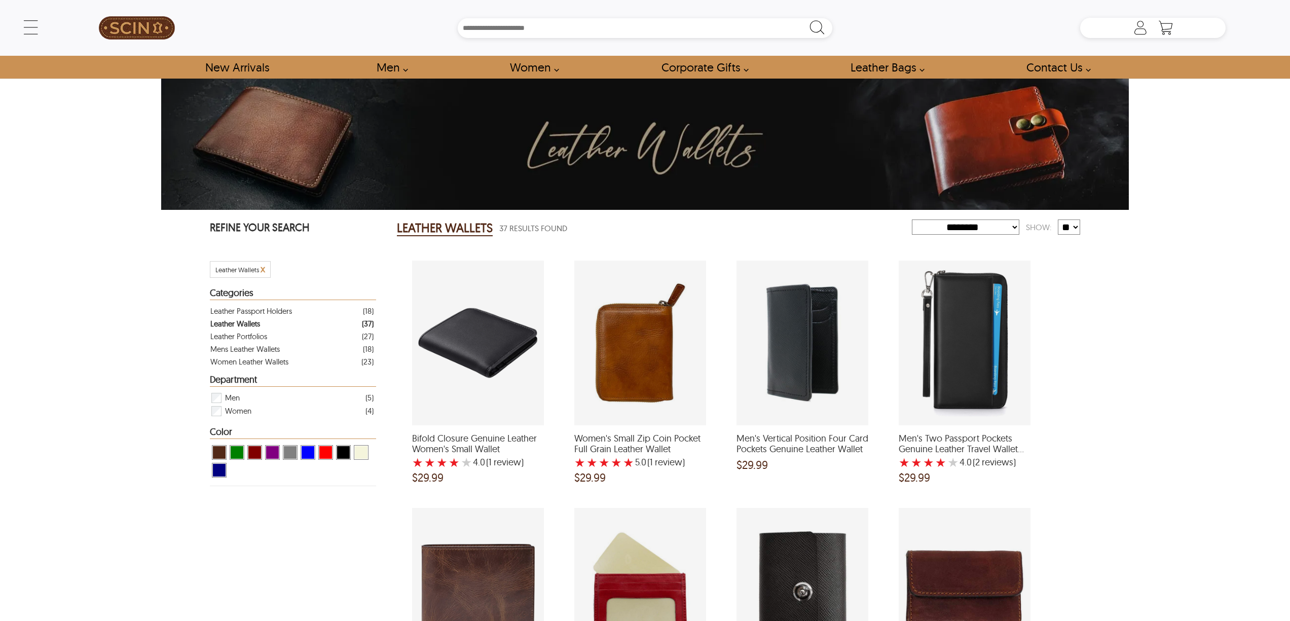
select select "********"
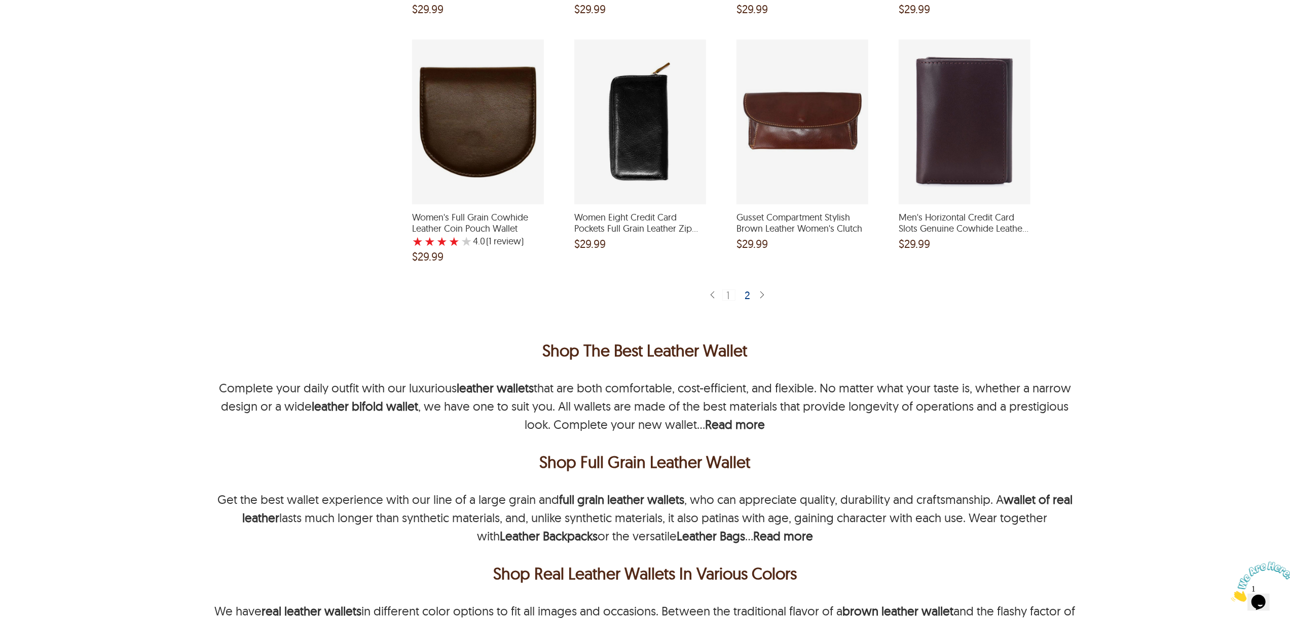
scroll to position [2094, 0]
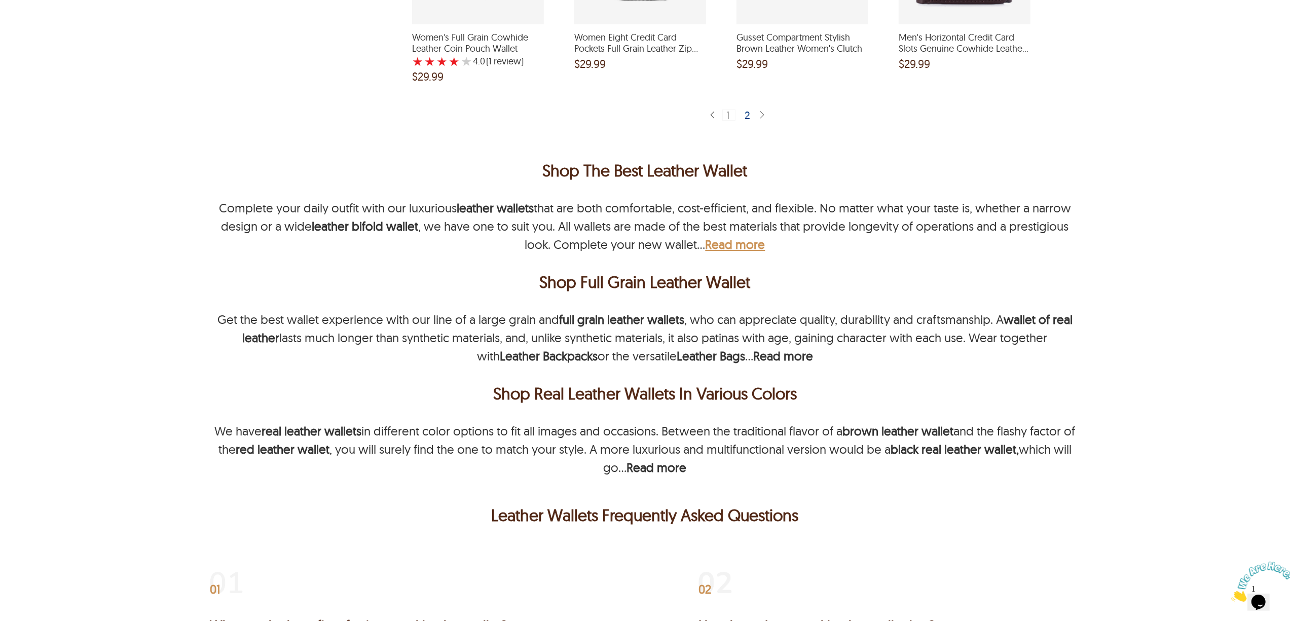
click at [742, 242] on b "Read more" at bounding box center [735, 244] width 60 height 15
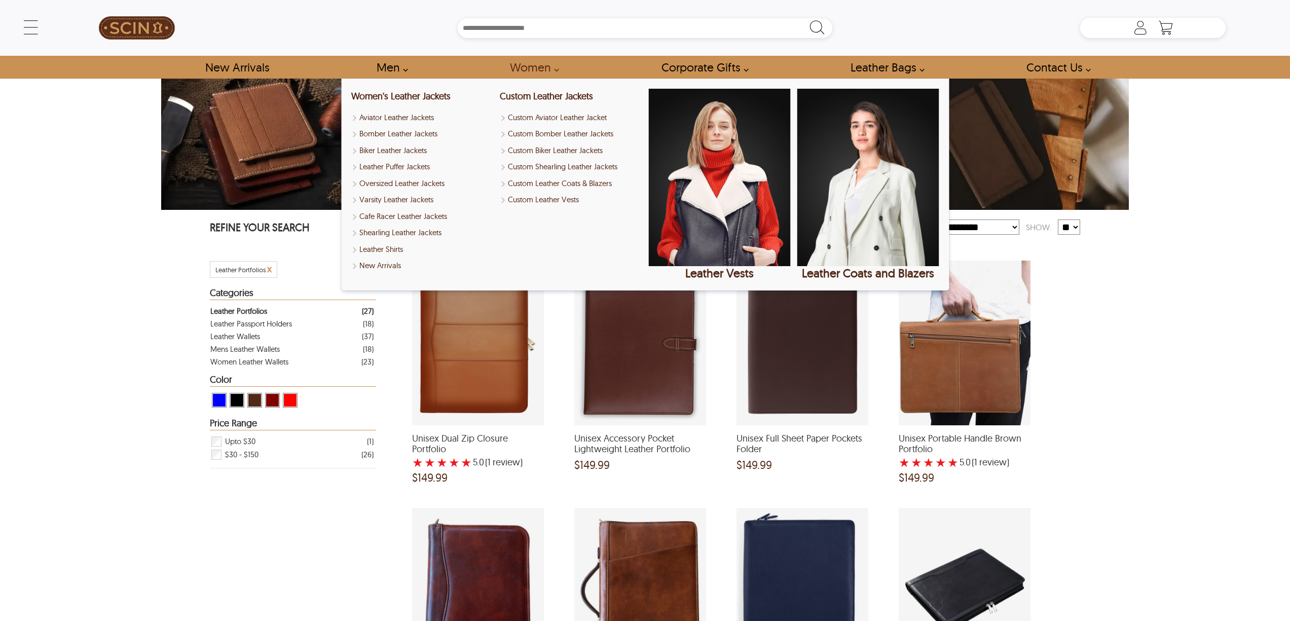
select select "********"
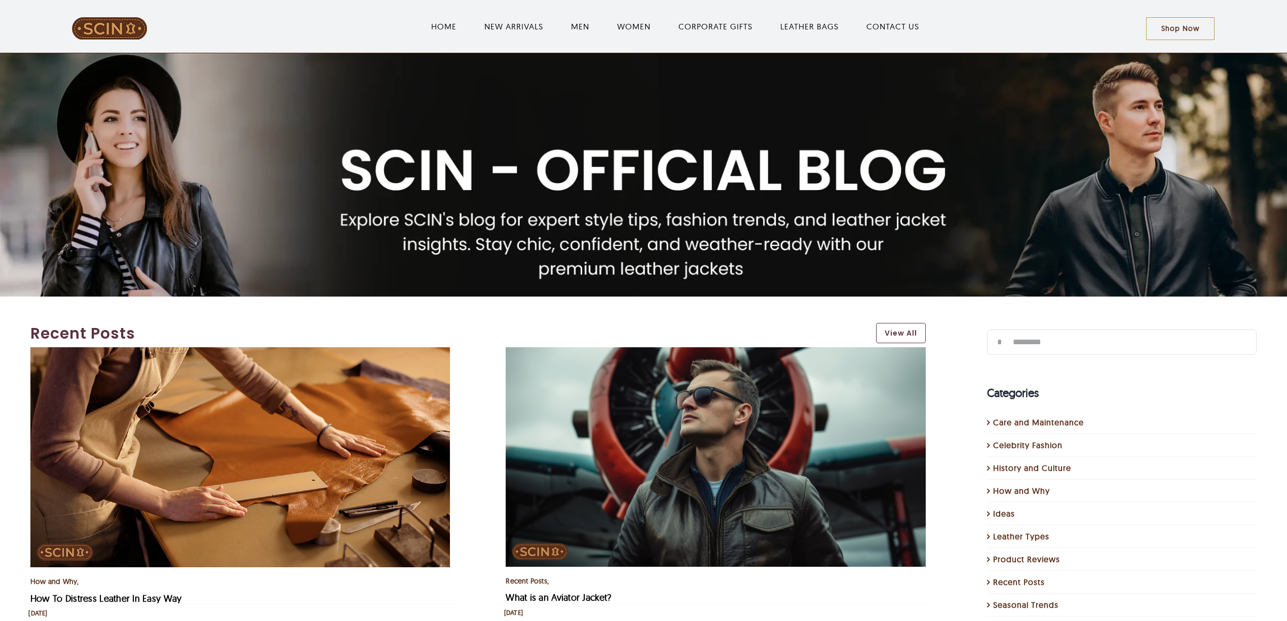
click at [238, 385] on img "How To Distress Leather In Easy Way" at bounding box center [240, 457] width 420 height 220
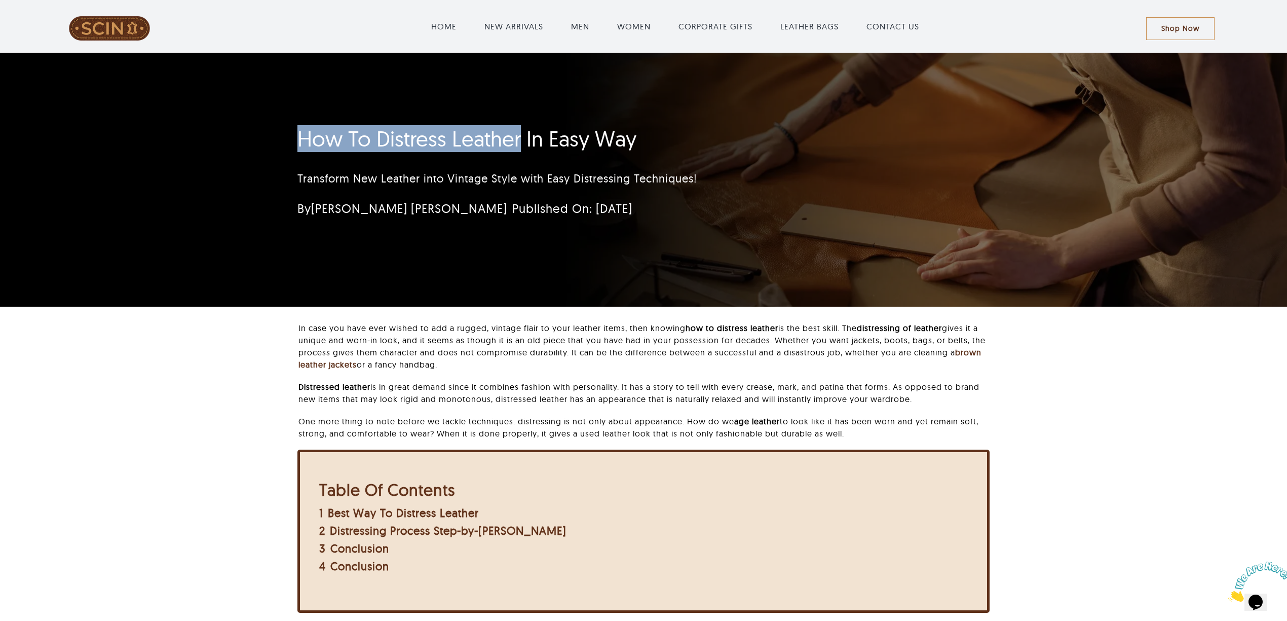
drag, startPoint x: 291, startPoint y: 134, endPoint x: 521, endPoint y: 135, distance: 230.6
click at [521, 135] on div "How To Distress Leather In Easy Way Transform New Leather into Vintage Style wi…" at bounding box center [584, 174] width 600 height 107
copy h1 "How To Distress Leather"
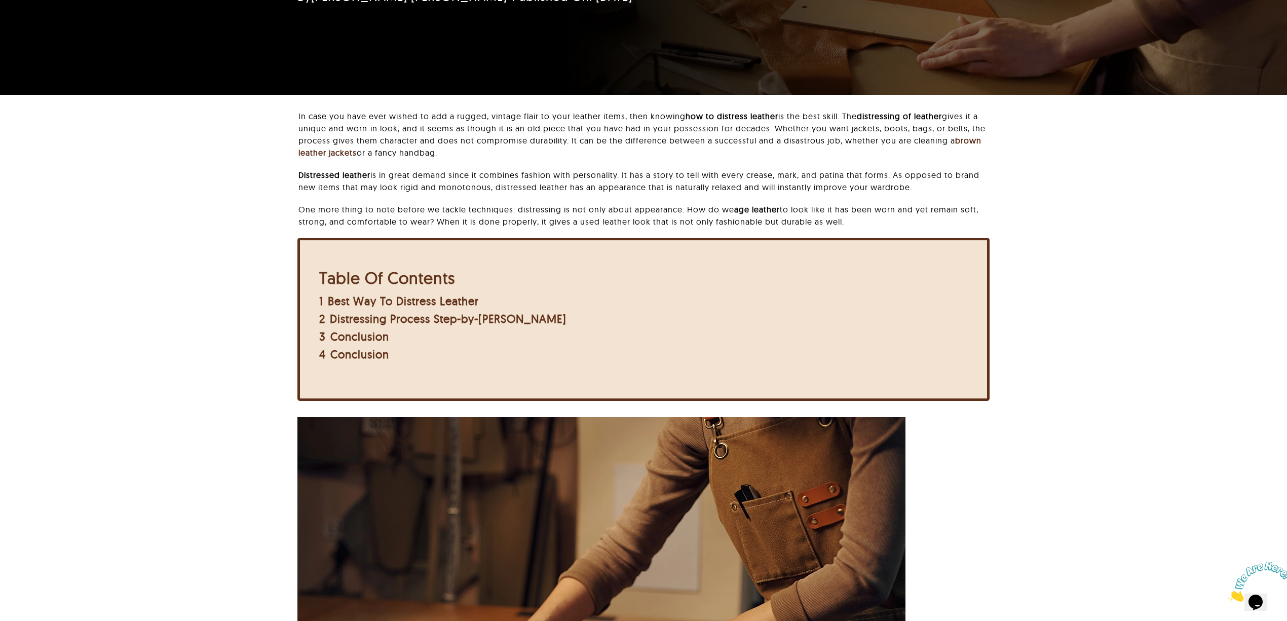
scroll to position [67, 0]
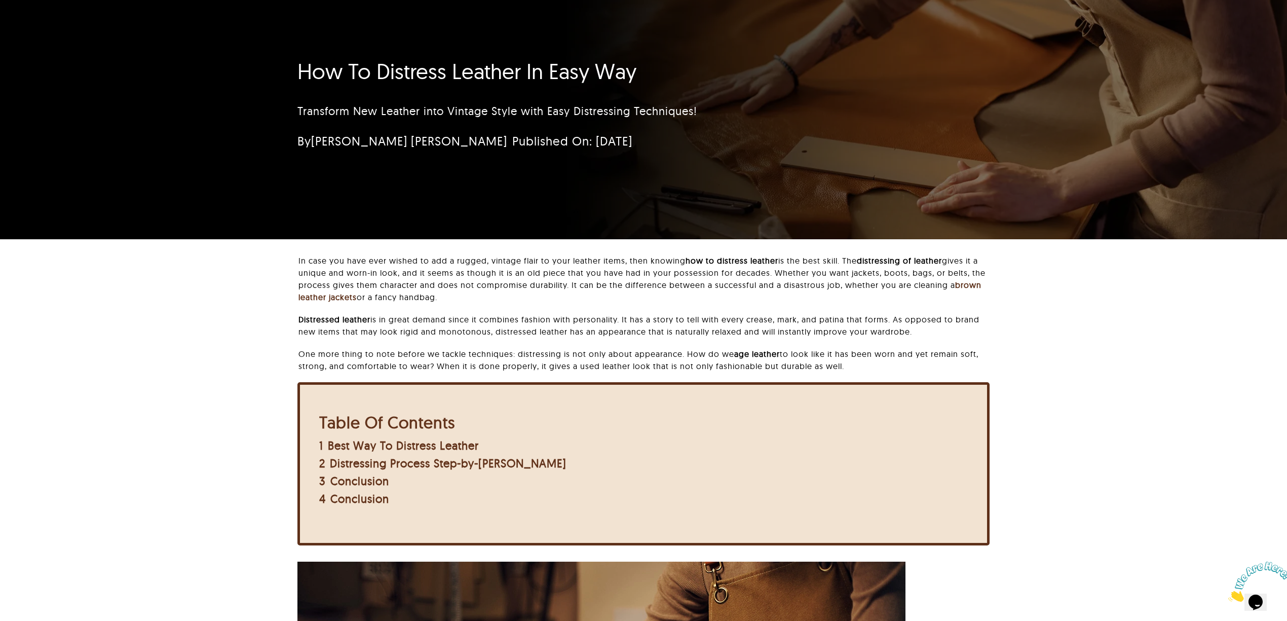
click at [185, 225] on div "How To Distress Leather In Easy Way Transform New Leather into Vintage Style wi…" at bounding box center [643, 112] width 1287 height 253
drag, startPoint x: 298, startPoint y: 76, endPoint x: 518, endPoint y: 80, distance: 219.5
click at [518, 80] on h1 "How To Distress Leather In Easy Way" at bounding box center [583, 71] width 572 height 25
copy h1 "How To Distress Leather"
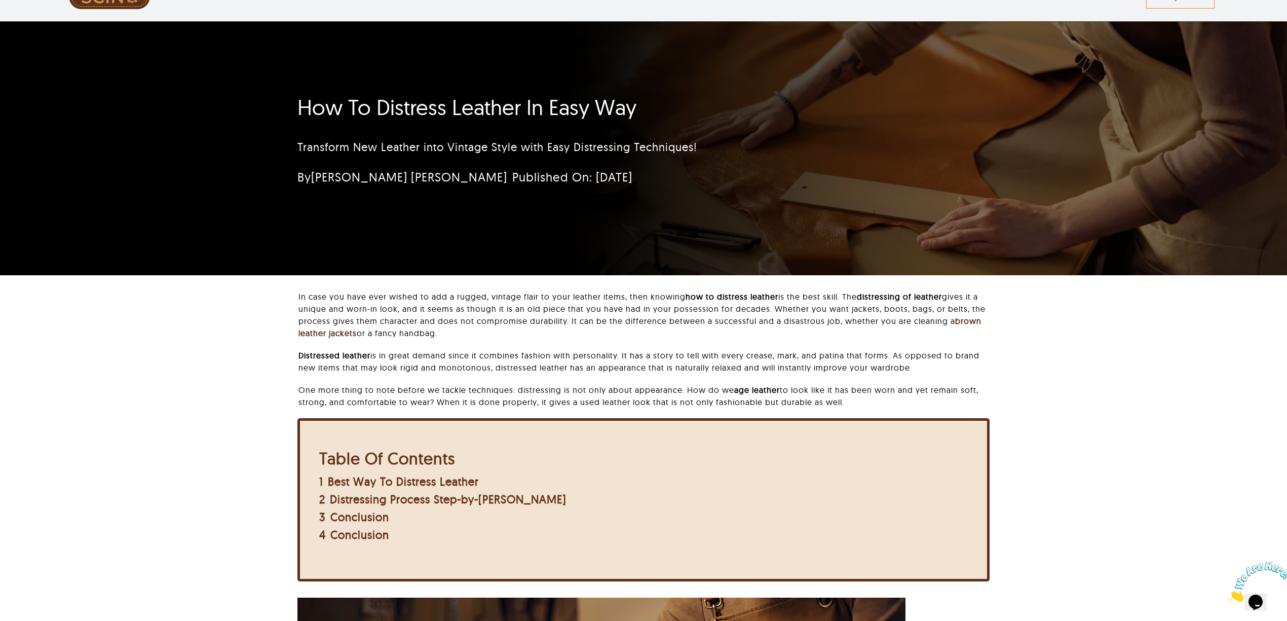
scroll to position [0, 0]
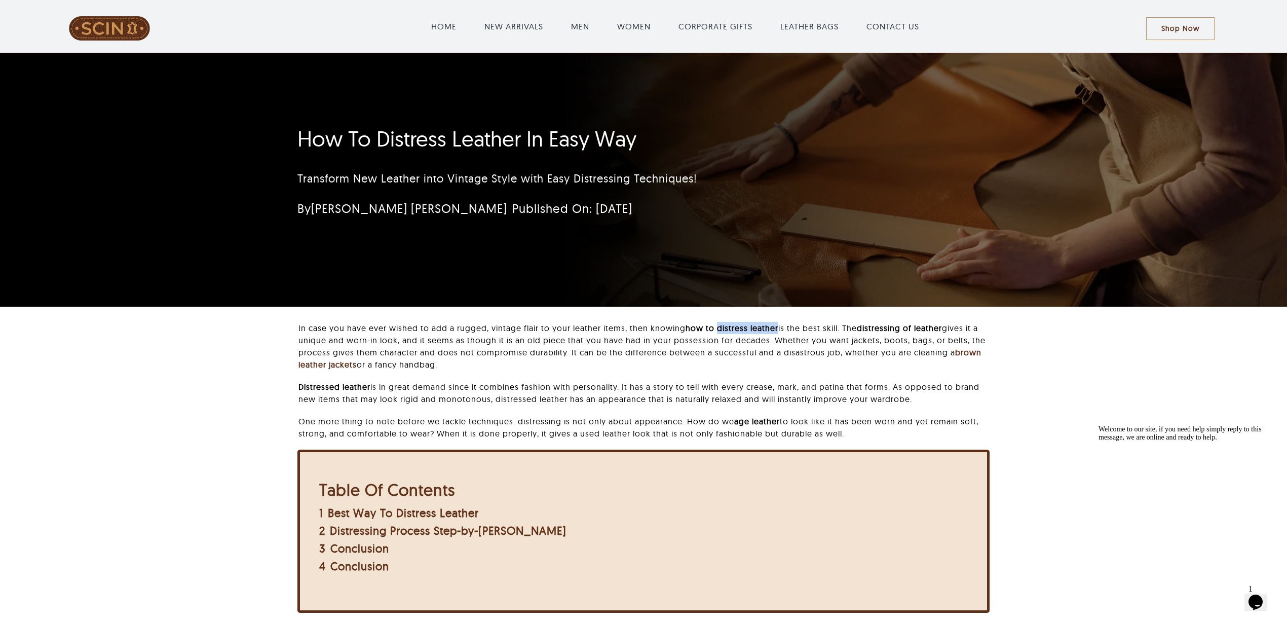
drag, startPoint x: 720, startPoint y: 329, endPoint x: 779, endPoint y: 329, distance: 59.3
click at [779, 329] on p "In case you have ever wished to add a rugged, vintage flair to your leather ite…" at bounding box center [643, 346] width 691 height 49
copy strong "distress leather"
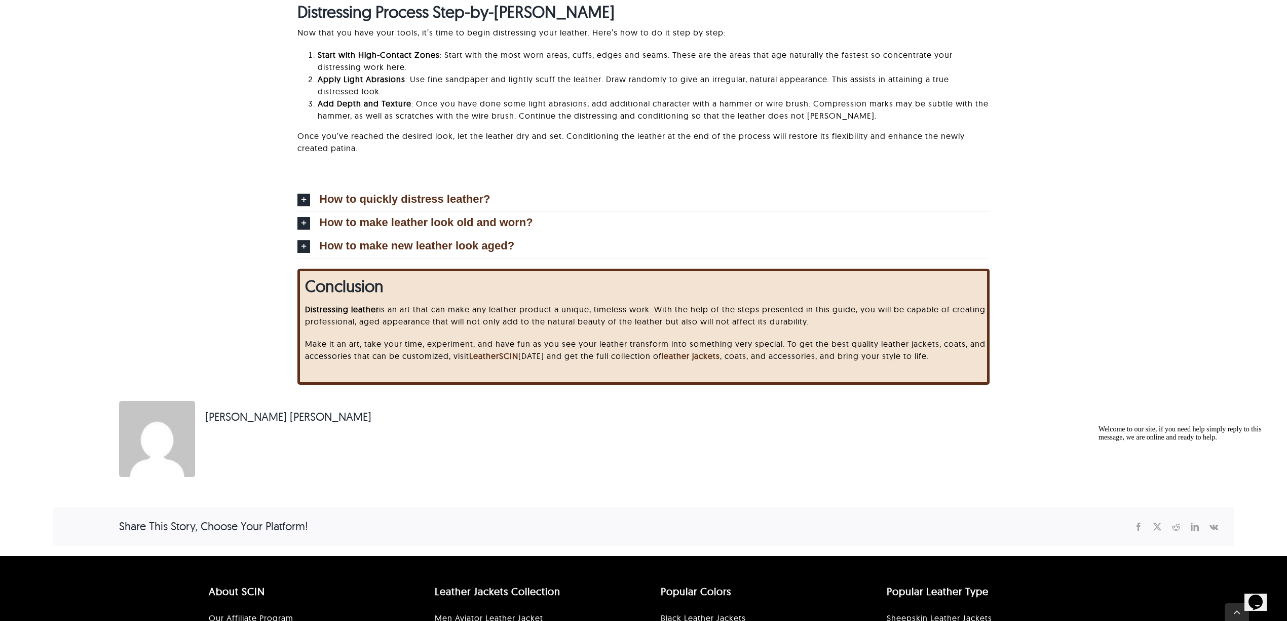
scroll to position [3310, 0]
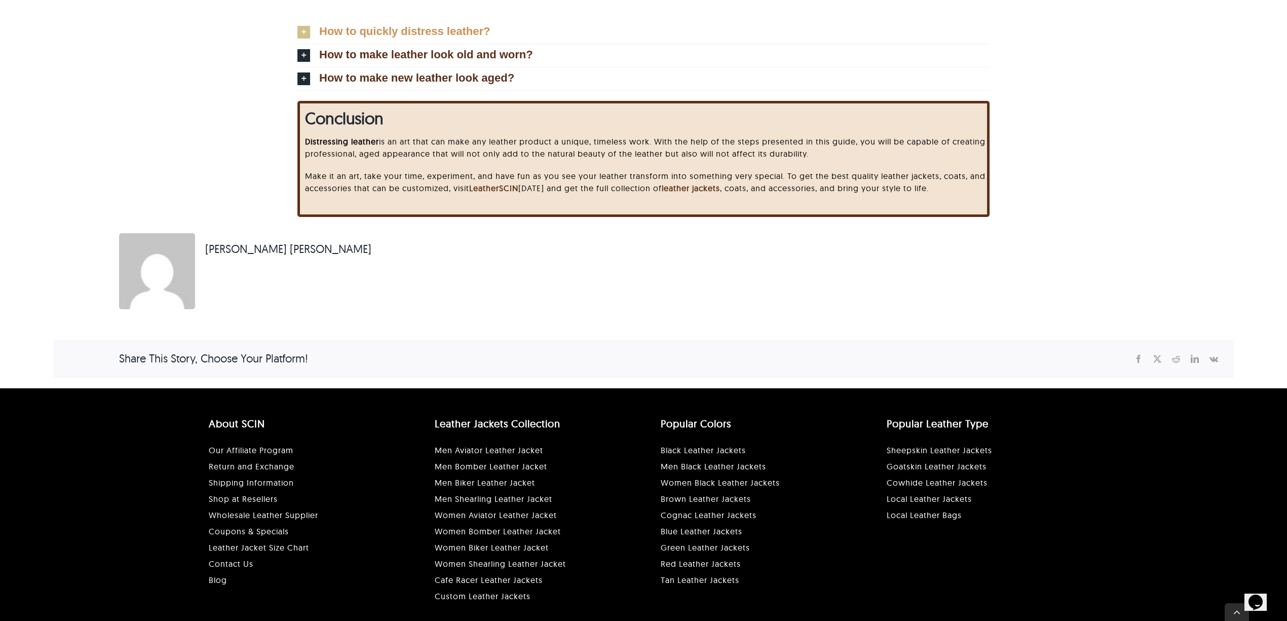
click at [373, 31] on span "How to quickly distress leather?" at bounding box center [404, 31] width 171 height 11
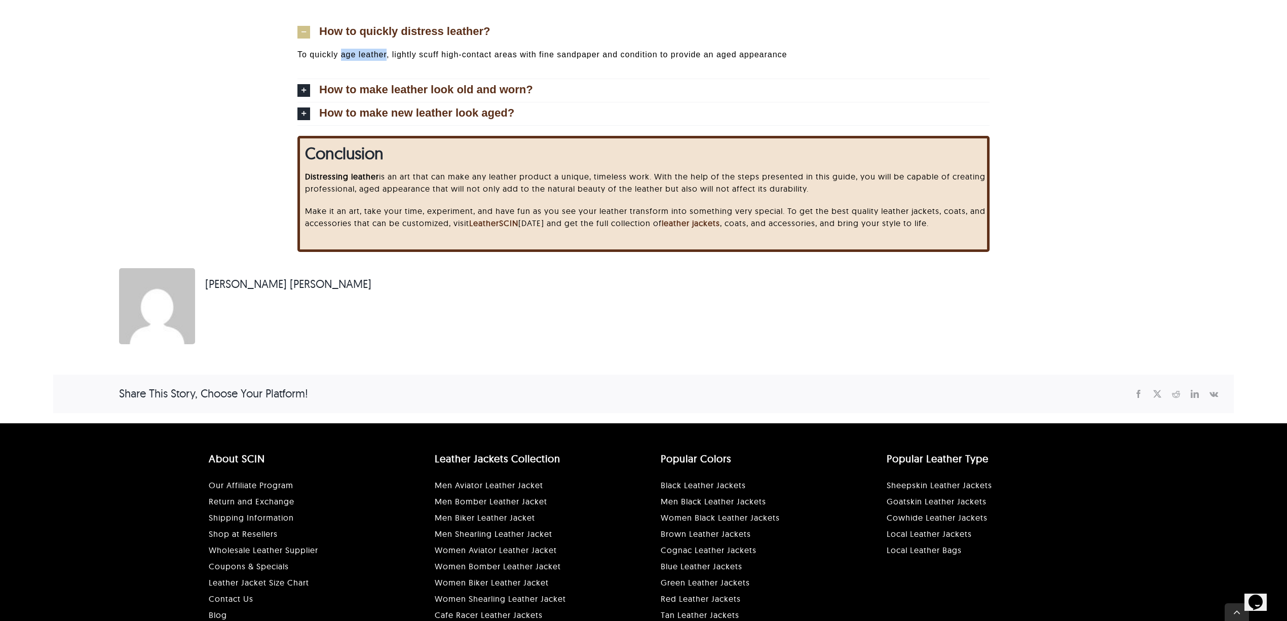
drag, startPoint x: 341, startPoint y: 57, endPoint x: 386, endPoint y: 54, distance: 45.7
click at [386, 54] on p "To quickly age leather, lightly scuff high-contact areas with fine sandpaper an…" at bounding box center [643, 55] width 692 height 12
copy p "age leather"
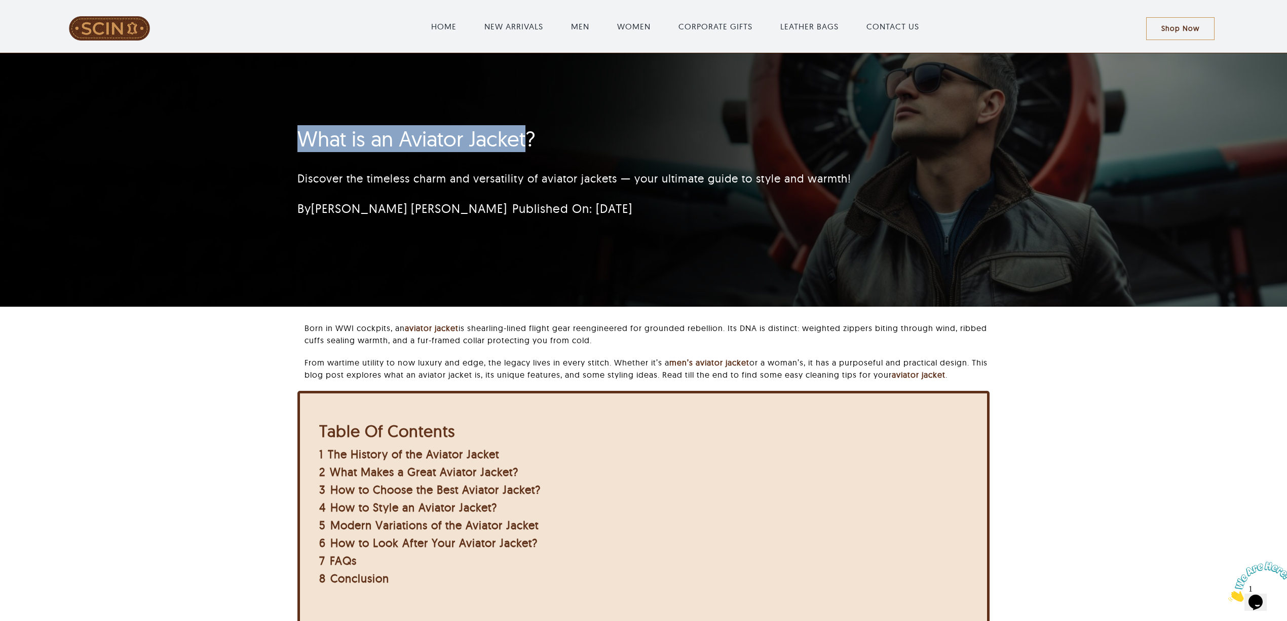
drag, startPoint x: 278, startPoint y: 131, endPoint x: 525, endPoint y: 136, distance: 247.9
click at [525, 136] on div "What is an Aviator Jacket? Discover the timeless charm and versatility of aviat…" at bounding box center [643, 179] width 1287 height 253
copy h1 "What is an Aviator Jacket"
drag, startPoint x: 312, startPoint y: 138, endPoint x: 299, endPoint y: 137, distance: 13.2
click at [311, 138] on h1 "What is an Aviator Jacket?" at bounding box center [583, 138] width 572 height 25
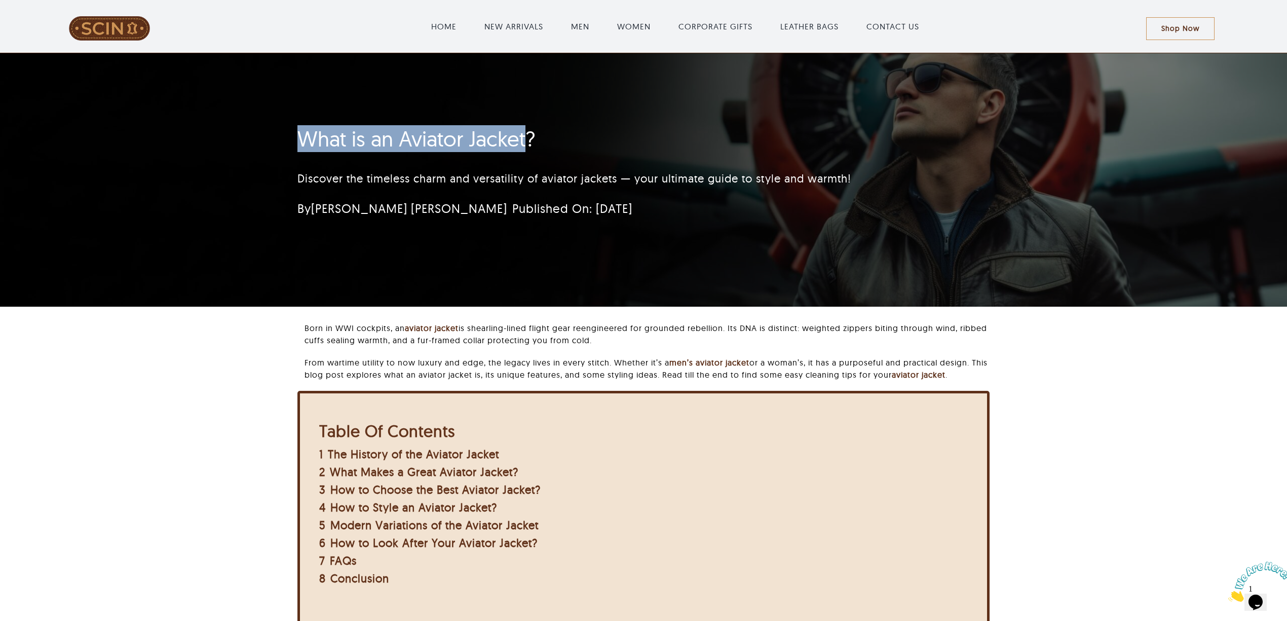
click at [296, 137] on div "What is an Aviator Jacket? Discover the timeless charm and versatility of aviat…" at bounding box center [584, 174] width 600 height 107
drag, startPoint x: 305, startPoint y: 146, endPoint x: 528, endPoint y: 148, distance: 222.5
click at [528, 148] on h1 "What is an Aviator Jacket?" at bounding box center [583, 138] width 572 height 25
copy h1 "What is an Aviator Jacket"
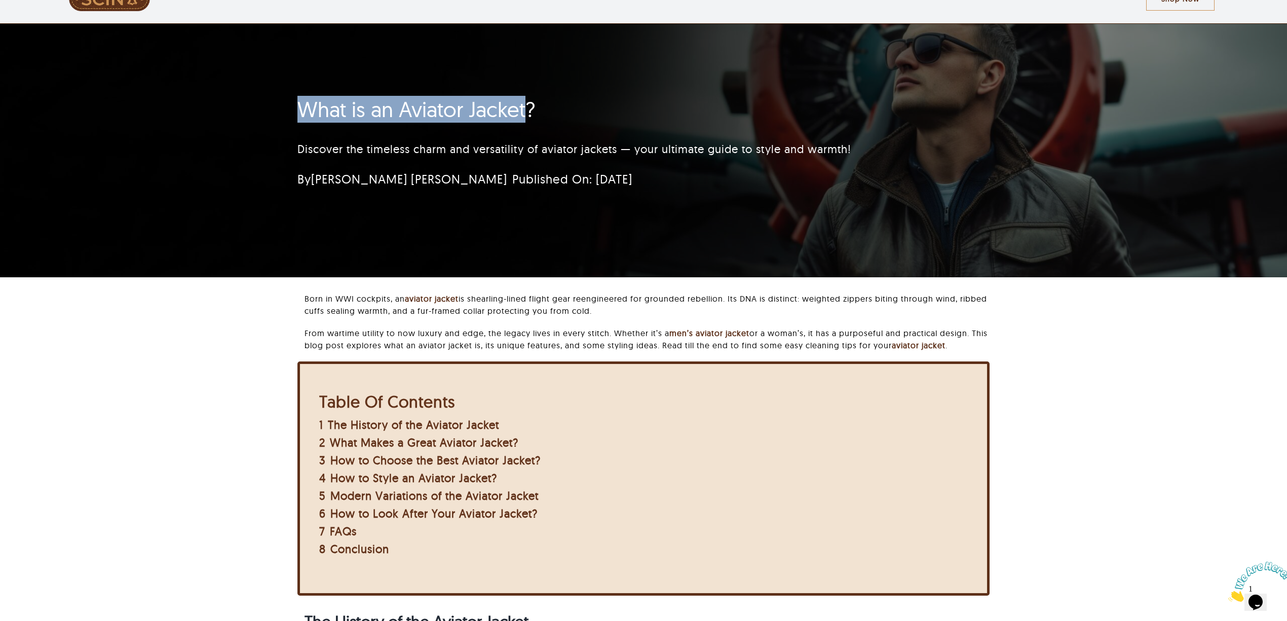
scroll to position [405, 0]
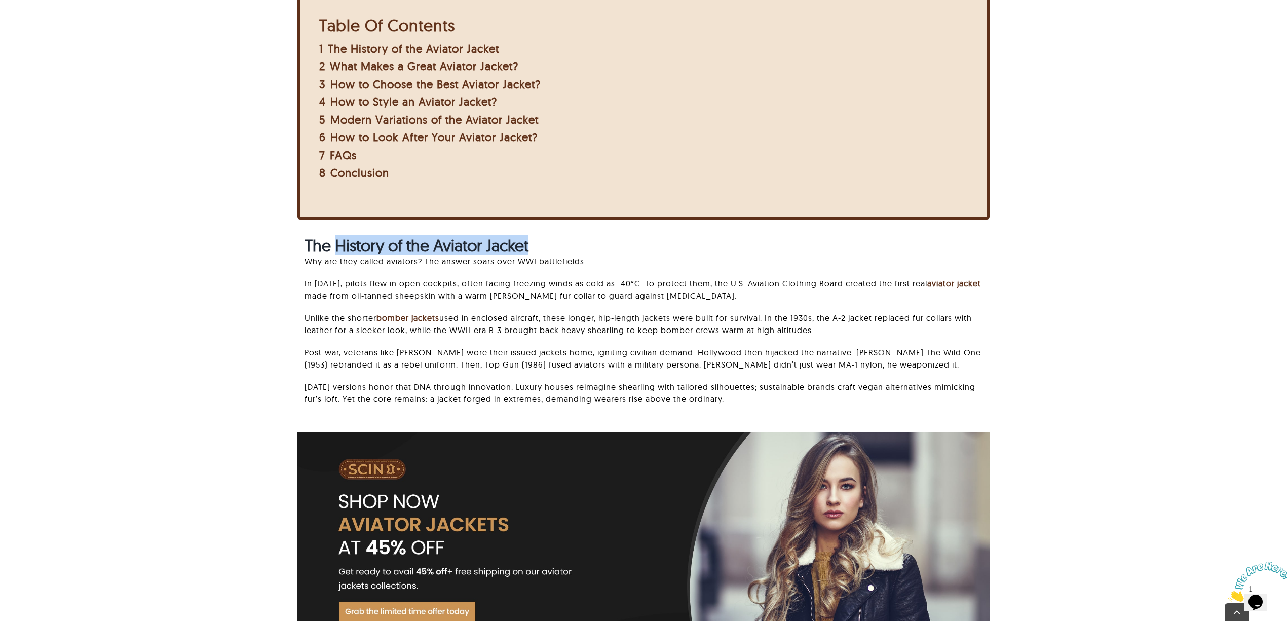
drag, startPoint x: 337, startPoint y: 243, endPoint x: 574, endPoint y: 243, distance: 237.1
click at [574, 243] on h2 "The History of the Aviator Jacket" at bounding box center [647, 245] width 685 height 19
copy strong "History of the Aviator Jacket"
click at [351, 240] on strong "The History of the Aviator Jacket" at bounding box center [417, 245] width 224 height 20
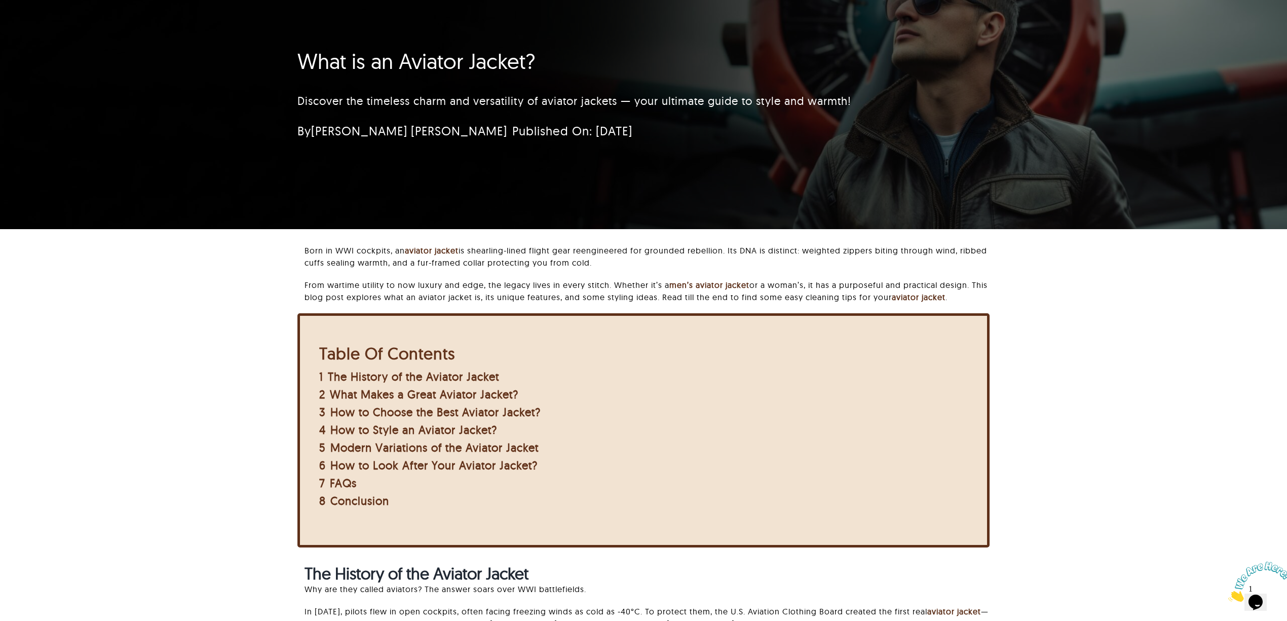
scroll to position [0, 0]
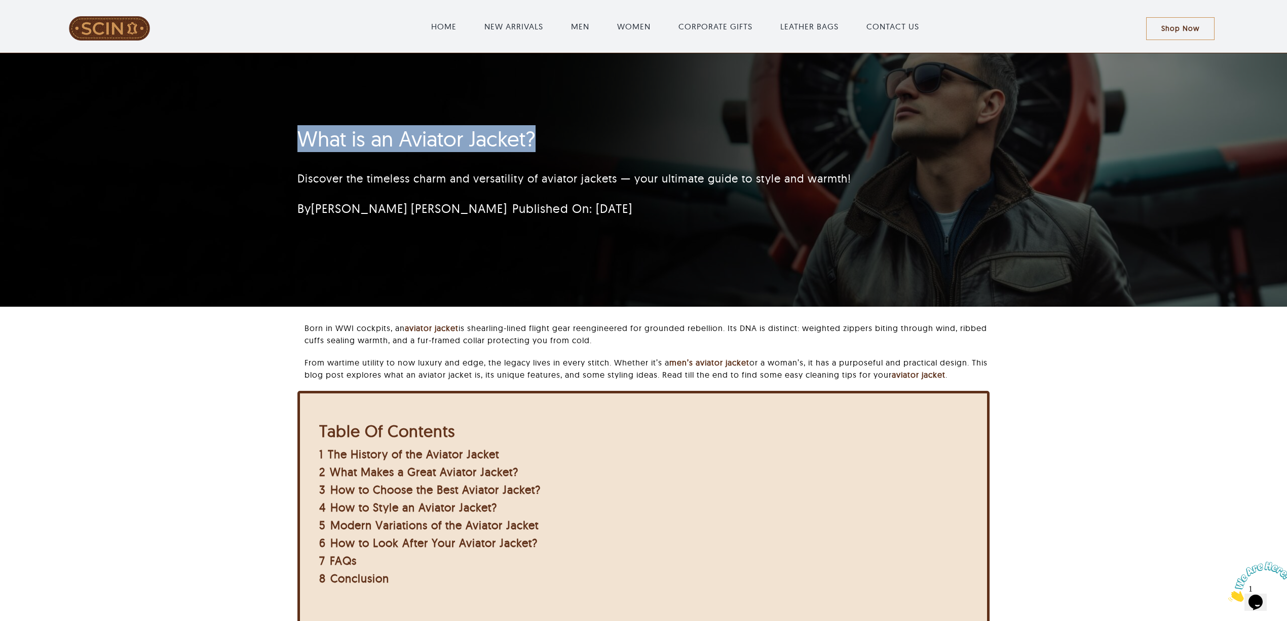
drag, startPoint x: 282, startPoint y: 142, endPoint x: 586, endPoint y: 131, distance: 303.7
click at [586, 131] on div "What is an Aviator Jacket? Discover the timeless charm and versatility of aviat…" at bounding box center [643, 179] width 1287 height 253
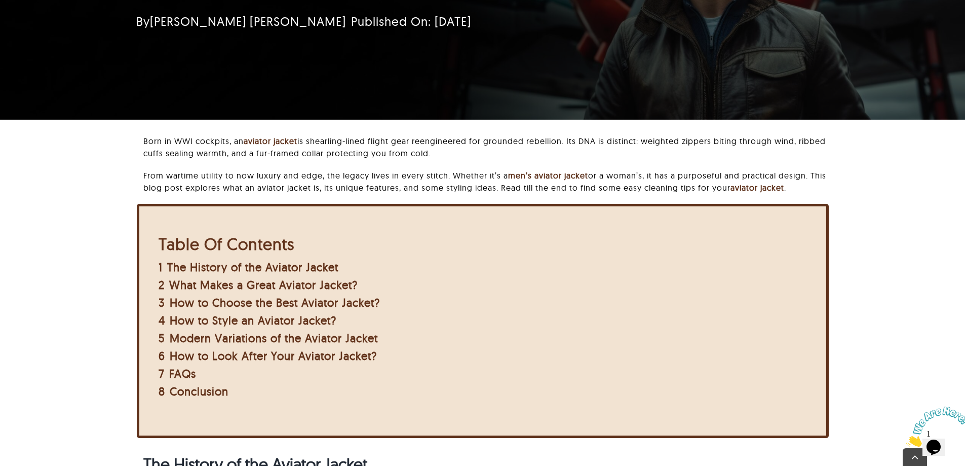
scroll to position [355, 0]
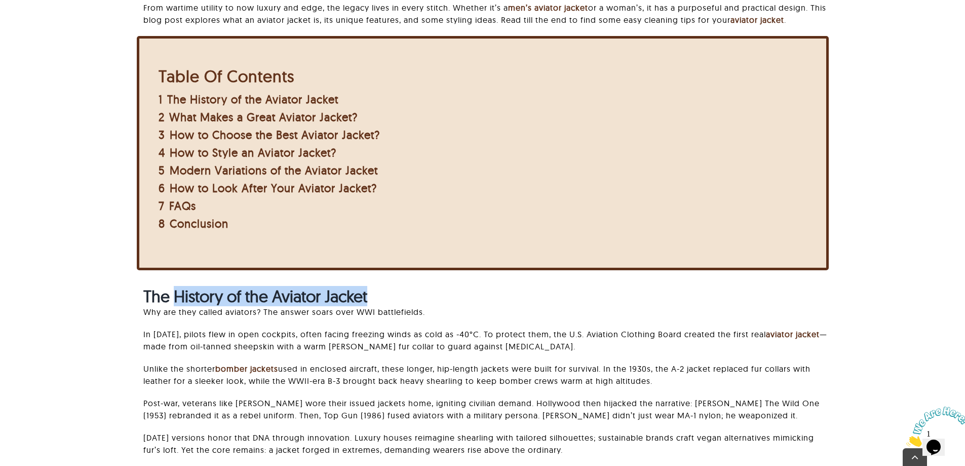
drag, startPoint x: 174, startPoint y: 302, endPoint x: 396, endPoint y: 302, distance: 221.9
click at [396, 302] on h2 "The History of the Aviator Jacket" at bounding box center [485, 295] width 685 height 19
copy strong "History of the Aviator Jacket"
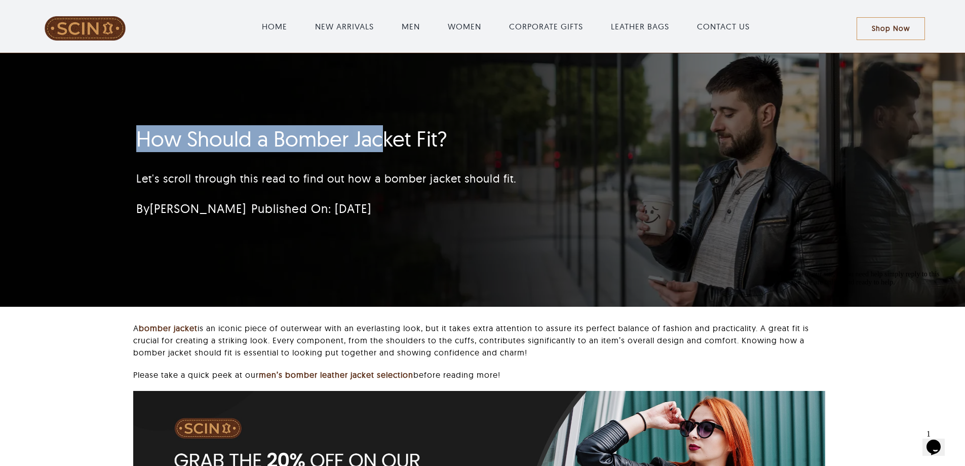
drag, startPoint x: 125, startPoint y: 148, endPoint x: 383, endPoint y: 148, distance: 257.9
click at [383, 148] on div "How Should a Bomber Jacket Fit? Let's scroll through this read to find out how …" at bounding box center [423, 174] width 600 height 107
click at [324, 148] on h1 "How Should a Bomber Jacket Fit?" at bounding box center [422, 138] width 572 height 25
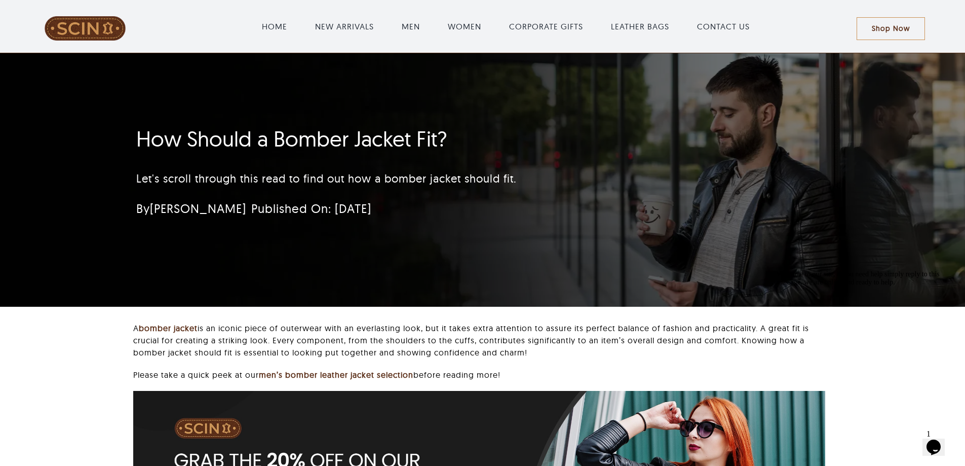
click at [270, 135] on h1 "How Should a Bomber Jacket Fit?" at bounding box center [422, 138] width 572 height 25
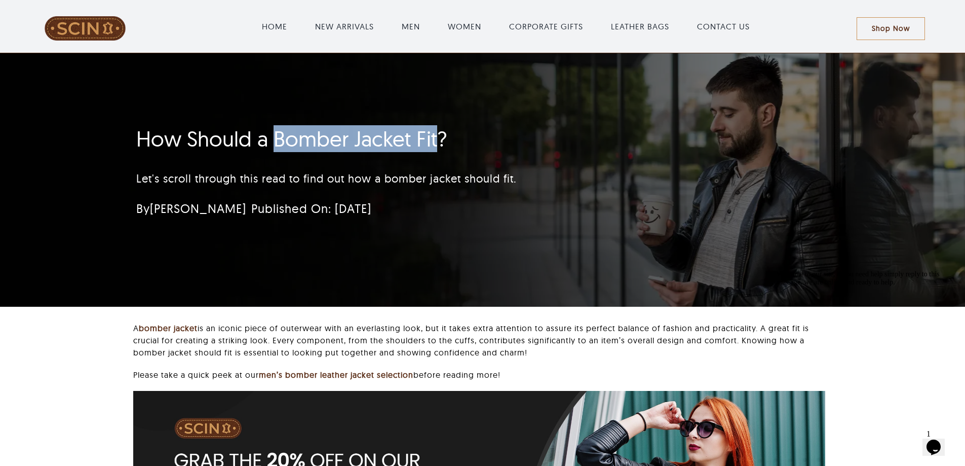
drag, startPoint x: 282, startPoint y: 137, endPoint x: 435, endPoint y: 138, distance: 153.0
click at [435, 138] on h1 "How Should a Bomber Jacket Fit?" at bounding box center [422, 138] width 572 height 25
copy h1 "Bomber Jacket Fit"
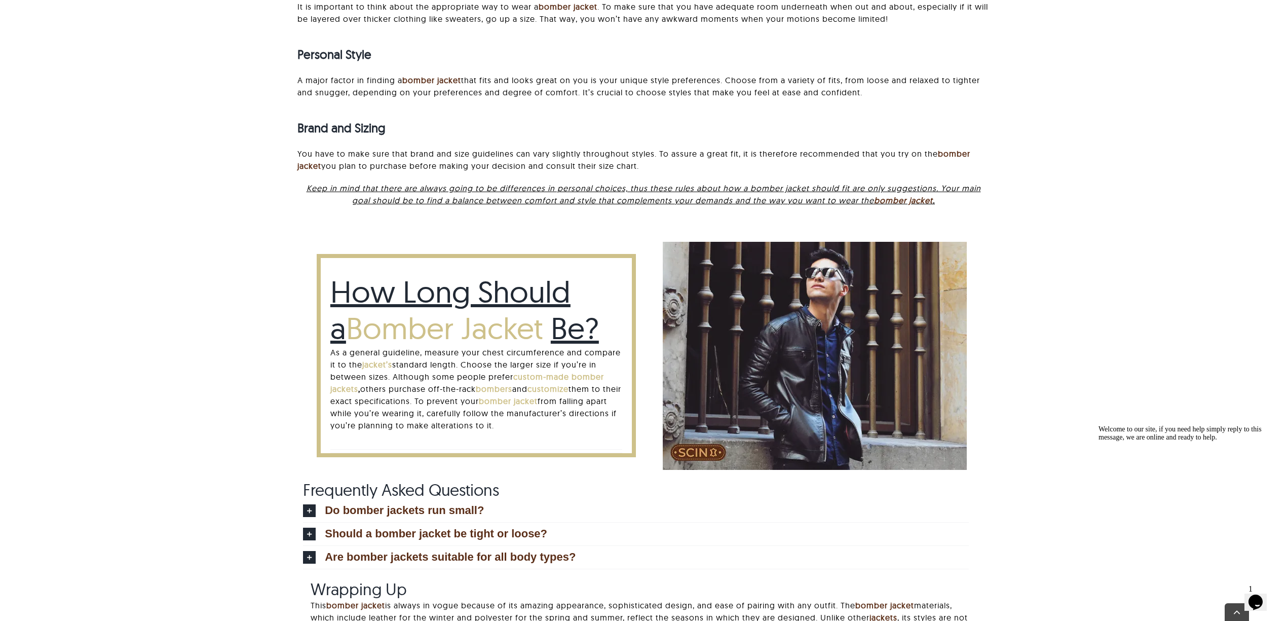
scroll to position [2567, 0]
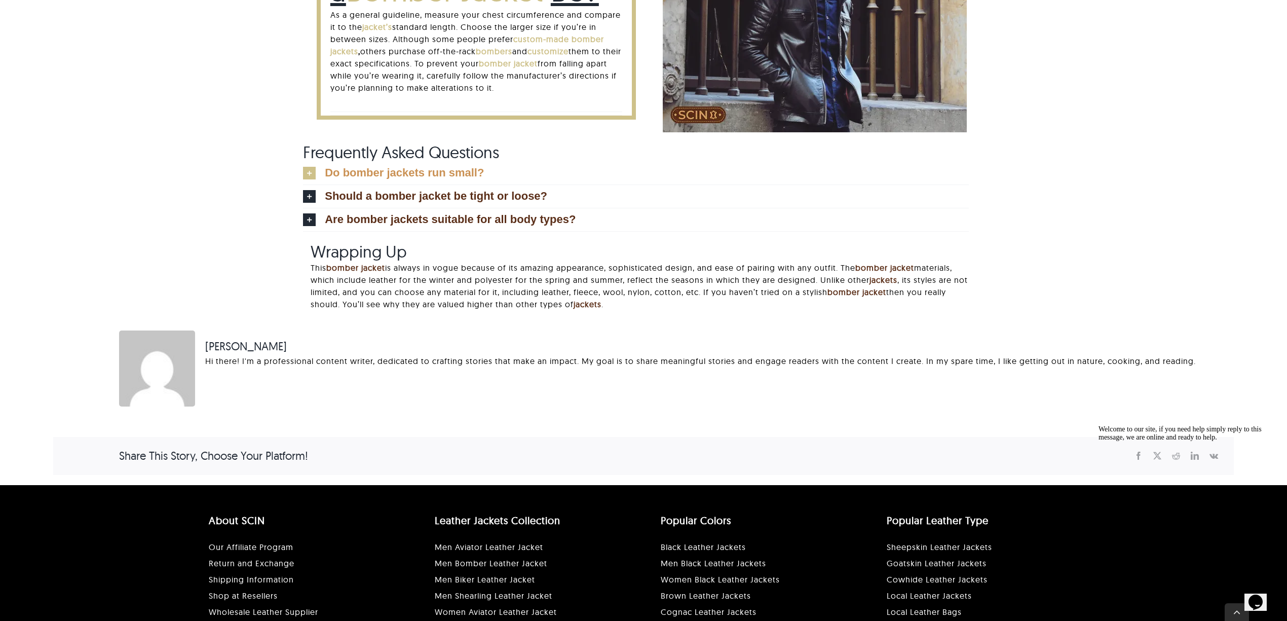
click at [376, 167] on span "Do bomber jackets run small?" at bounding box center [404, 172] width 159 height 11
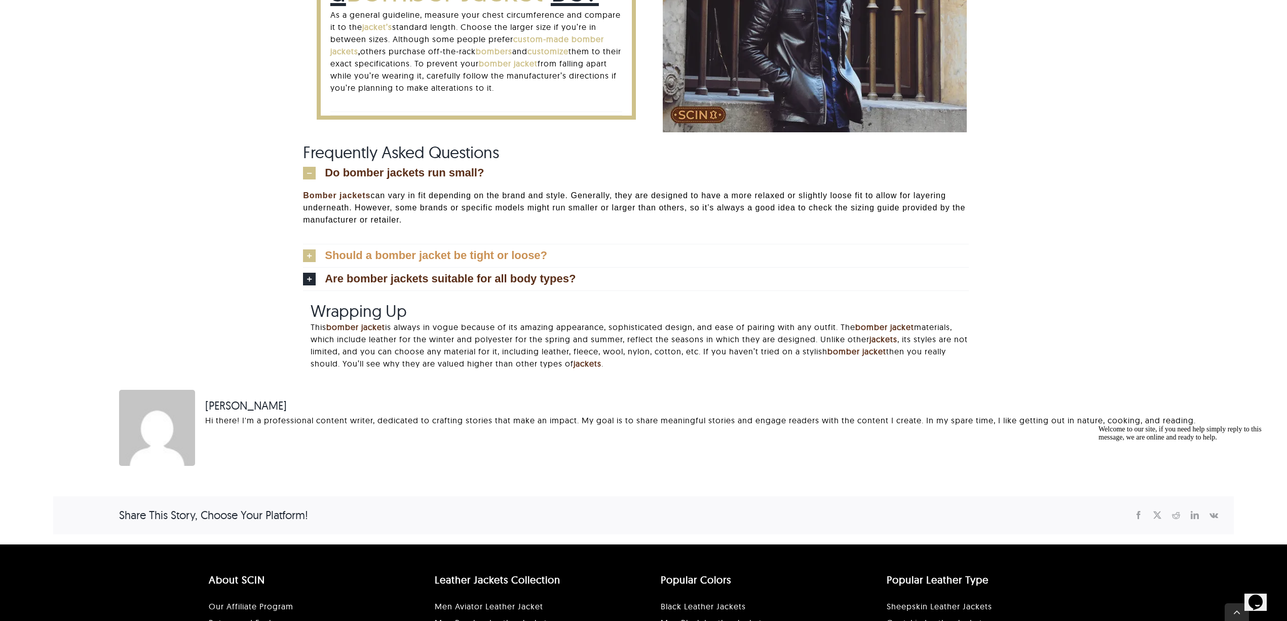
click at [384, 264] on link "Should a bomber jacket be tight or loose?" at bounding box center [636, 255] width 666 height 23
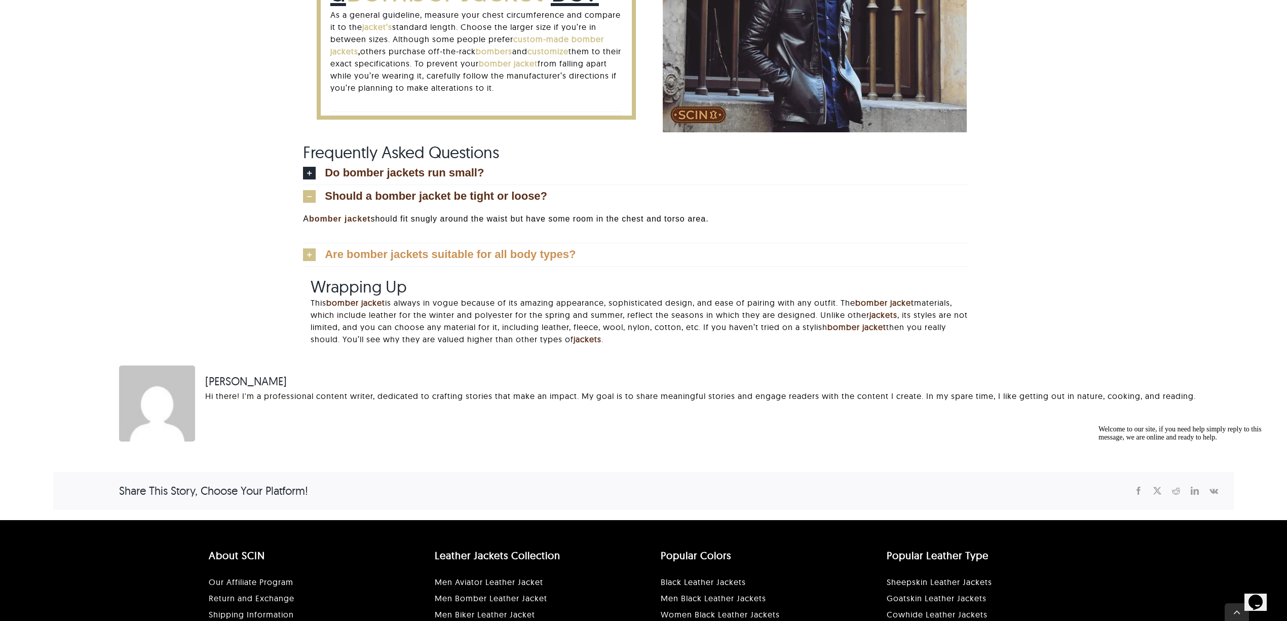
click at [381, 257] on span "Are bomber jackets suitable for all body types?" at bounding box center [450, 254] width 251 height 11
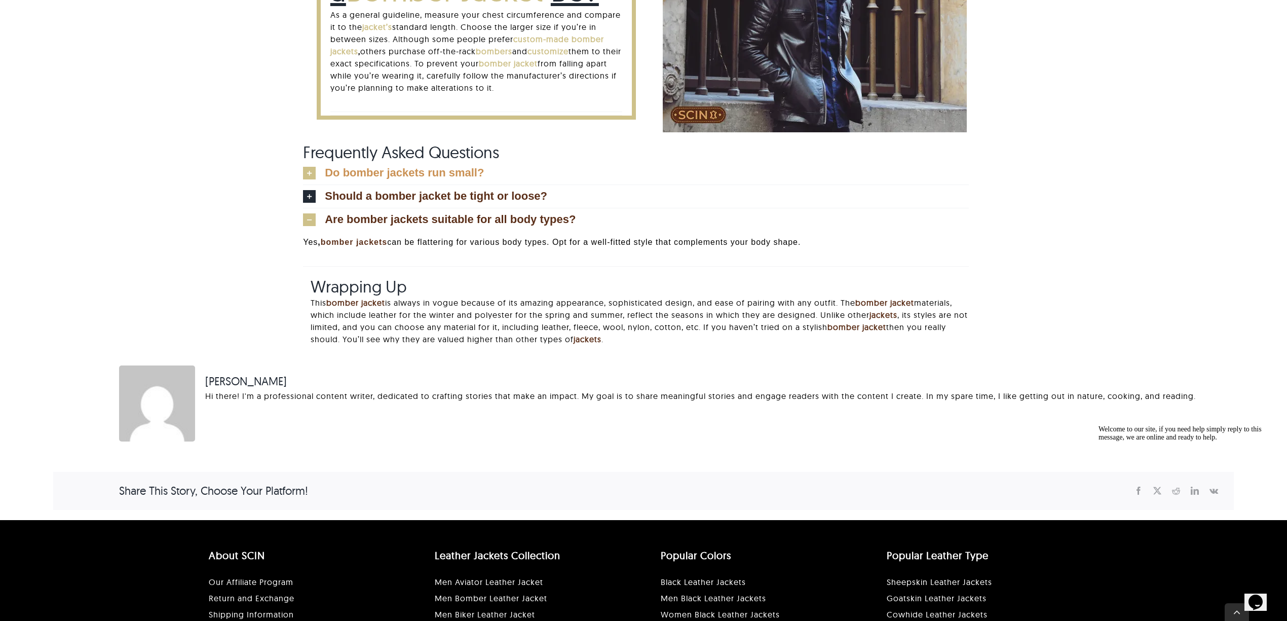
click at [365, 177] on span "Do bomber jackets run small?" at bounding box center [404, 172] width 159 height 11
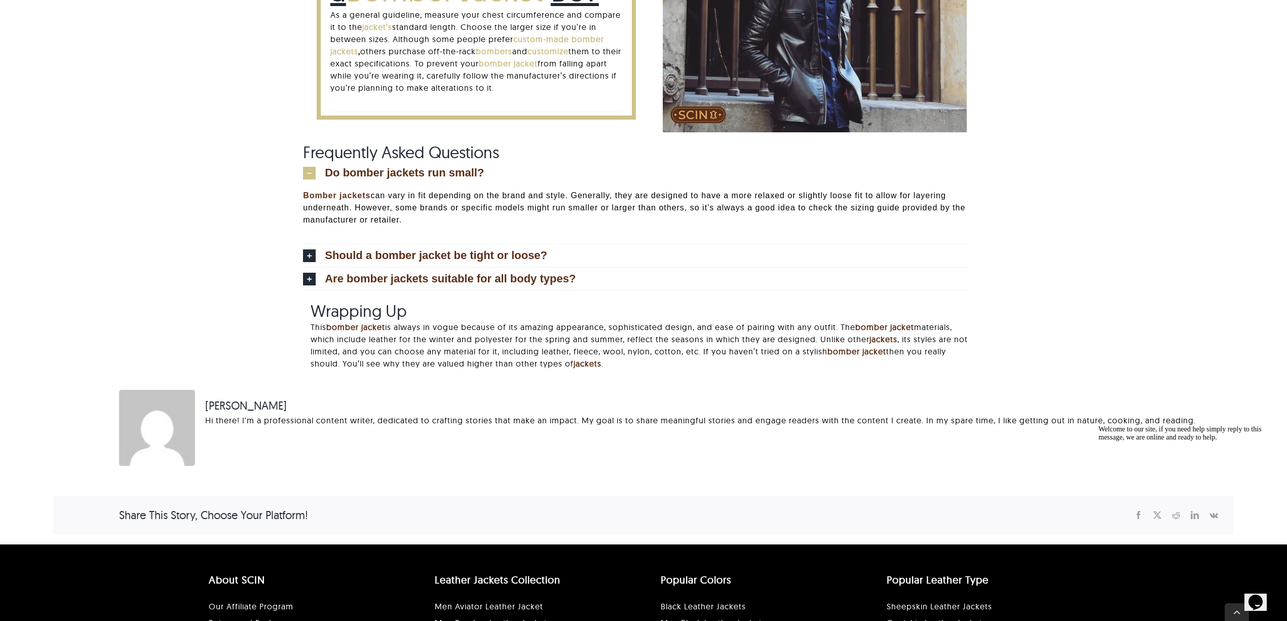
click at [249, 183] on div "Frequently Asked Questions Do bomber jackets run small? Bomber jackets can vary…" at bounding box center [643, 221] width 1181 height 159
drag, startPoint x: 991, startPoint y: 163, endPoint x: 327, endPoint y: 164, distance: 664.3
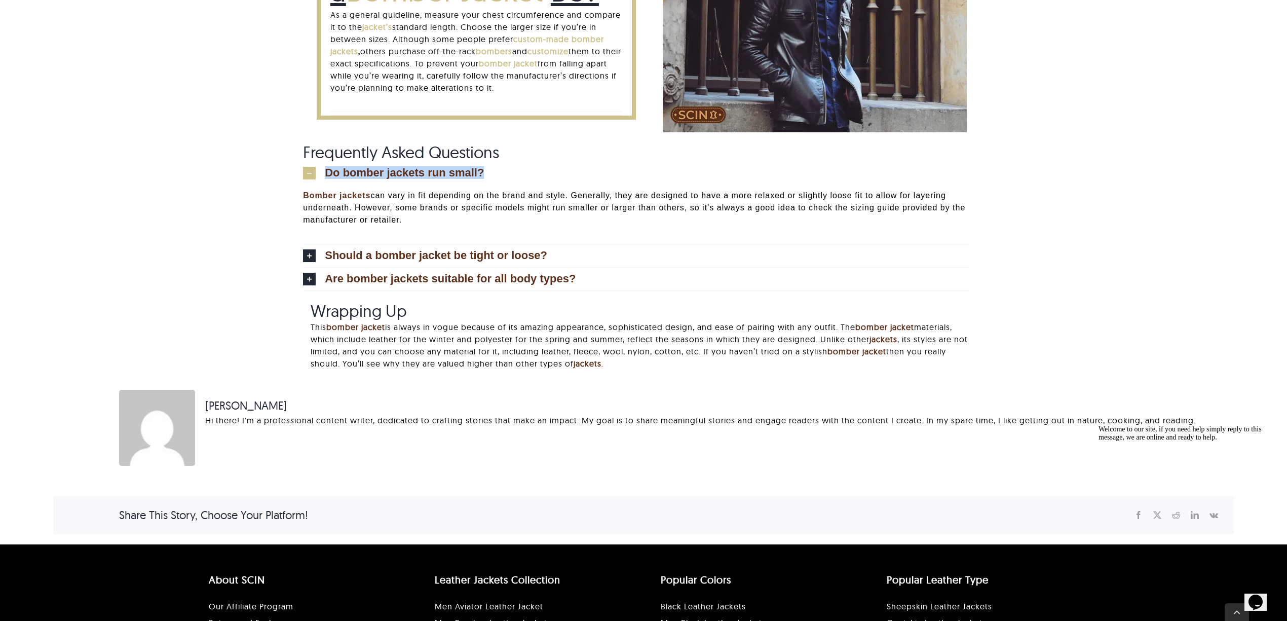
click at [327, 164] on div "Frequently Asked Questions Do bomber jackets run small? Bomber jackets can vary…" at bounding box center [643, 221] width 1181 height 159
copy span "Do bomber jackets run small?"
click at [420, 205] on p "Bomber jackets can vary in fit depending on the brand and style. Generally, the…" at bounding box center [636, 208] width 666 height 36
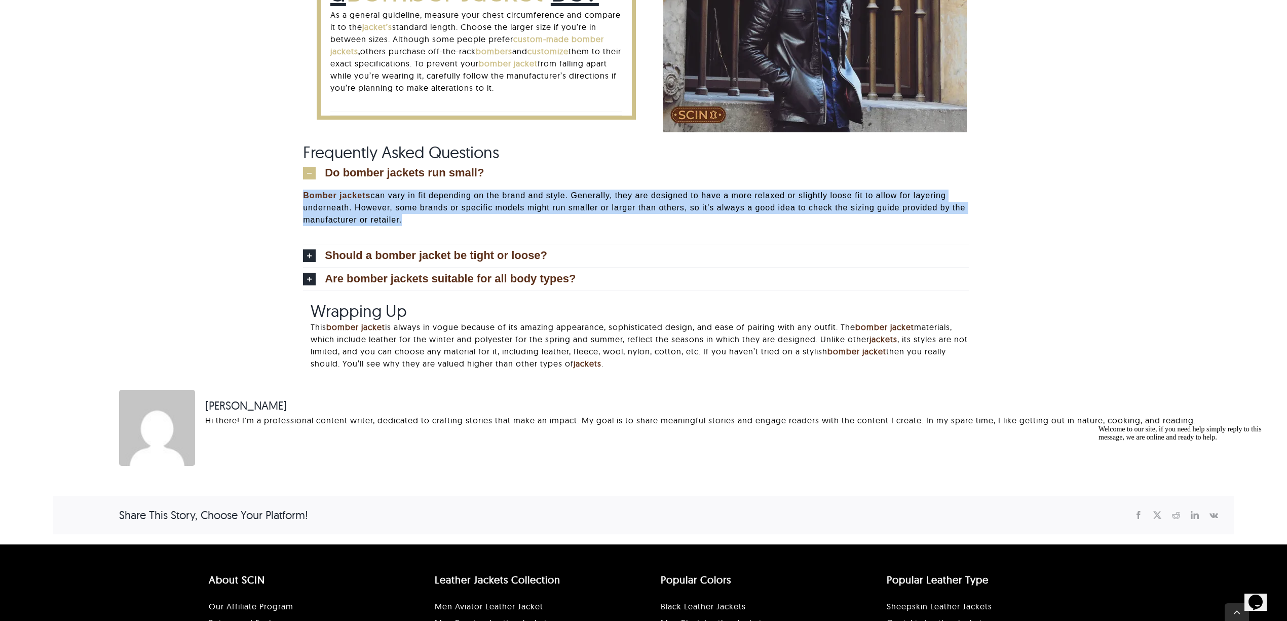
click at [420, 205] on p "Bomber jackets can vary in fit depending on the brand and style. Generally, the…" at bounding box center [636, 208] width 666 height 36
copy div "Bomber jackets can vary in fit depending on the brand and style. Generally, the…"
click at [552, 257] on link "Should a bomber jacket be tight or loose?" at bounding box center [636, 255] width 666 height 23
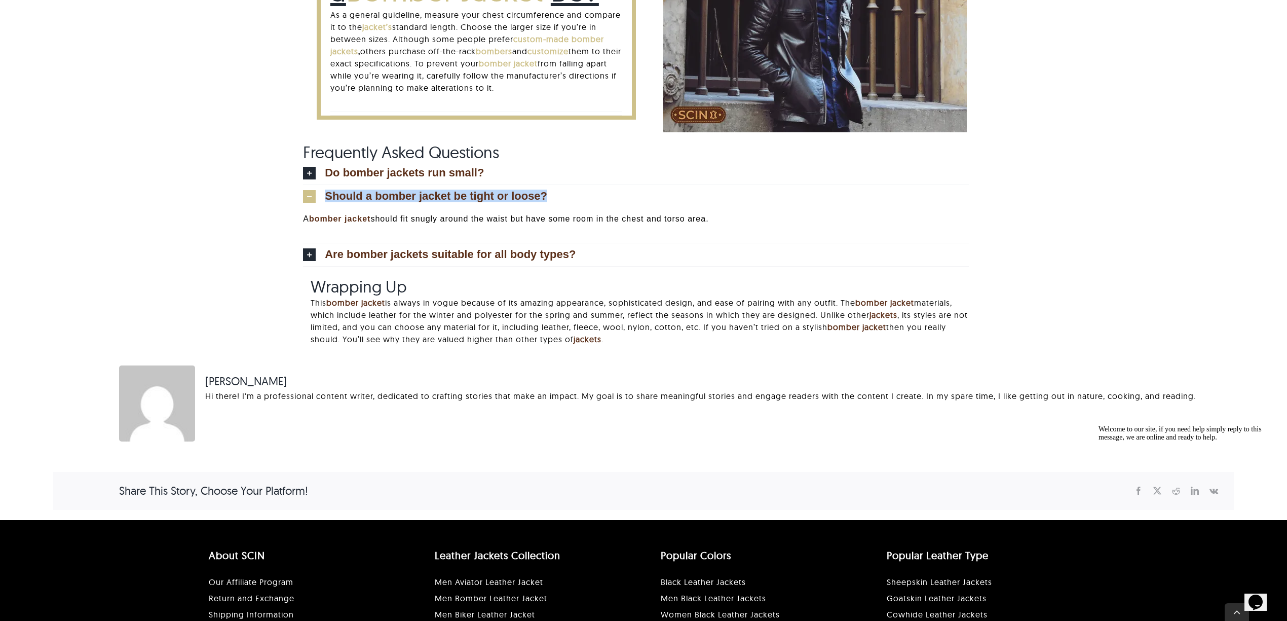
drag, startPoint x: 1016, startPoint y: 199, endPoint x: 327, endPoint y: 195, distance: 688.7
click at [327, 195] on div "Frequently Asked Questions Do bomber jackets run small? Bomber jackets can vary…" at bounding box center [643, 209] width 1181 height 134
copy span "Should a bomber jacket be tight or loose?"
click at [569, 216] on p "A bomber jacket should fit snugly around the waist but have some room in the ch…" at bounding box center [636, 219] width 666 height 12
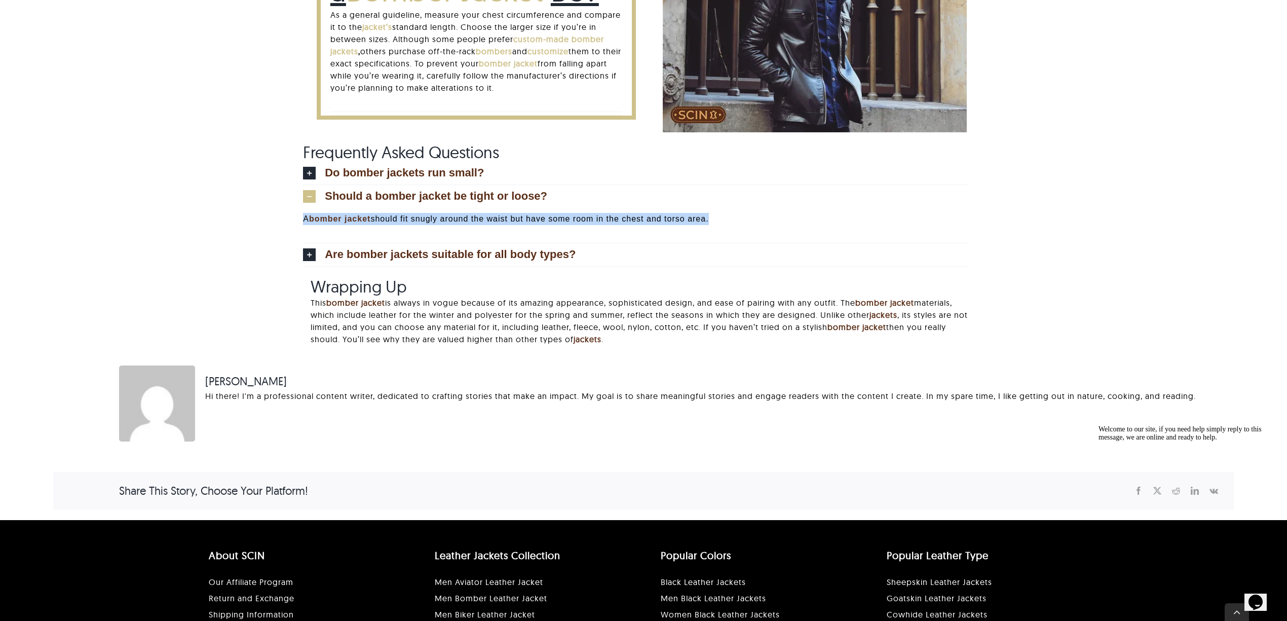
click at [569, 216] on p "A bomber jacket should fit snugly around the waist but have some room in the ch…" at bounding box center [636, 219] width 666 height 12
copy div "A bomber jacket should fit snugly around the waist but have some room in the ch…"
click at [382, 248] on link "Are bomber jackets suitable for all body types?" at bounding box center [636, 254] width 666 height 23
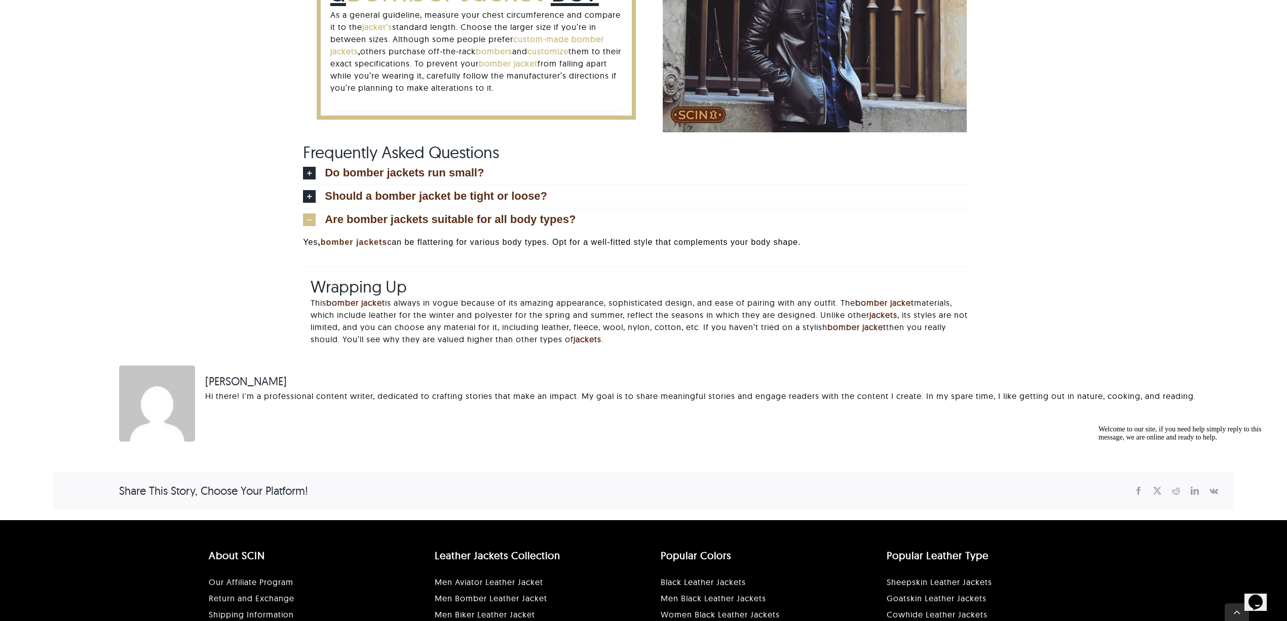
click at [965, 214] on div "Frequently Asked Questions Do bomber jackets run small? Bomber jackets can vary…" at bounding box center [643, 209] width 1181 height 134
copy div "Are bomber jackets suitable for all body types?"
click at [714, 244] on p "Yes , bomber jackets can be flattering for various body types. Opt for a well-f…" at bounding box center [636, 242] width 666 height 12
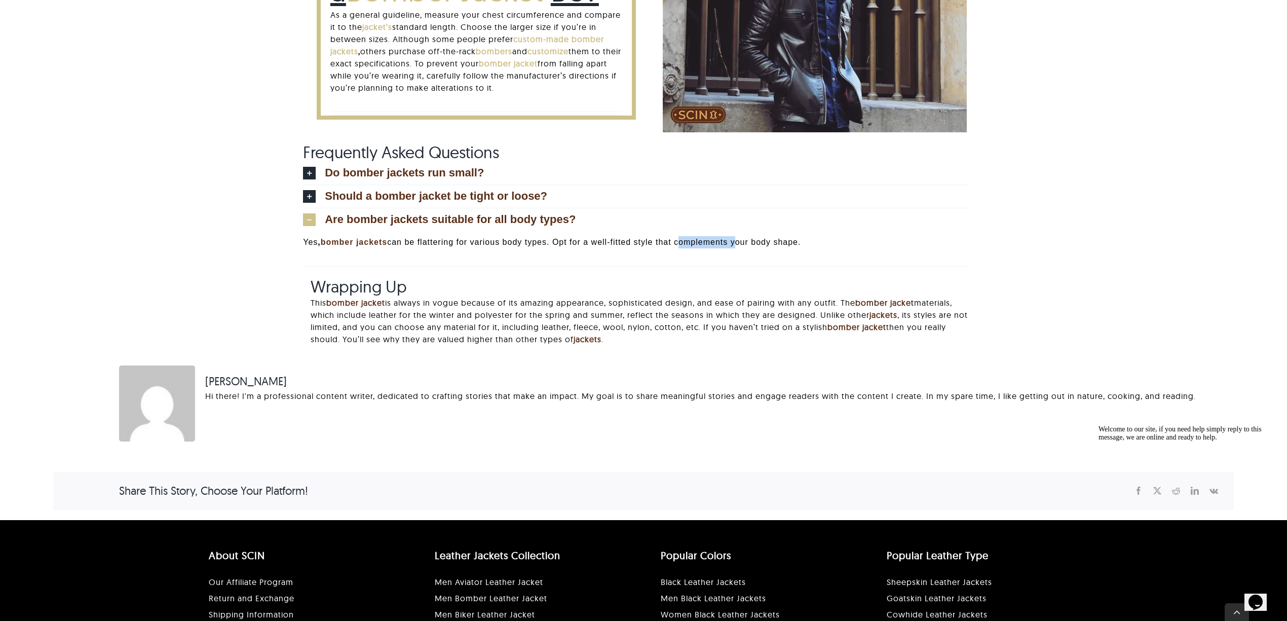
click at [714, 244] on p "Yes , bomber jackets can be flattering for various body types. Opt for a well-f…" at bounding box center [636, 242] width 666 height 12
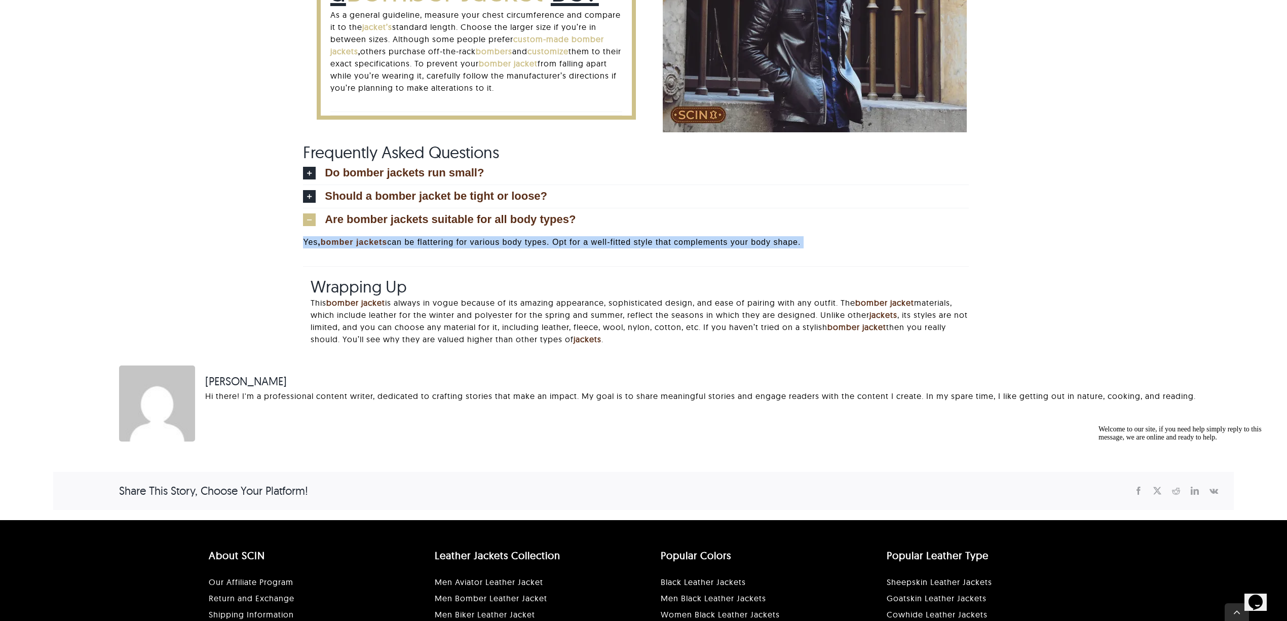
click at [714, 244] on p "Yes , bomber jackets can be flattering for various body types. Opt for a well-f…" at bounding box center [636, 242] width 666 height 12
copy div "Yes , bomber jackets can be flattering for various body types. Opt for a well-f…"
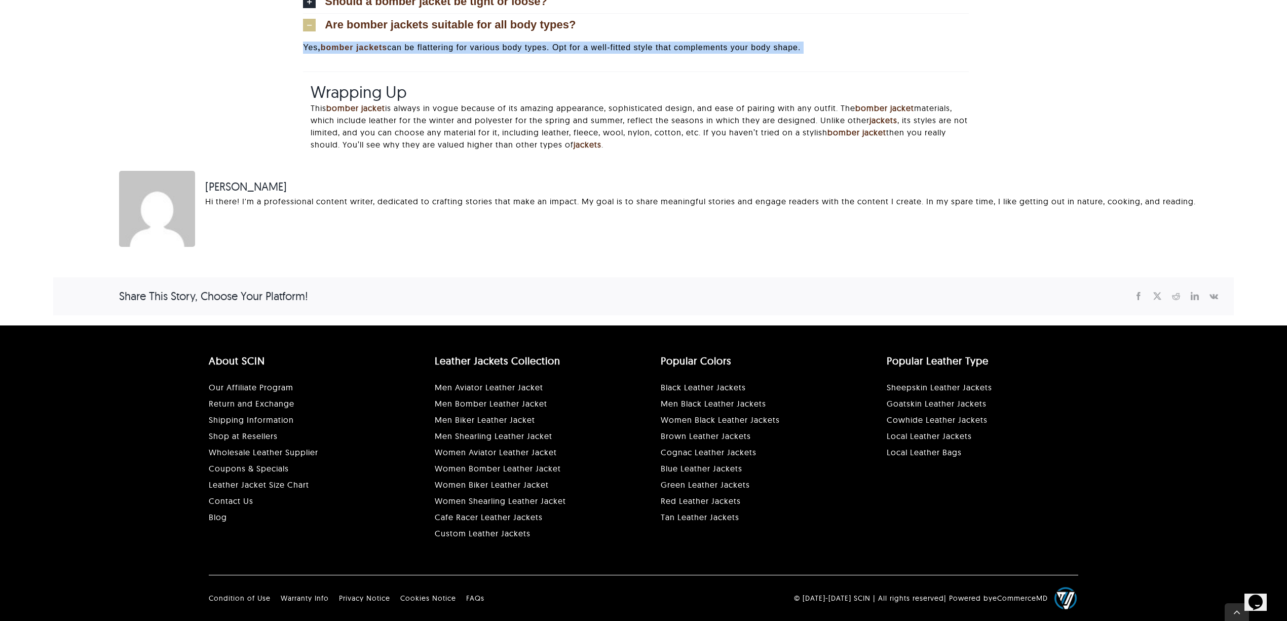
scroll to position [2765, 0]
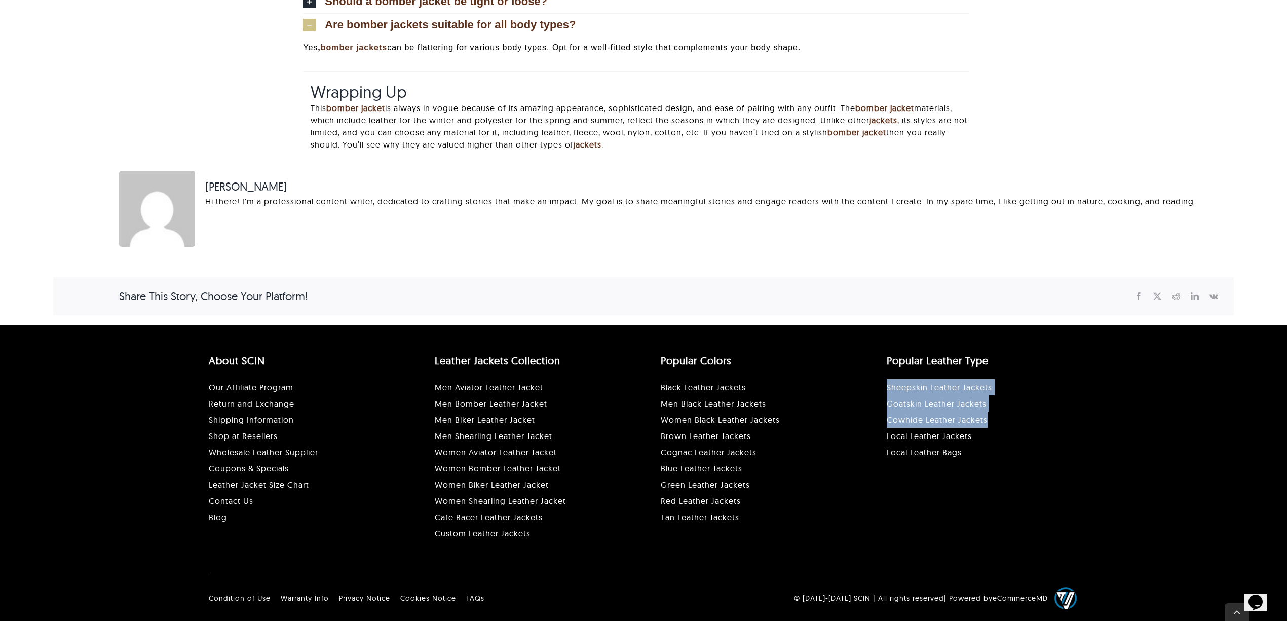
drag, startPoint x: 880, startPoint y: 383, endPoint x: 1000, endPoint y: 412, distance: 123.5
click at [965, 412] on div "Popular Leather Type Sheepskin Leather Jackets Goatskin Leather Jackets Cowhide…" at bounding box center [983, 410] width 226 height 118
copy p "Sheepskin Leather Jackets Goatskin Leather Jackets Cowhide Leather Jackets"
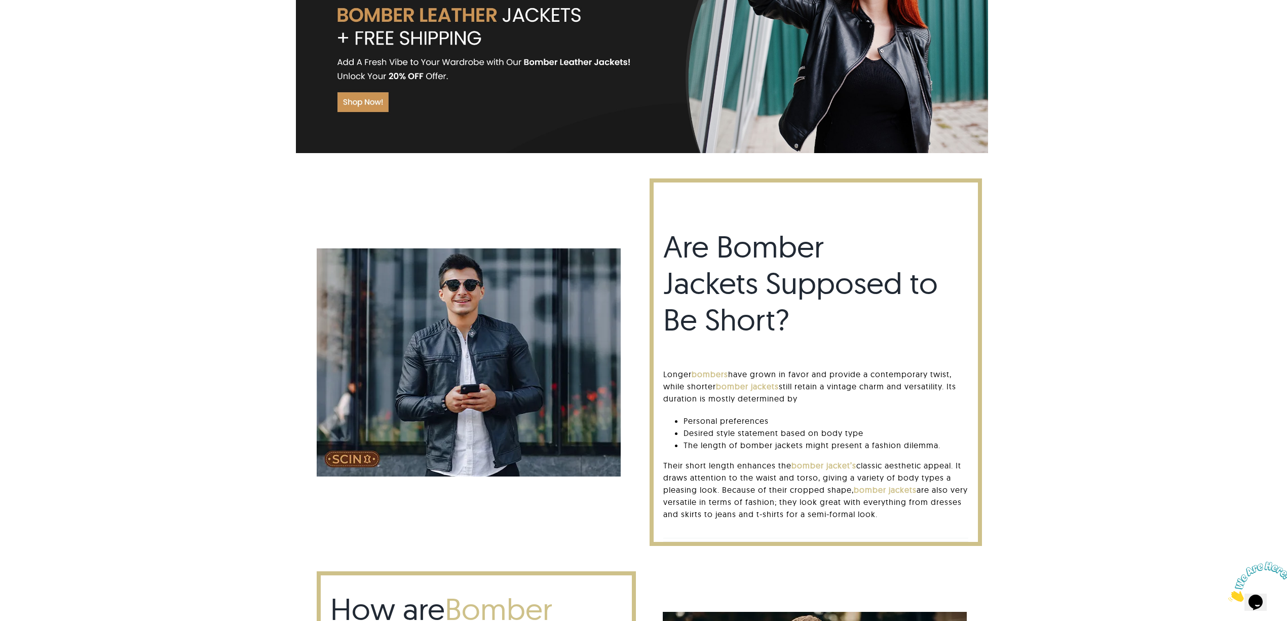
scroll to position [0, 0]
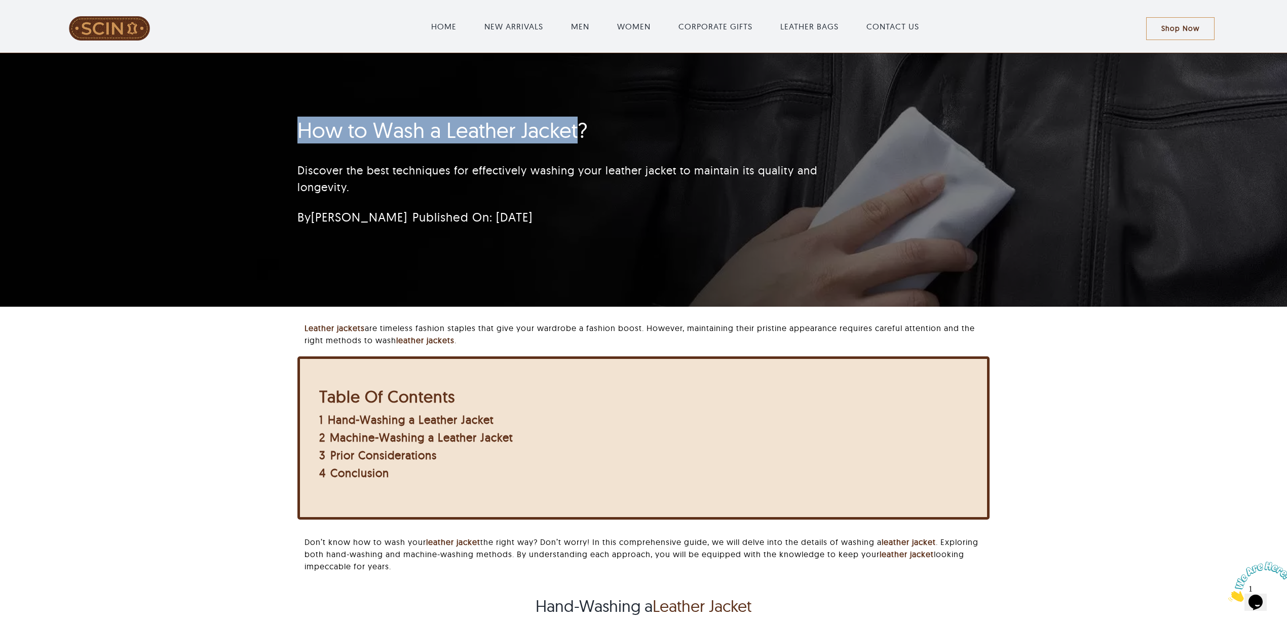
drag, startPoint x: 283, startPoint y: 134, endPoint x: 576, endPoint y: 130, distance: 293.4
click at [576, 130] on div "How to Wash a Leather Jacket? Discover the best techniques for effectively wash…" at bounding box center [584, 174] width 600 height 124
copy h1 "How to Wash a Leather Jacket"
click at [303, 139] on h1 "How to Wash a Leather Jacket?" at bounding box center [583, 130] width 572 height 25
drag, startPoint x: 294, startPoint y: 131, endPoint x: 578, endPoint y: 130, distance: 283.3
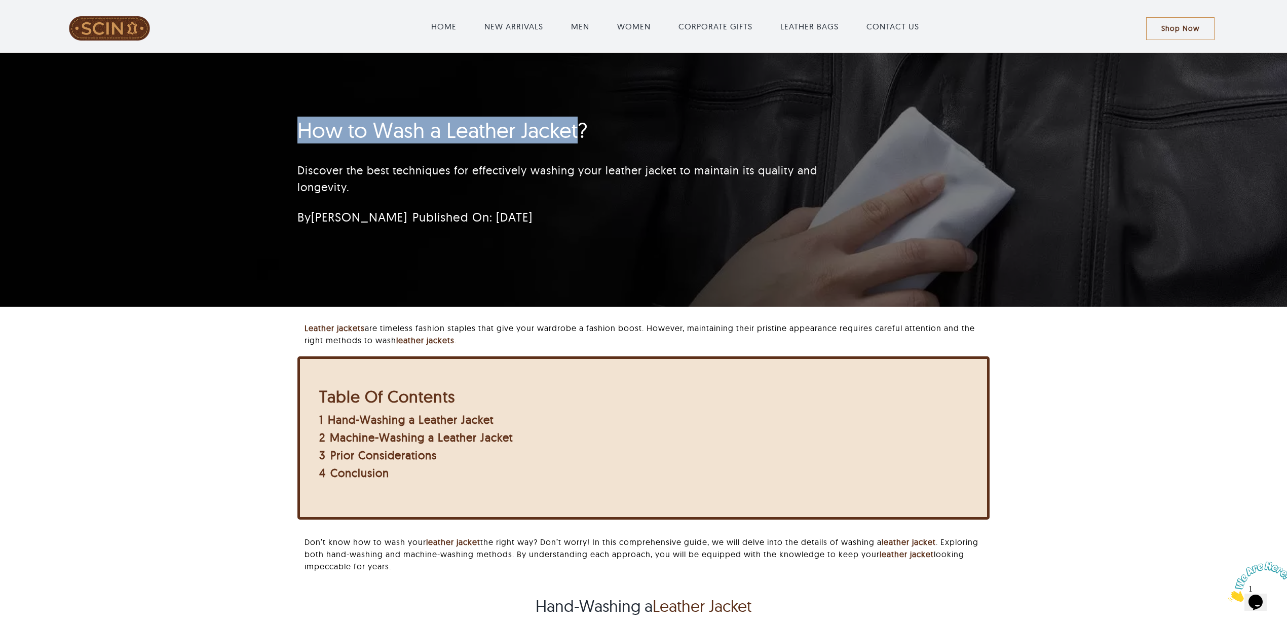
click at [578, 130] on div "How to Wash a Leather Jacket? Discover the best techniques for effectively wash…" at bounding box center [584, 174] width 600 height 124
copy h1 "How to Wash a Leather Jacket"
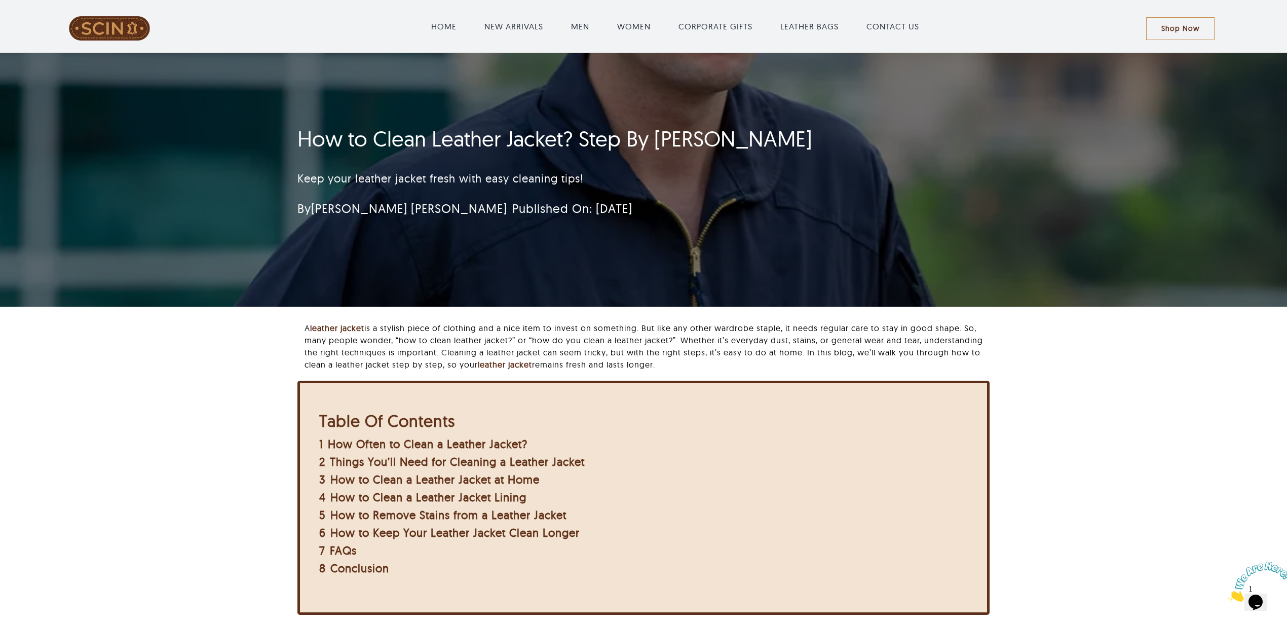
click at [978, 378] on div "A leather jacket is a stylish piece of clothing and a nice item to invest on so…" at bounding box center [647, 351] width 685 height 59
click at [671, 360] on p "A leather jacket is a stylish piece of clothing and a nice item to invest on so…" at bounding box center [647, 346] width 685 height 49
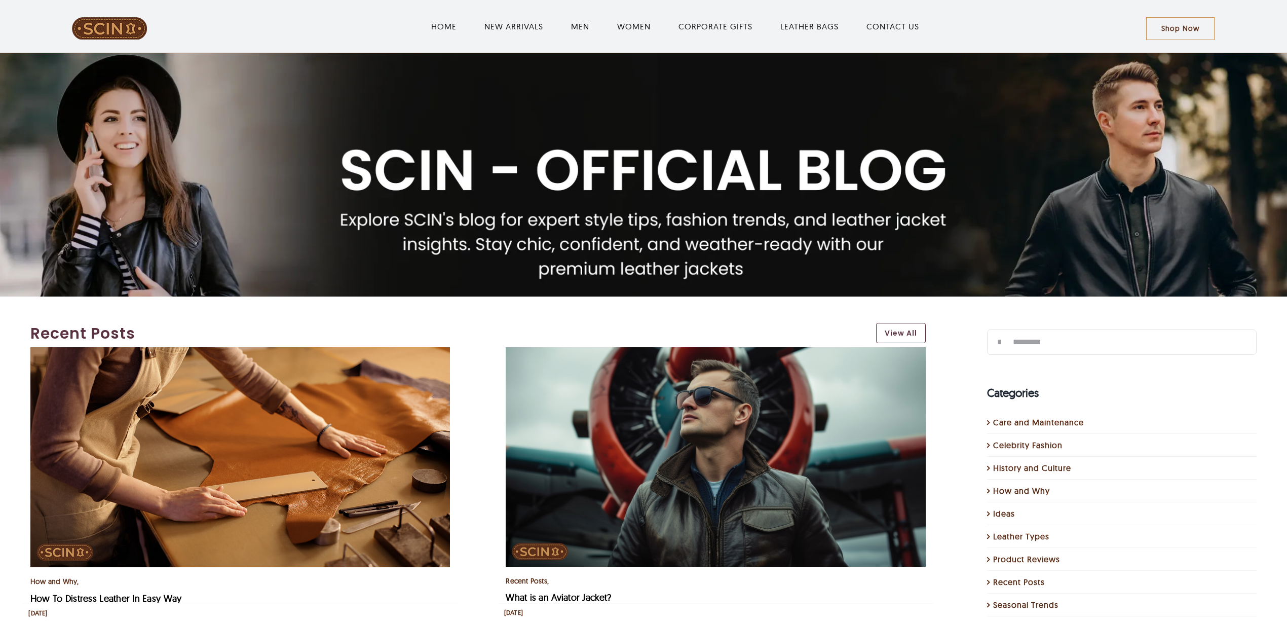
click at [132, 36] on img "LeatherSCIN" at bounding box center [109, 28] width 76 height 23
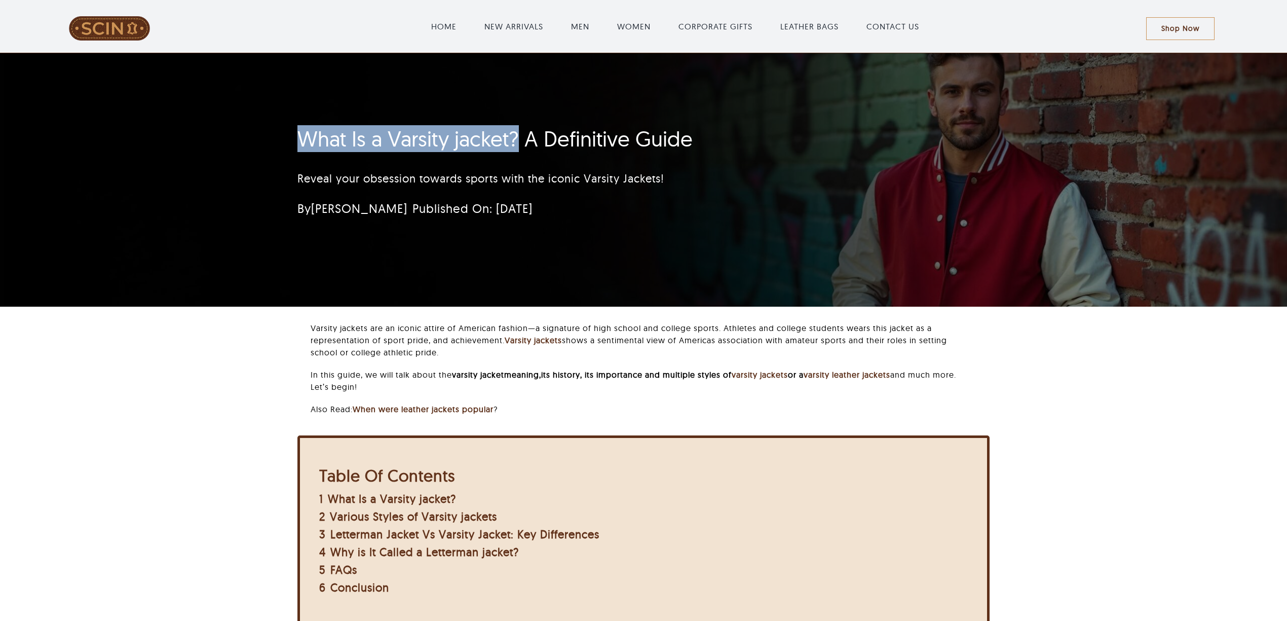
drag, startPoint x: 305, startPoint y: 142, endPoint x: 518, endPoint y: 142, distance: 212.8
click at [518, 142] on h1 "What Is a Varsity jacket? A Definitive Guide" at bounding box center [583, 138] width 572 height 25
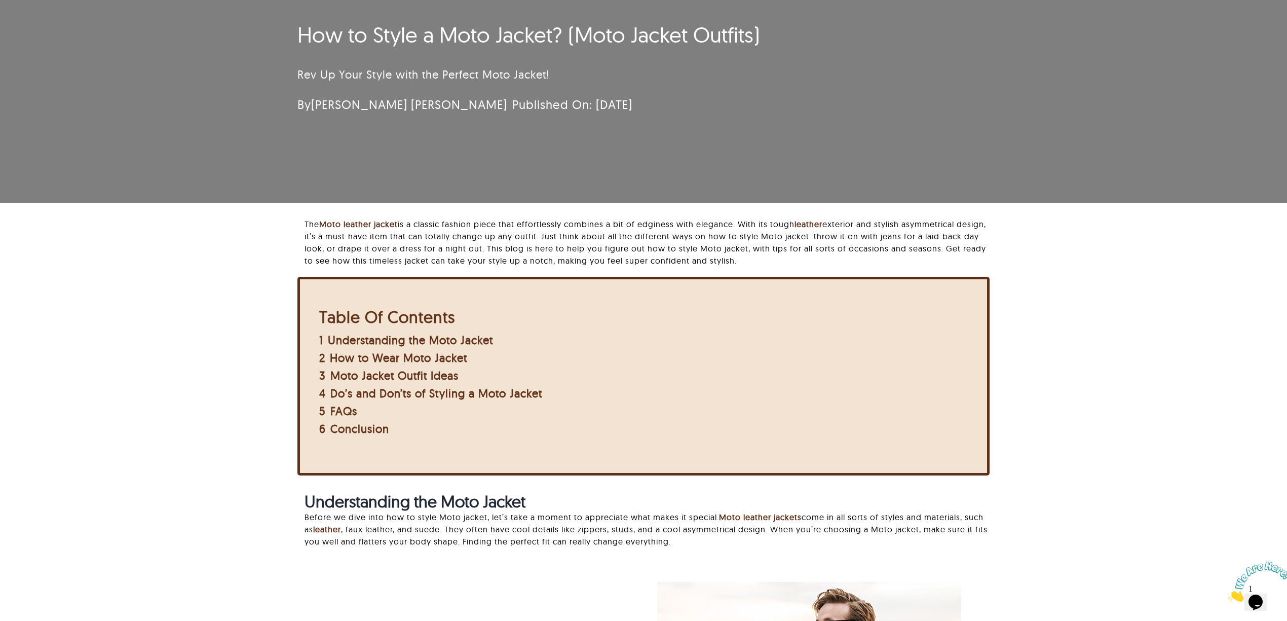
scroll to position [21, 0]
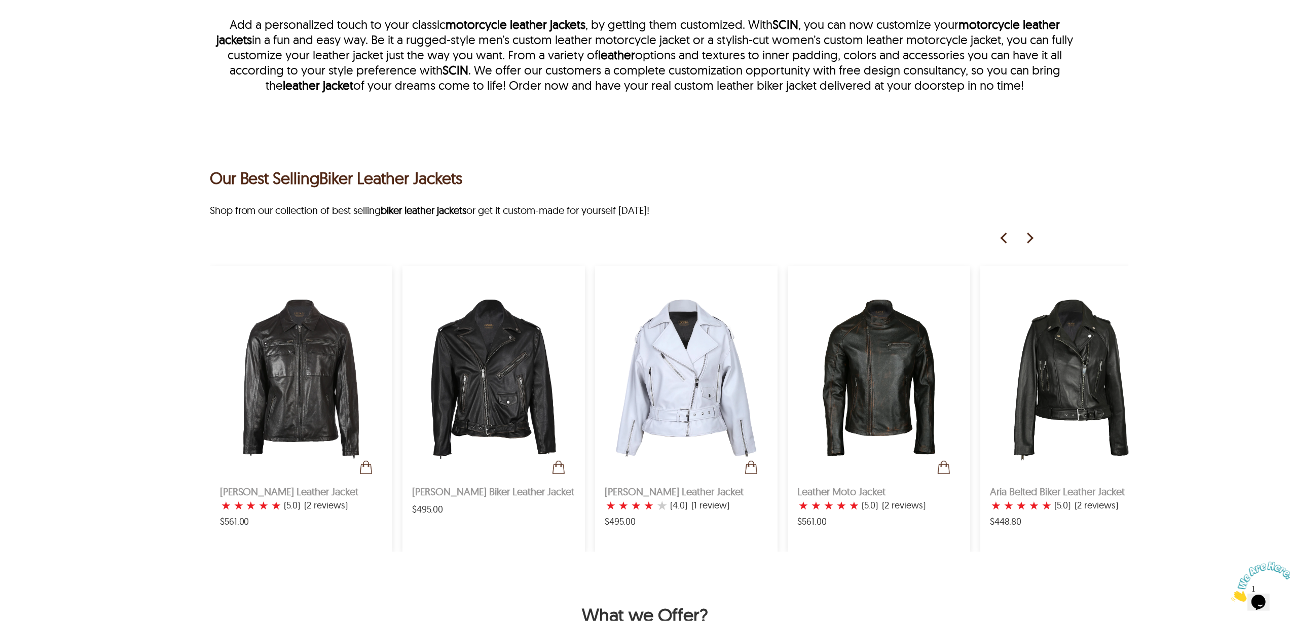
scroll to position [135, 0]
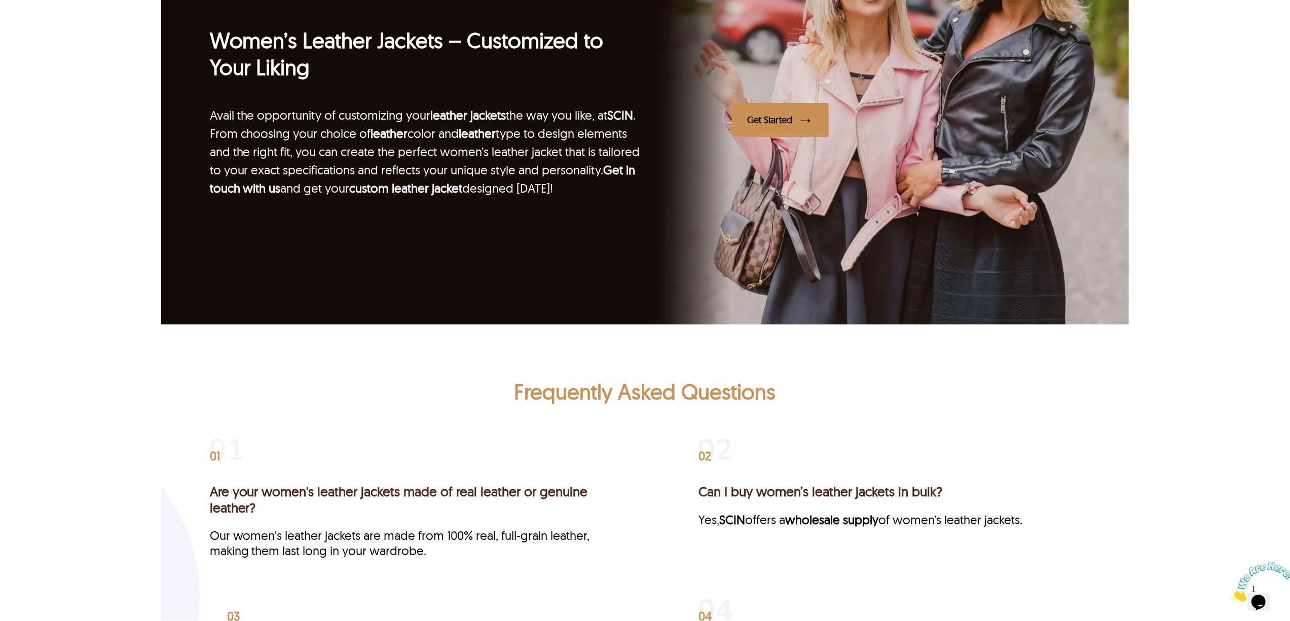
scroll to position [2230, 0]
